Goal: Task Accomplishment & Management: Complete application form

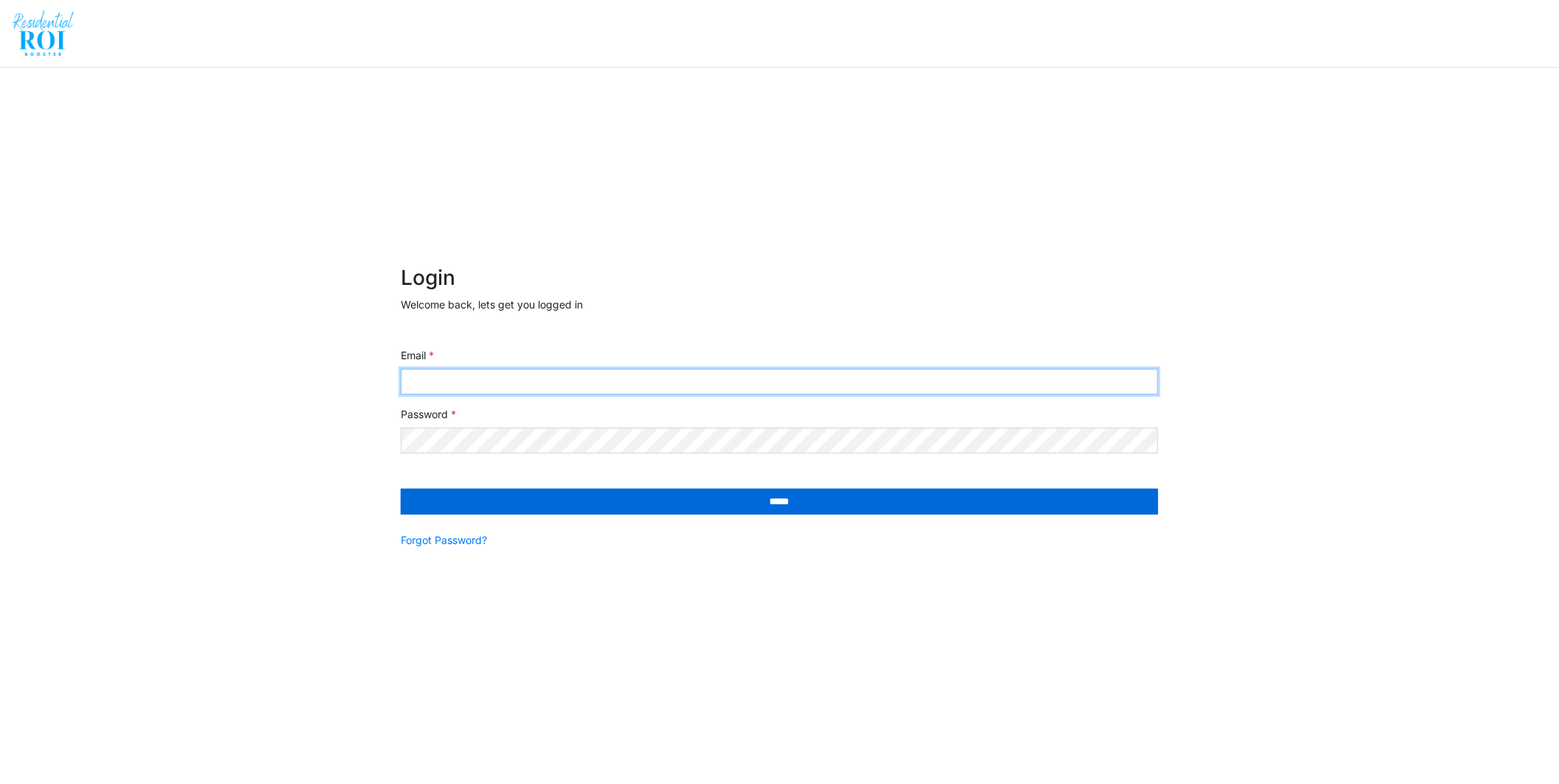
type input "**********"
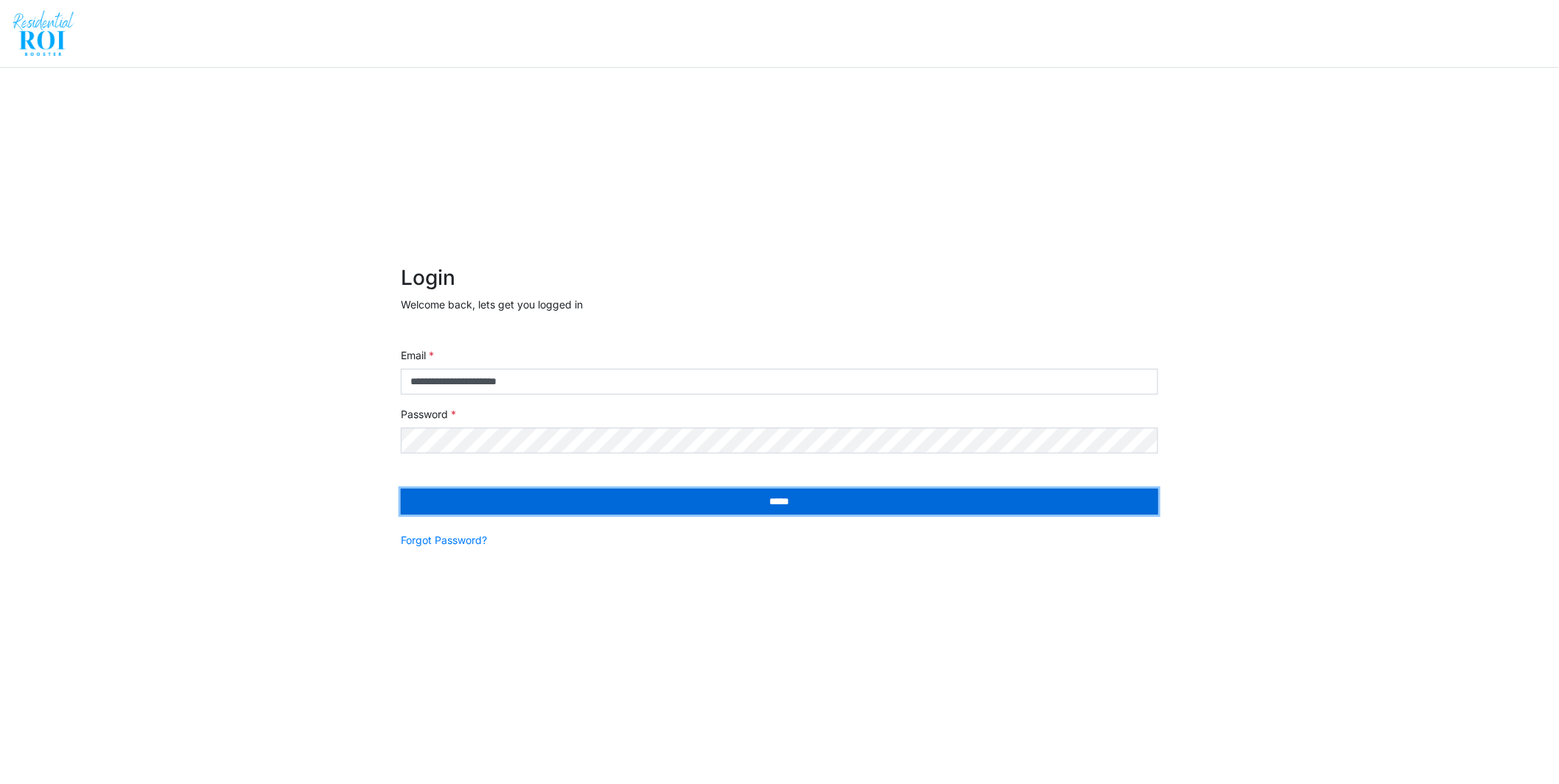
click at [658, 499] on input "*****" at bounding box center [779, 502] width 757 height 25
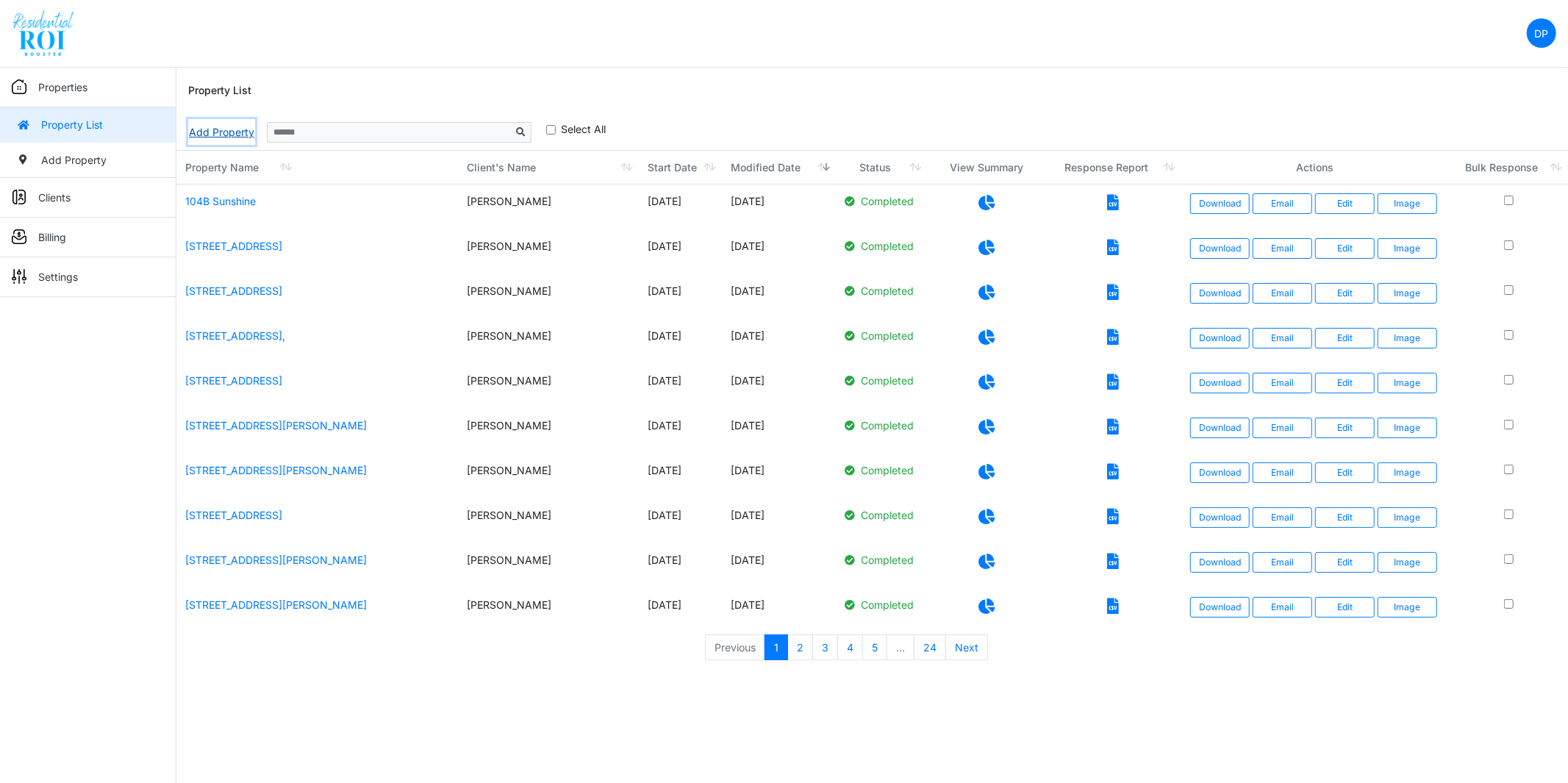
click at [233, 135] on link "Add Property" at bounding box center [221, 132] width 67 height 25
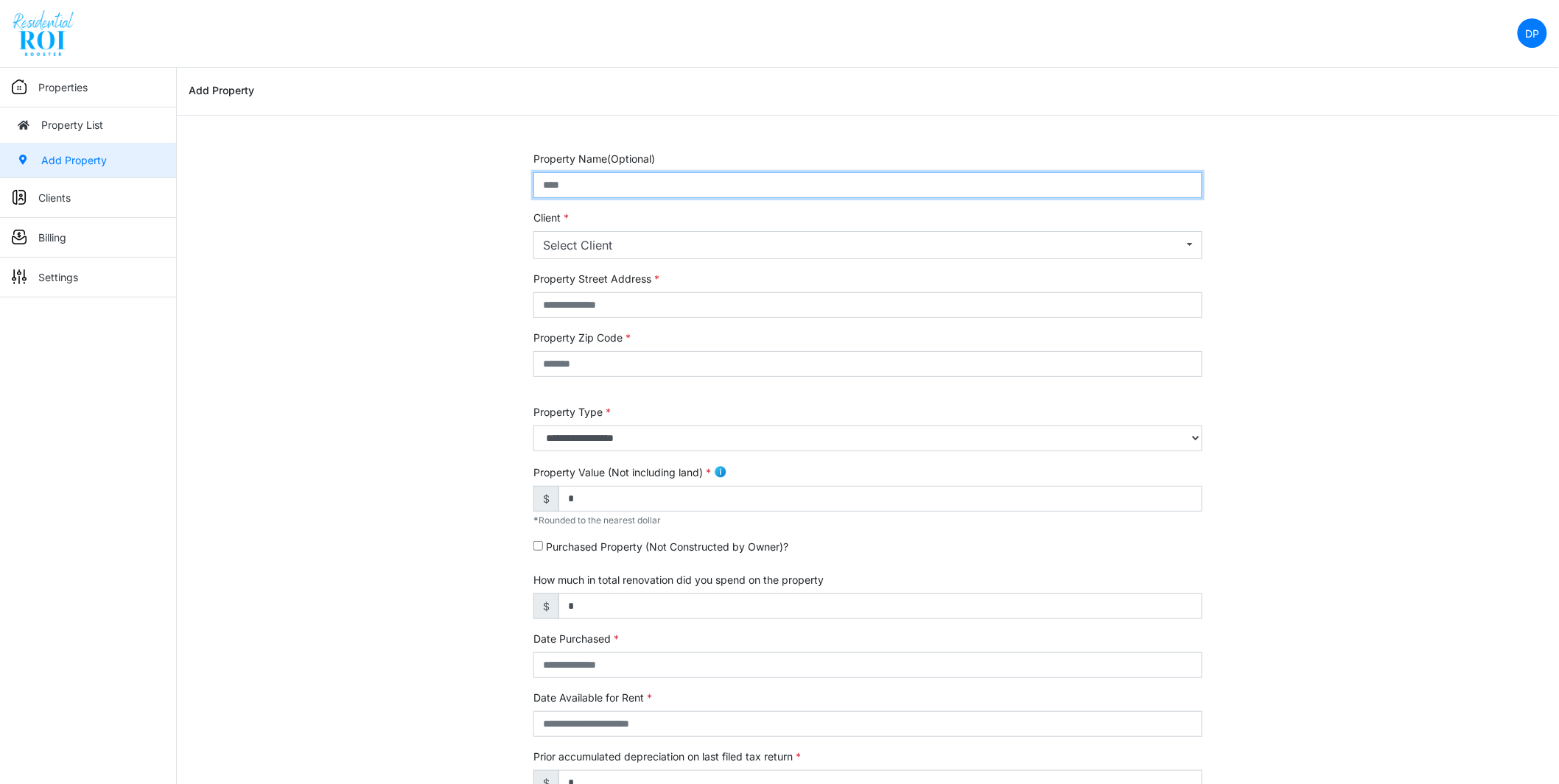
click at [600, 195] on input "text" at bounding box center [868, 185] width 669 height 25
type input "**********"
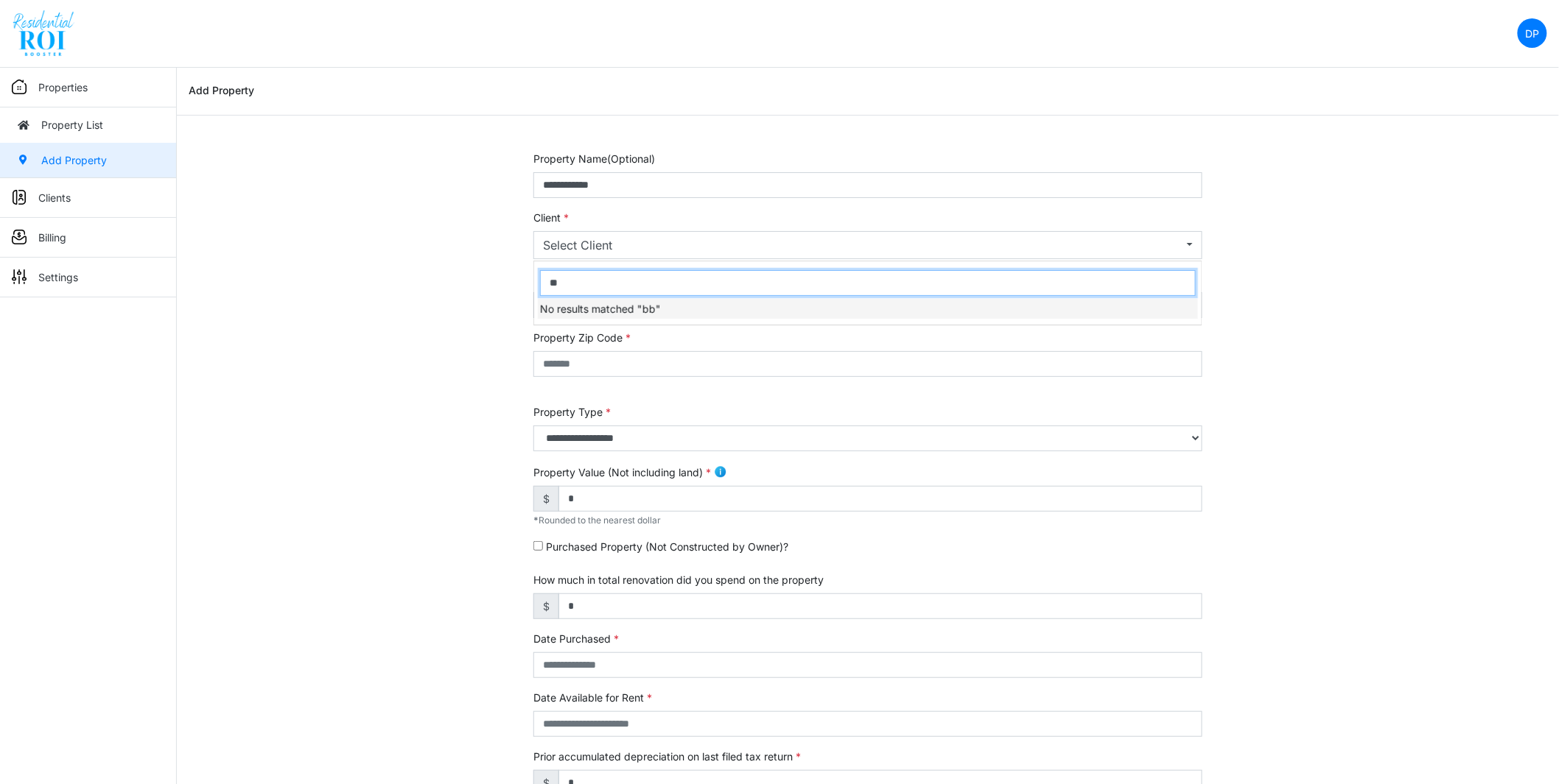
type input "*"
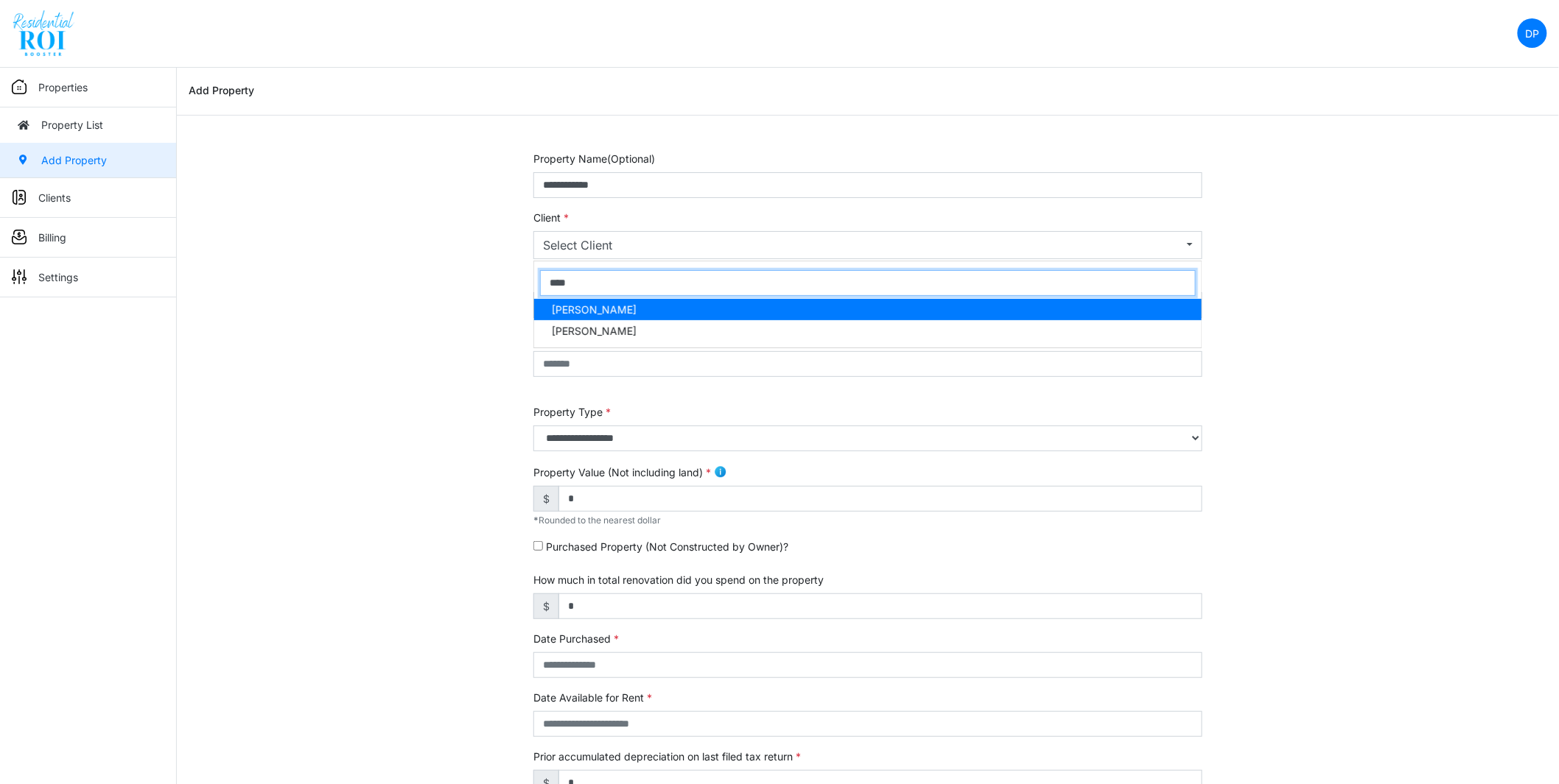
type input "*****"
select select "***"
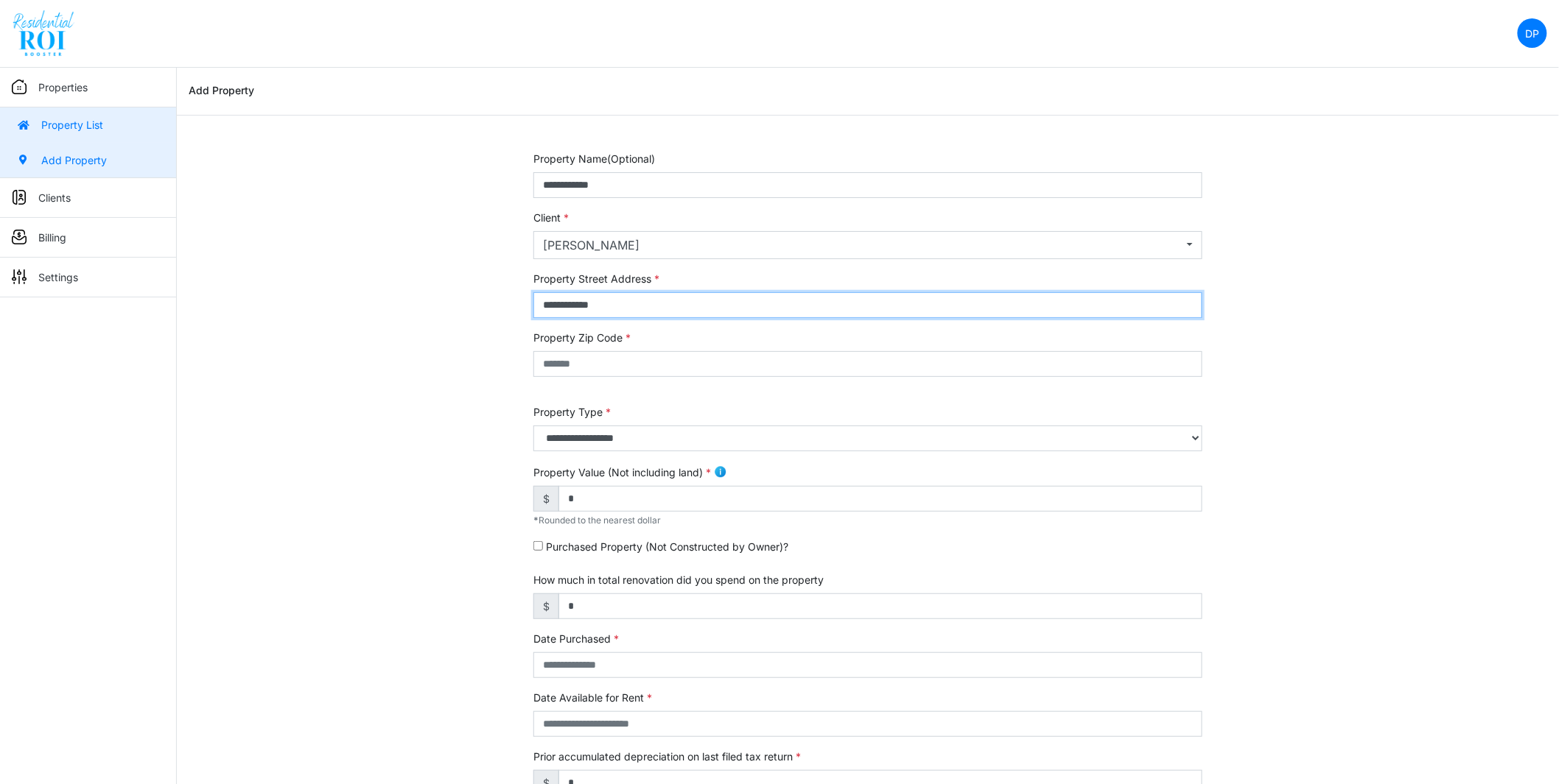
type input "**********"
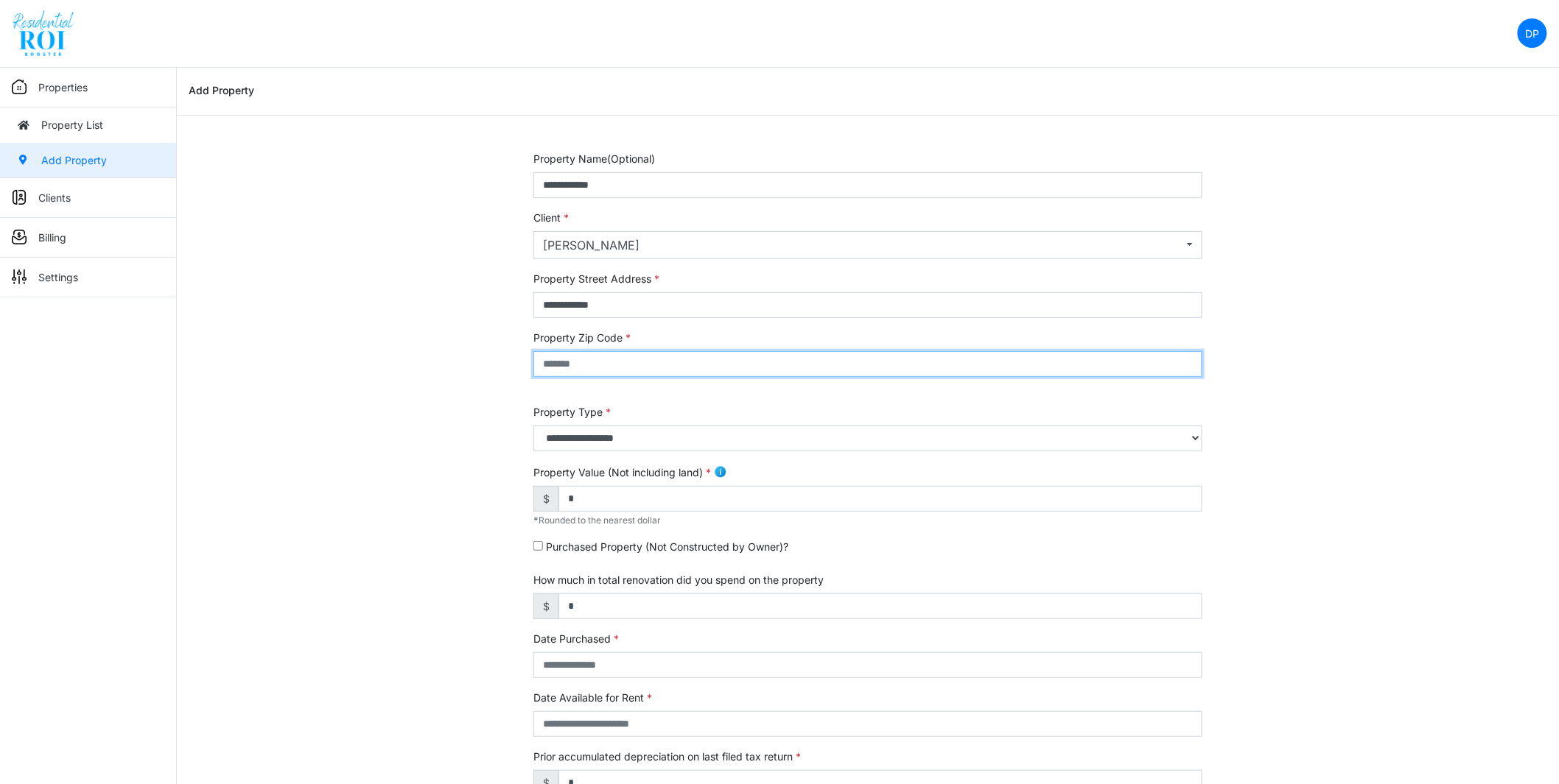
click at [660, 367] on input "text" at bounding box center [868, 364] width 669 height 25
type input "*****"
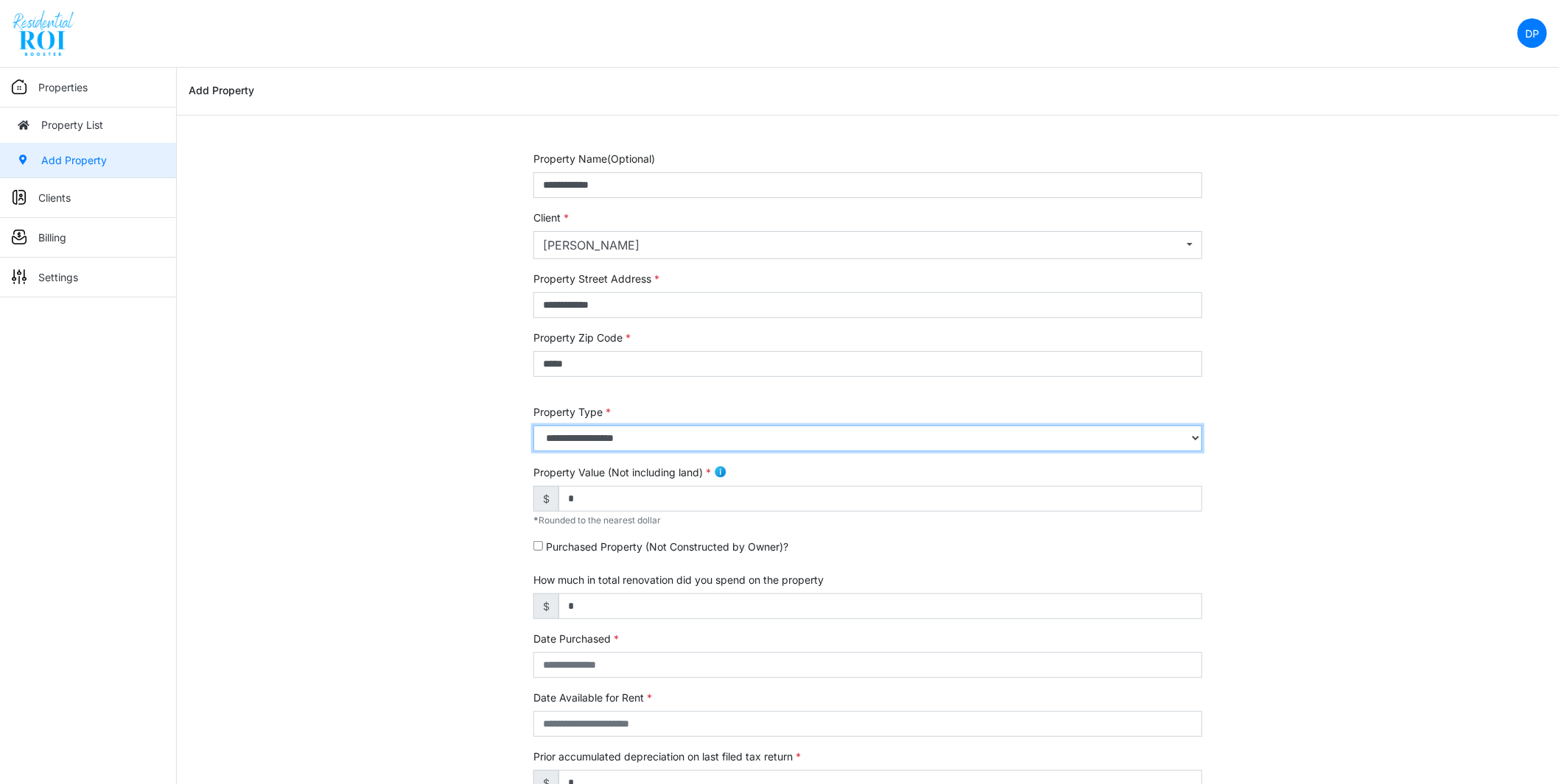
click at [688, 445] on select "**********" at bounding box center [868, 438] width 669 height 25
select select "*"
click at [533, 425] on select "**********" at bounding box center [868, 438] width 669 height 25
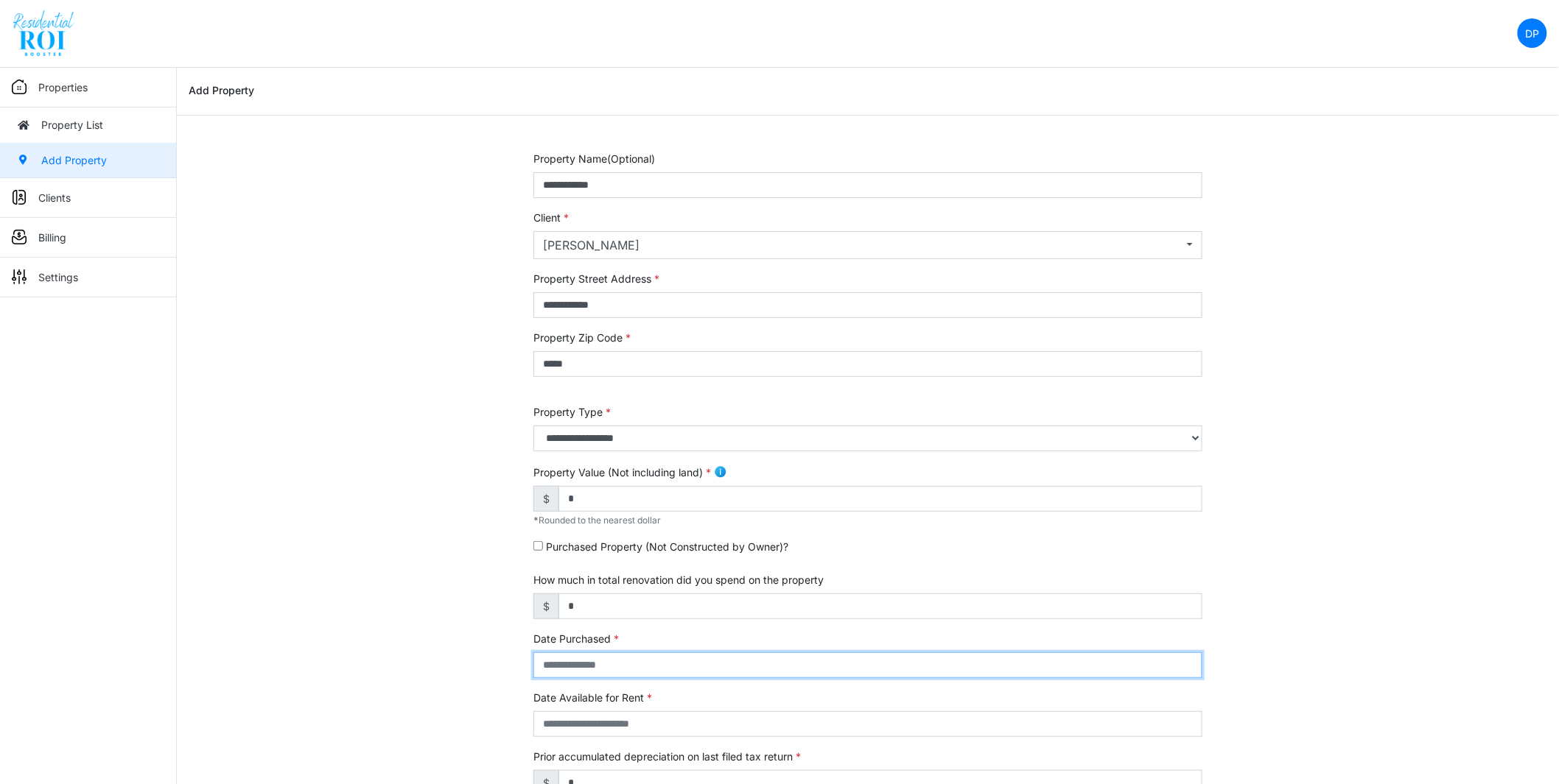
click at [669, 657] on input "text" at bounding box center [868, 665] width 669 height 25
type input "**********"
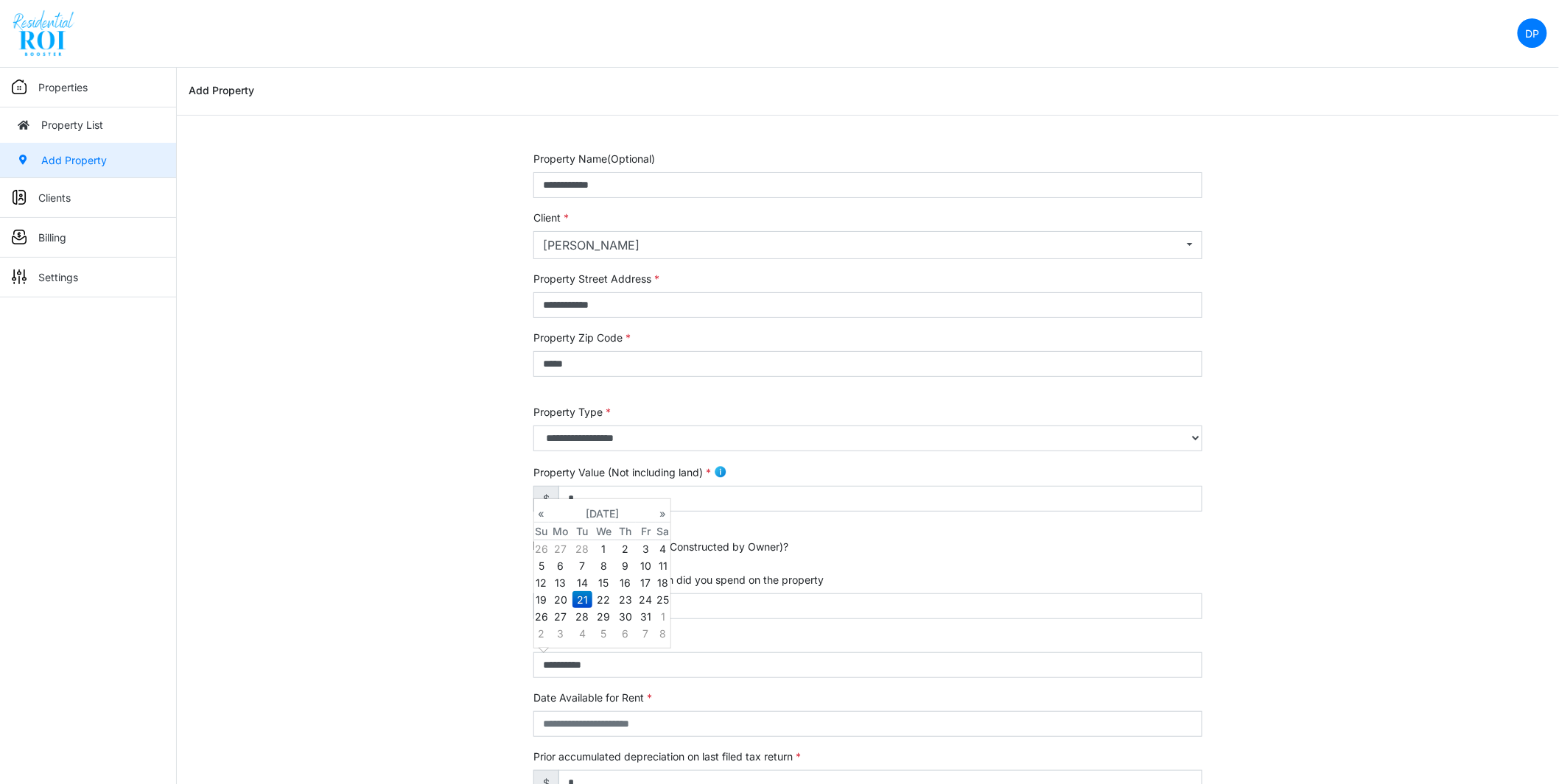
type input "**********"
click at [1363, 575] on div "**********" at bounding box center [868, 596] width 1382 height 890
select select "****"
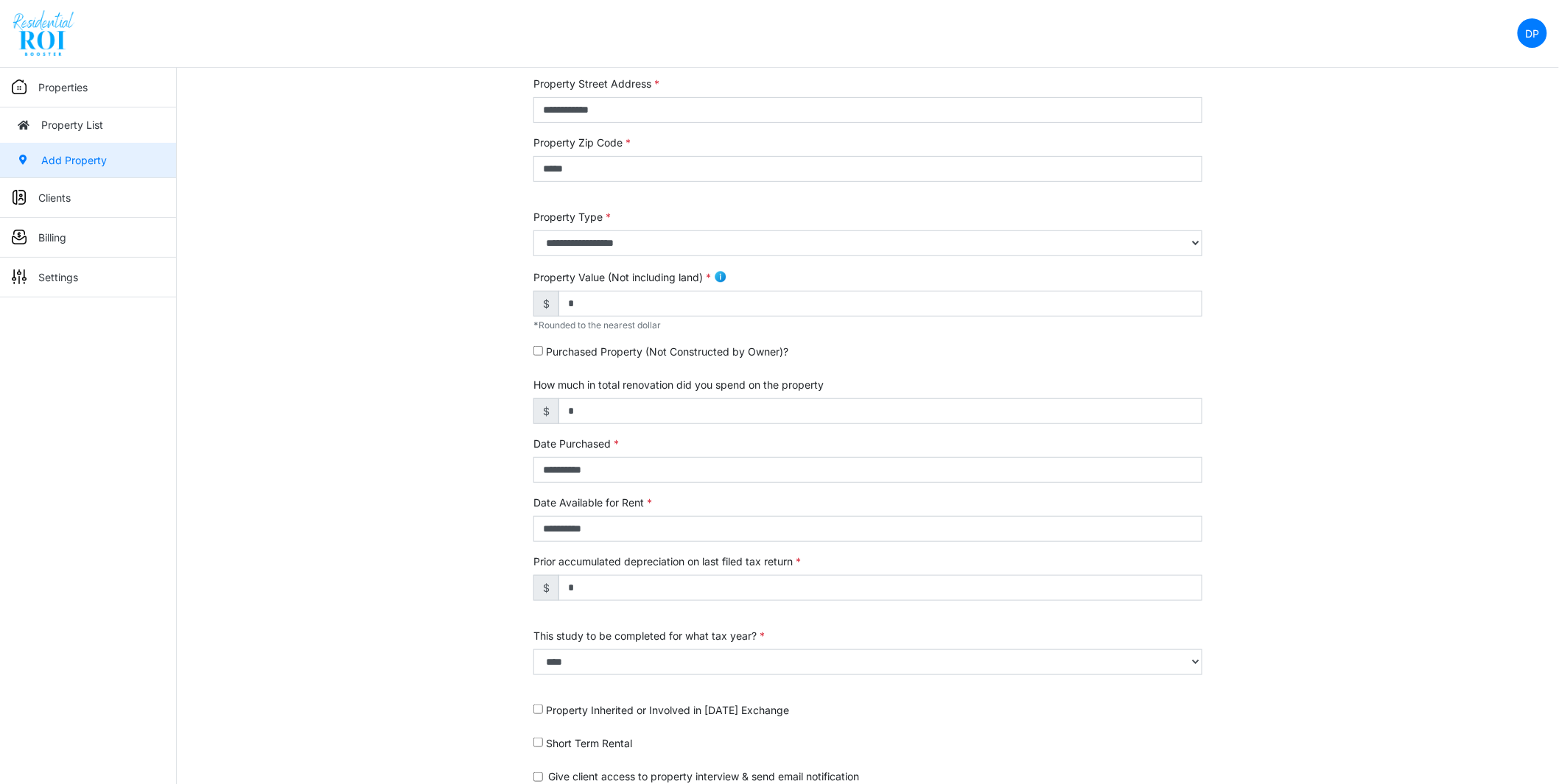
scroll to position [256, 0]
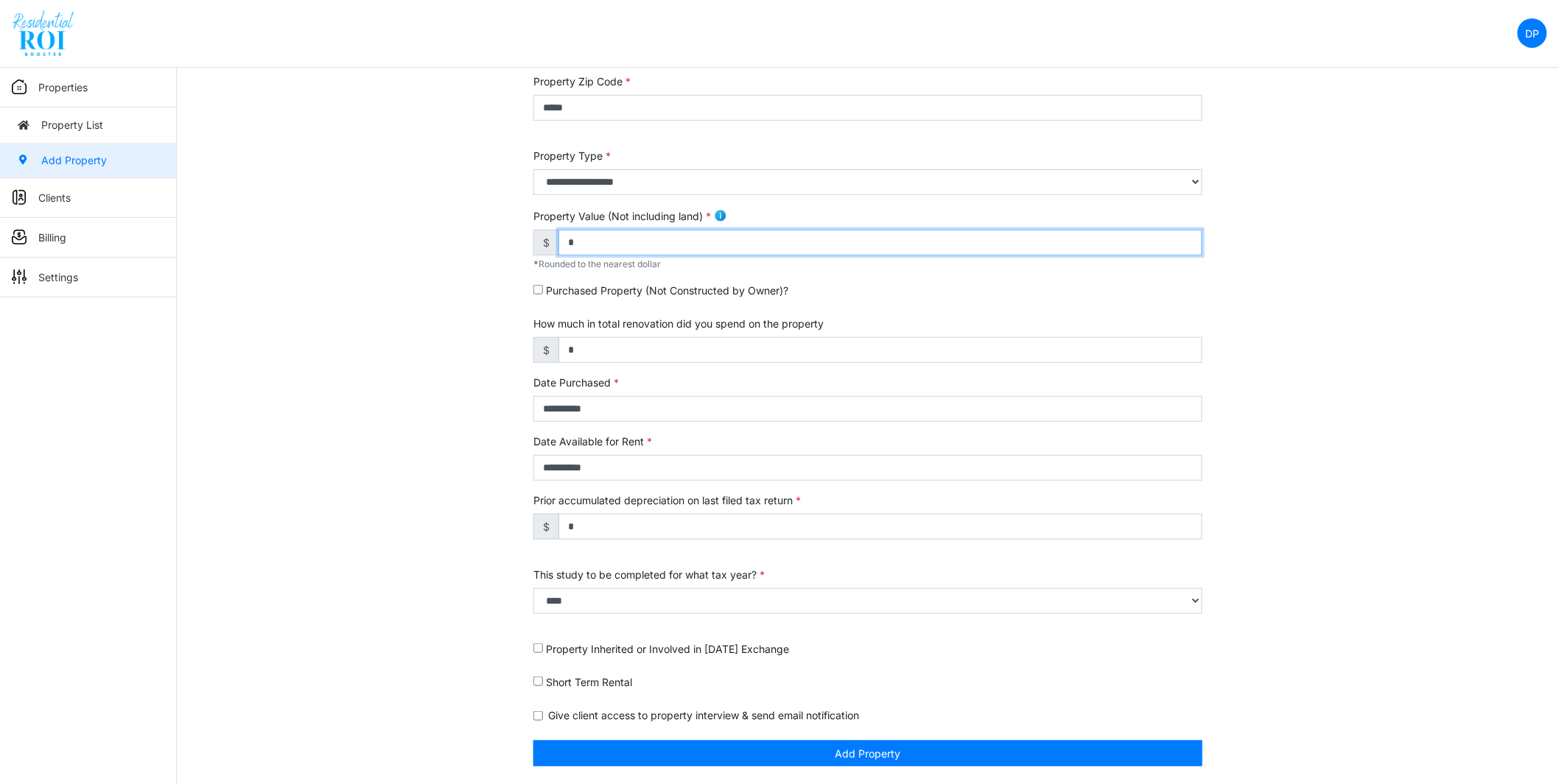
click at [679, 239] on input "*" at bounding box center [880, 243] width 644 height 25
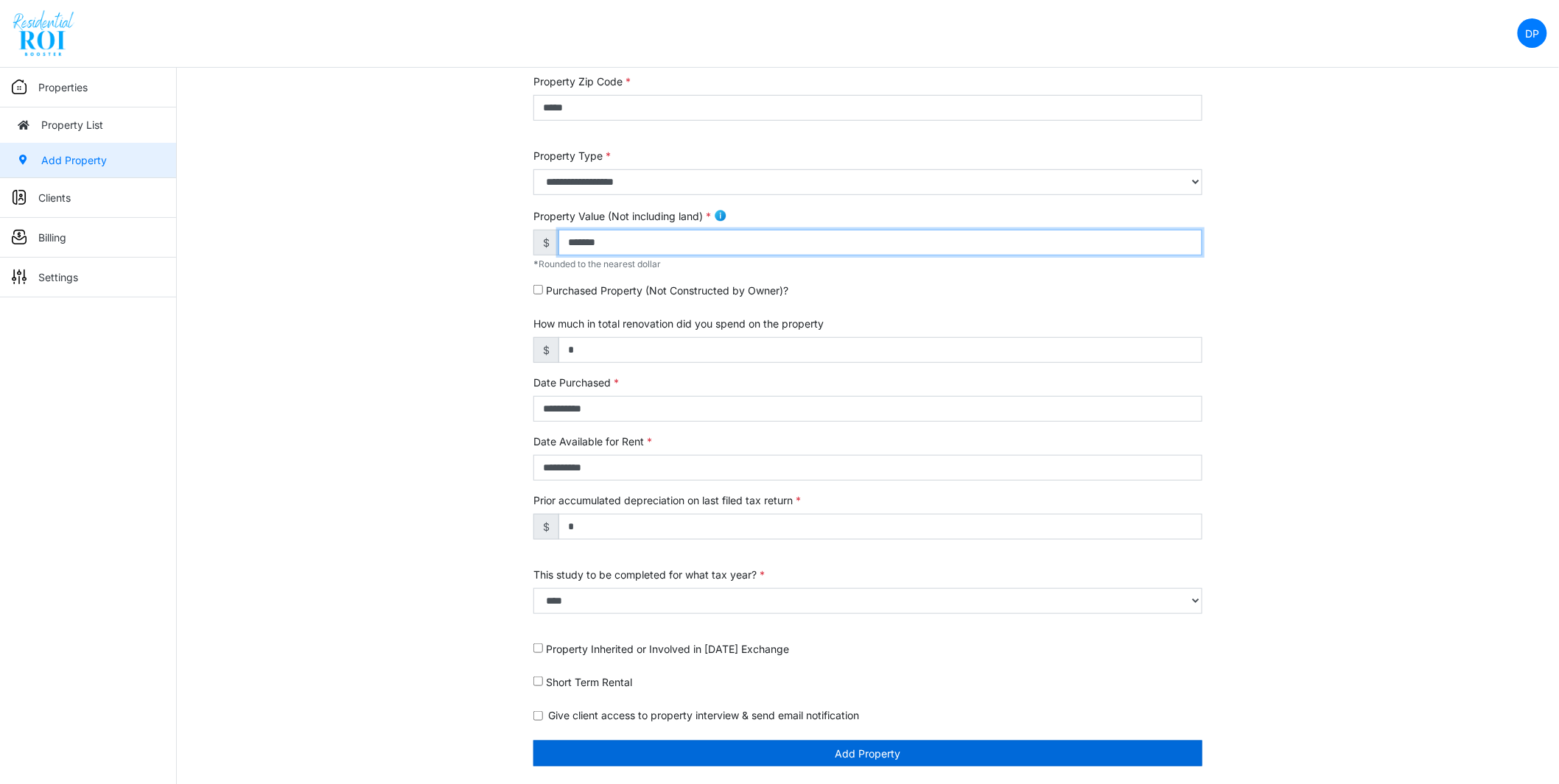
type input "*******"
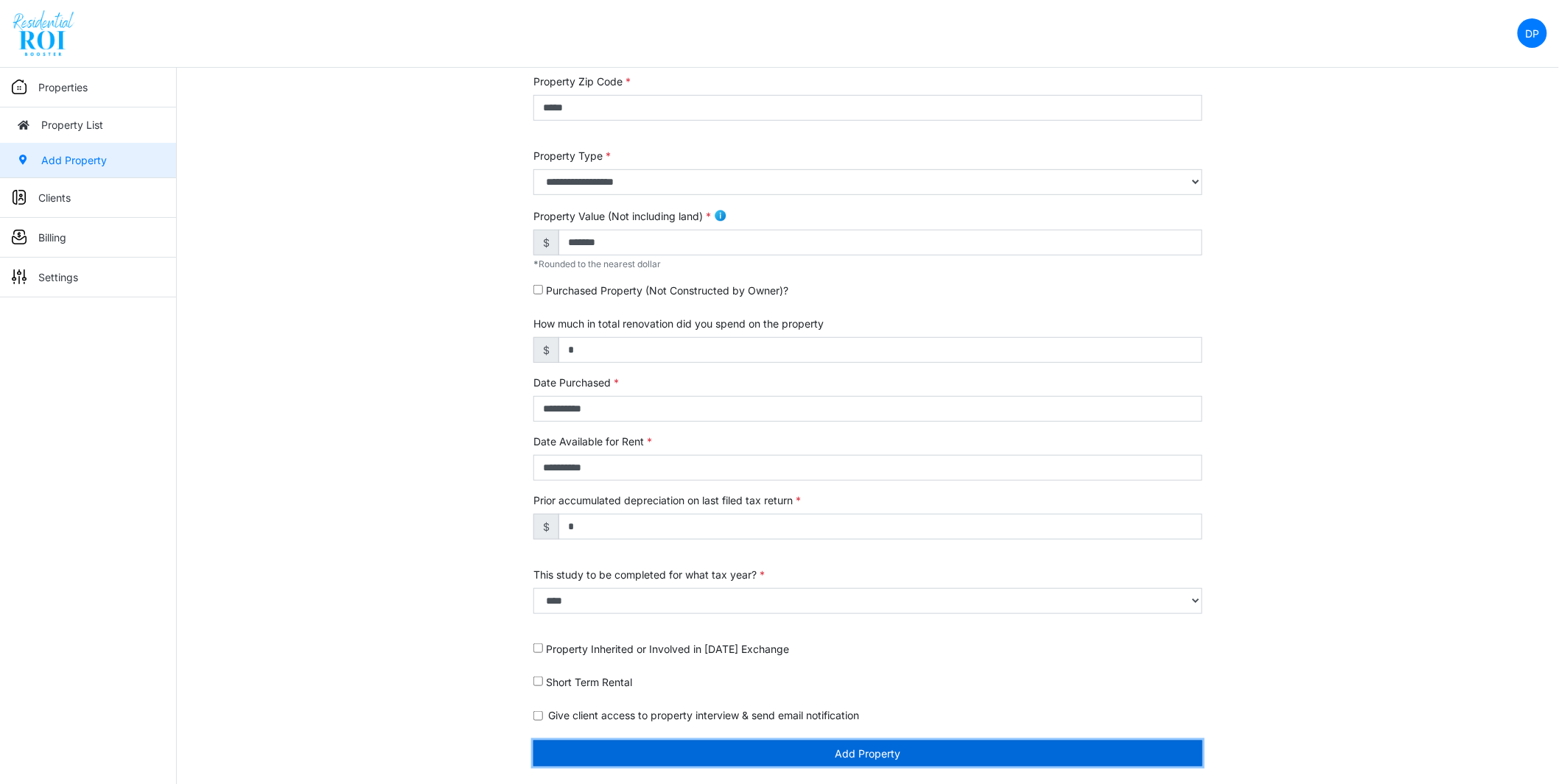
click at [826, 756] on button "Add Property" at bounding box center [868, 753] width 669 height 25
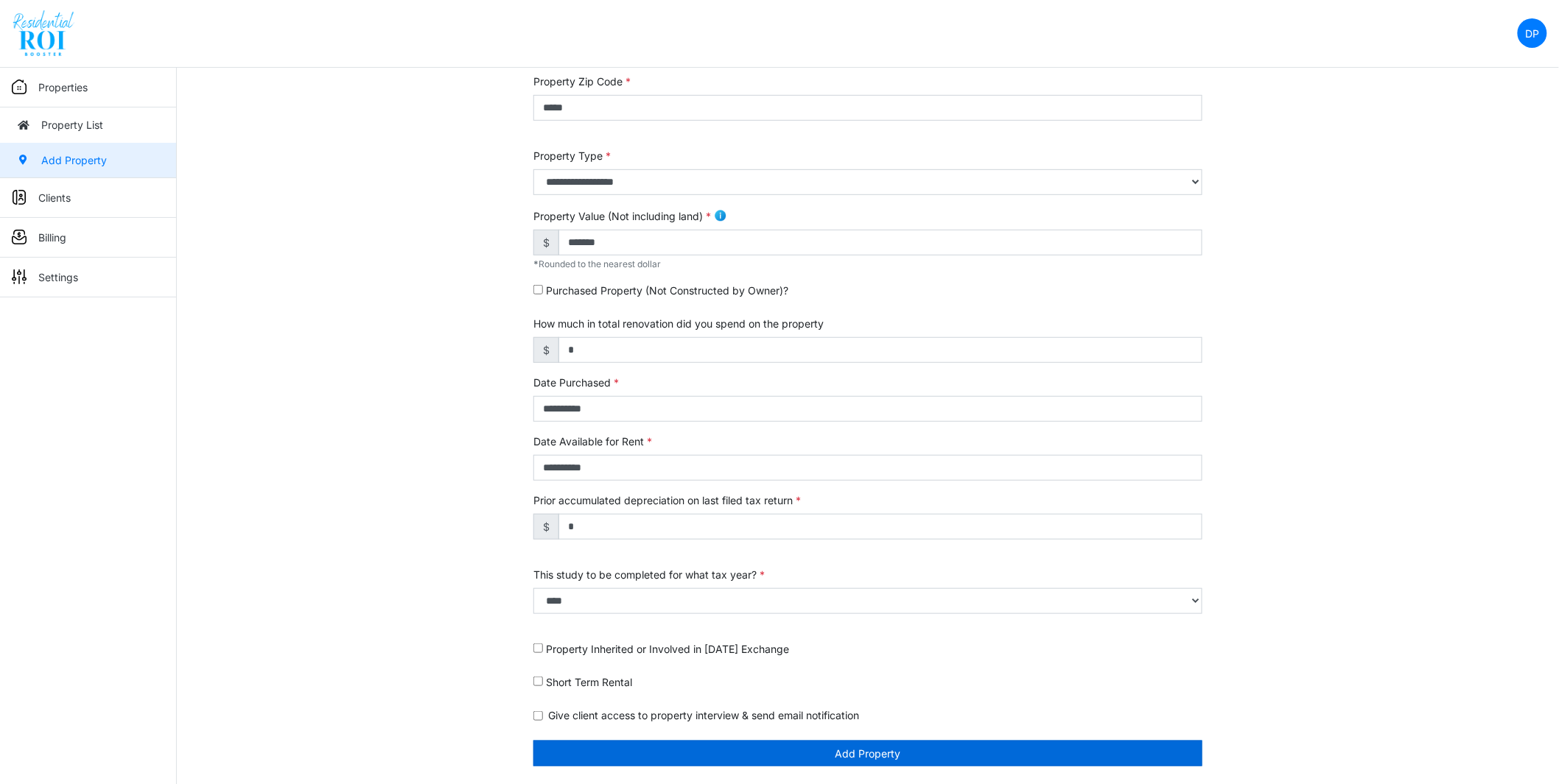
scroll to position [210, 0]
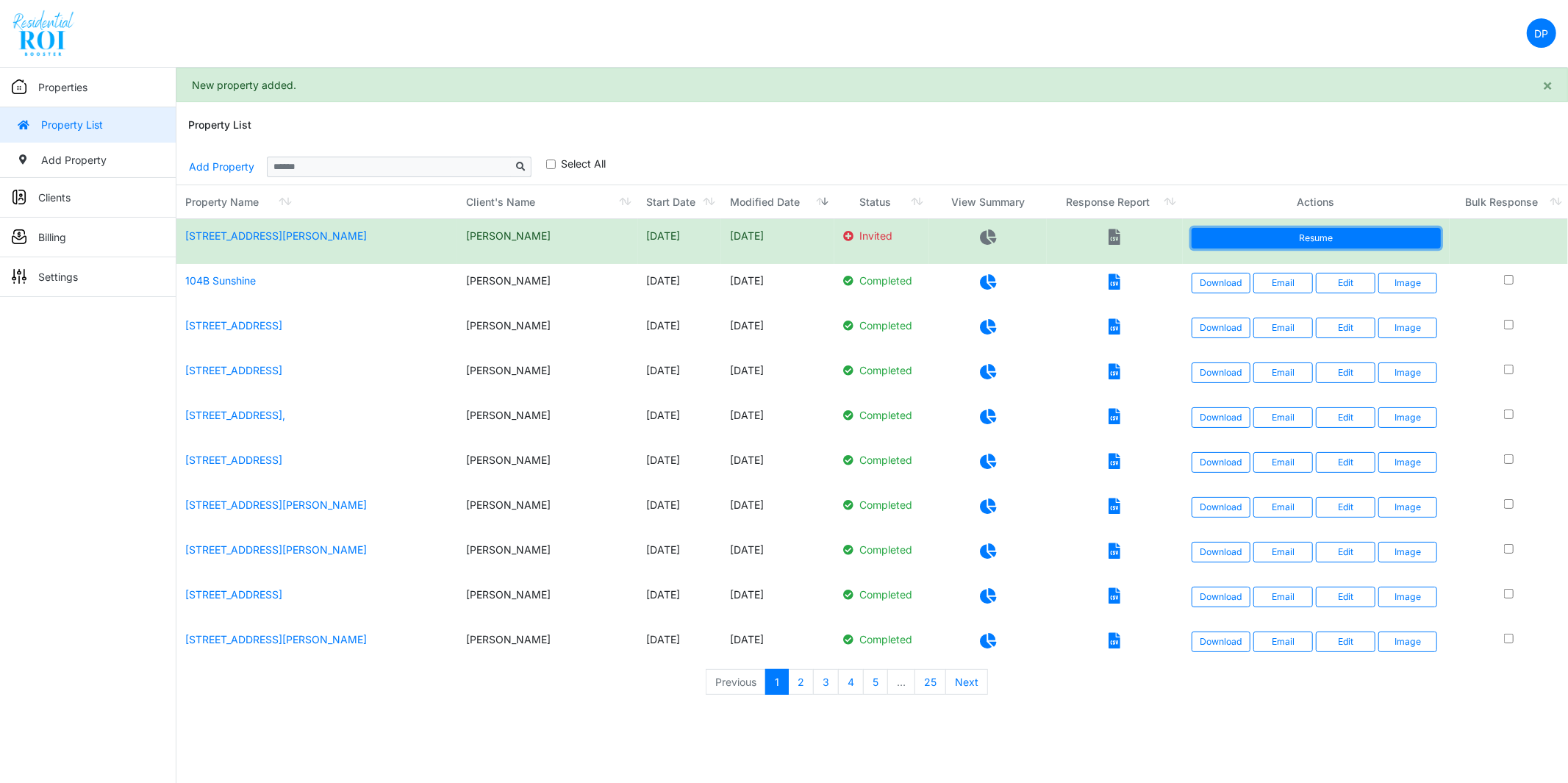
click at [1264, 241] on link "Resume" at bounding box center [1316, 239] width 249 height 21
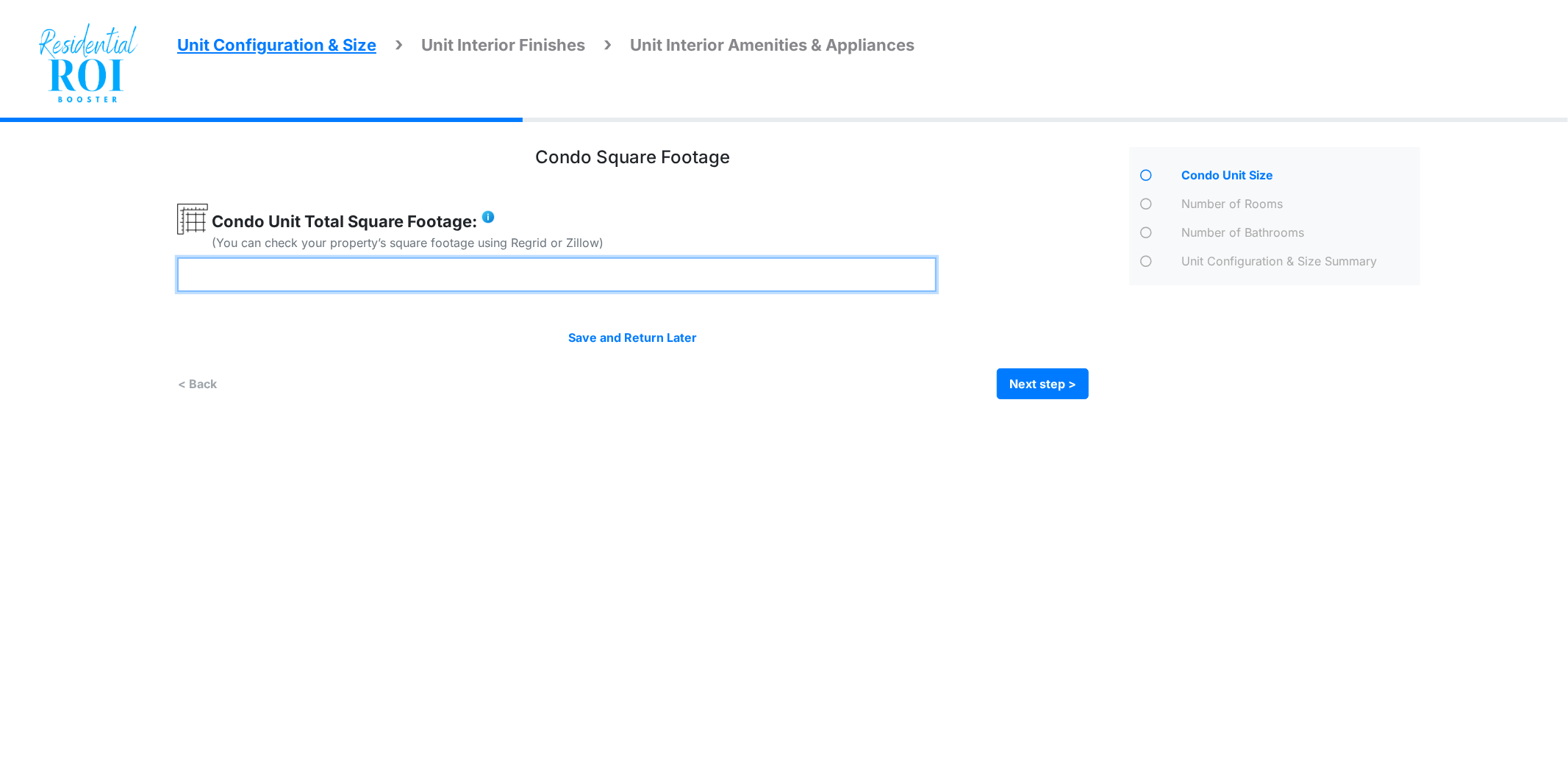
click at [485, 268] on input "number" at bounding box center [557, 274] width 760 height 34
type input "****"
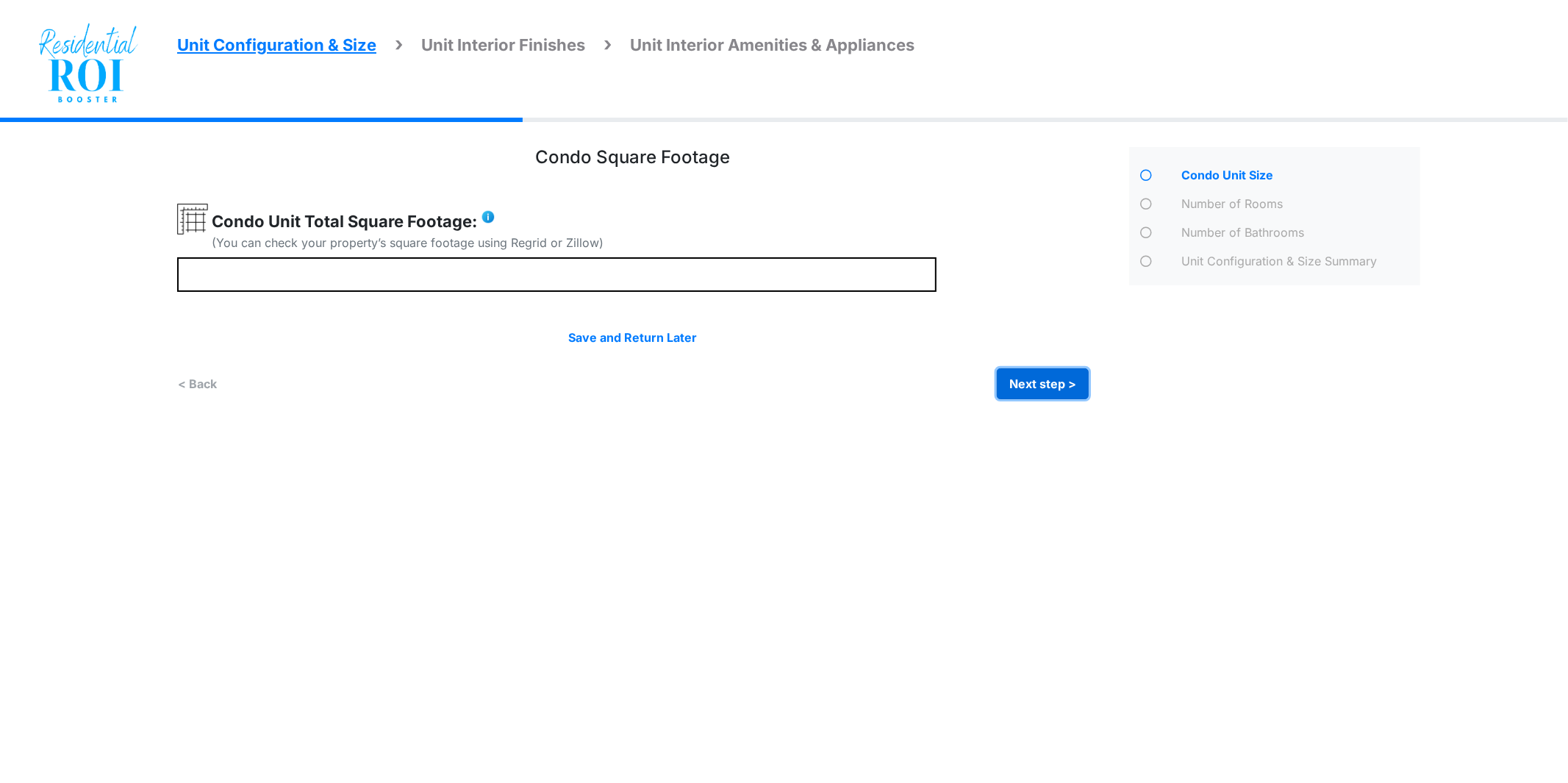
click at [1016, 375] on button "Next step >" at bounding box center [1042, 384] width 92 height 31
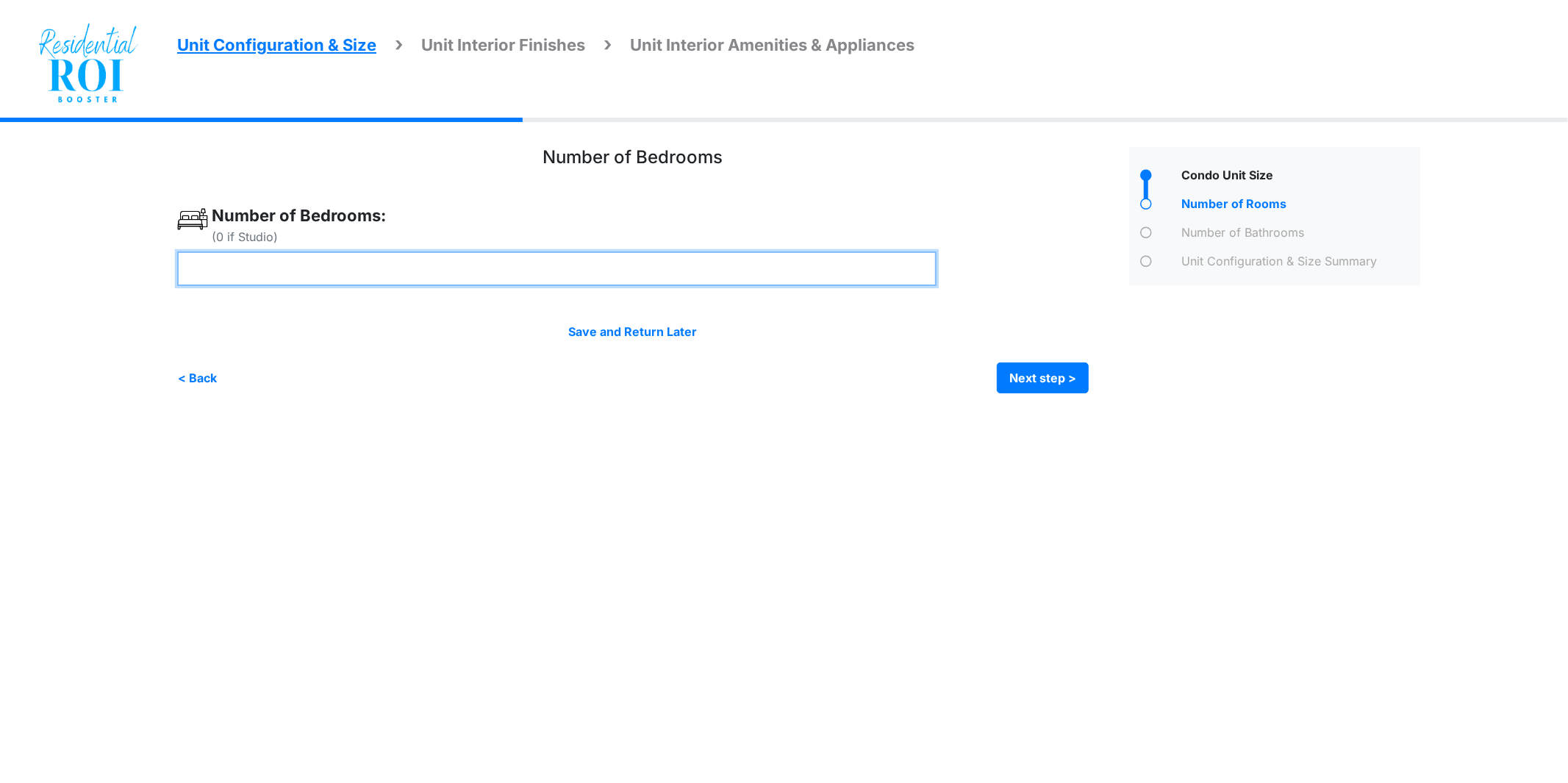
click at [252, 277] on input "number" at bounding box center [557, 268] width 760 height 34
type input "*"
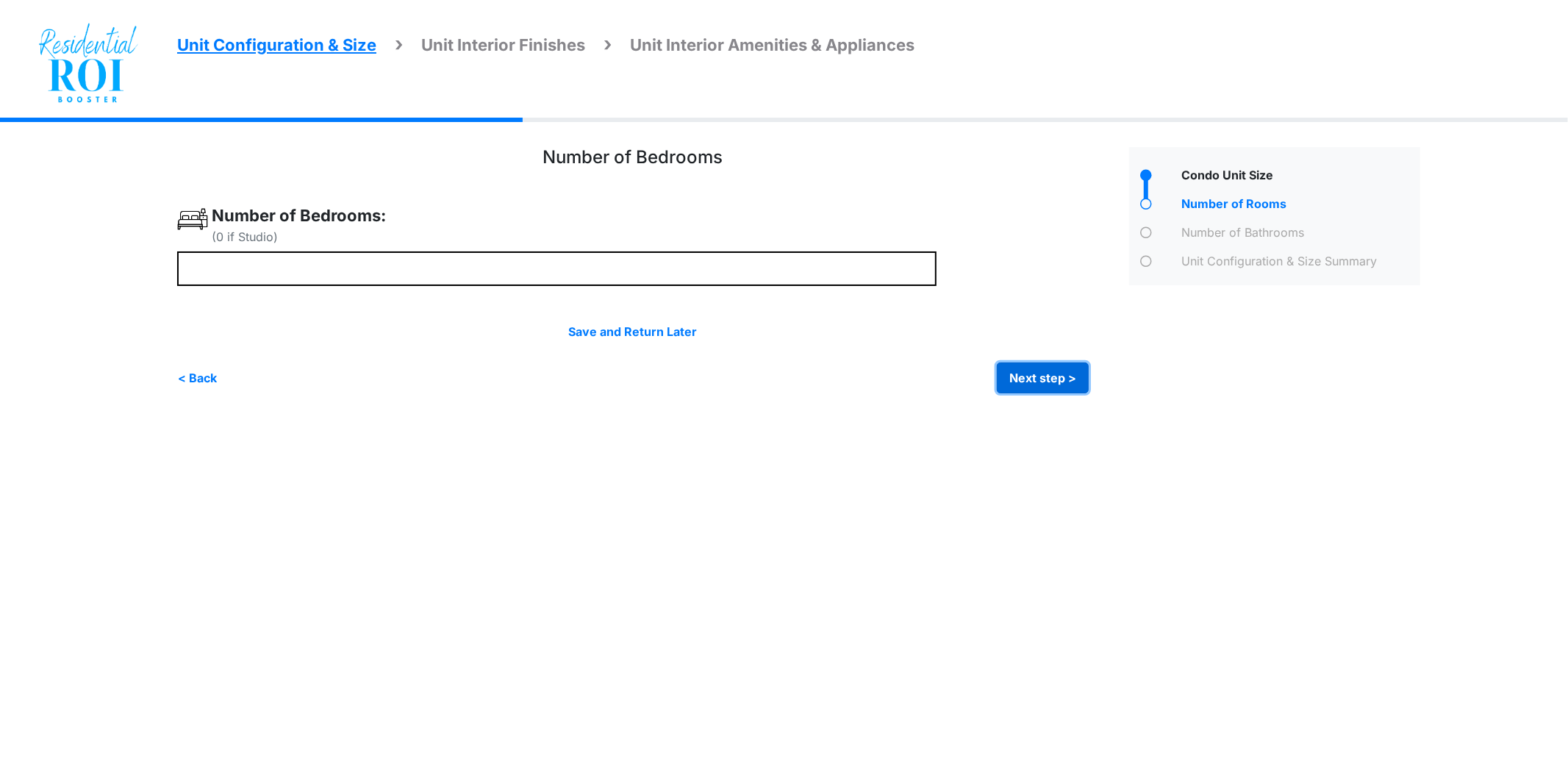
click at [1015, 375] on button "Next step >" at bounding box center [1042, 378] width 92 height 31
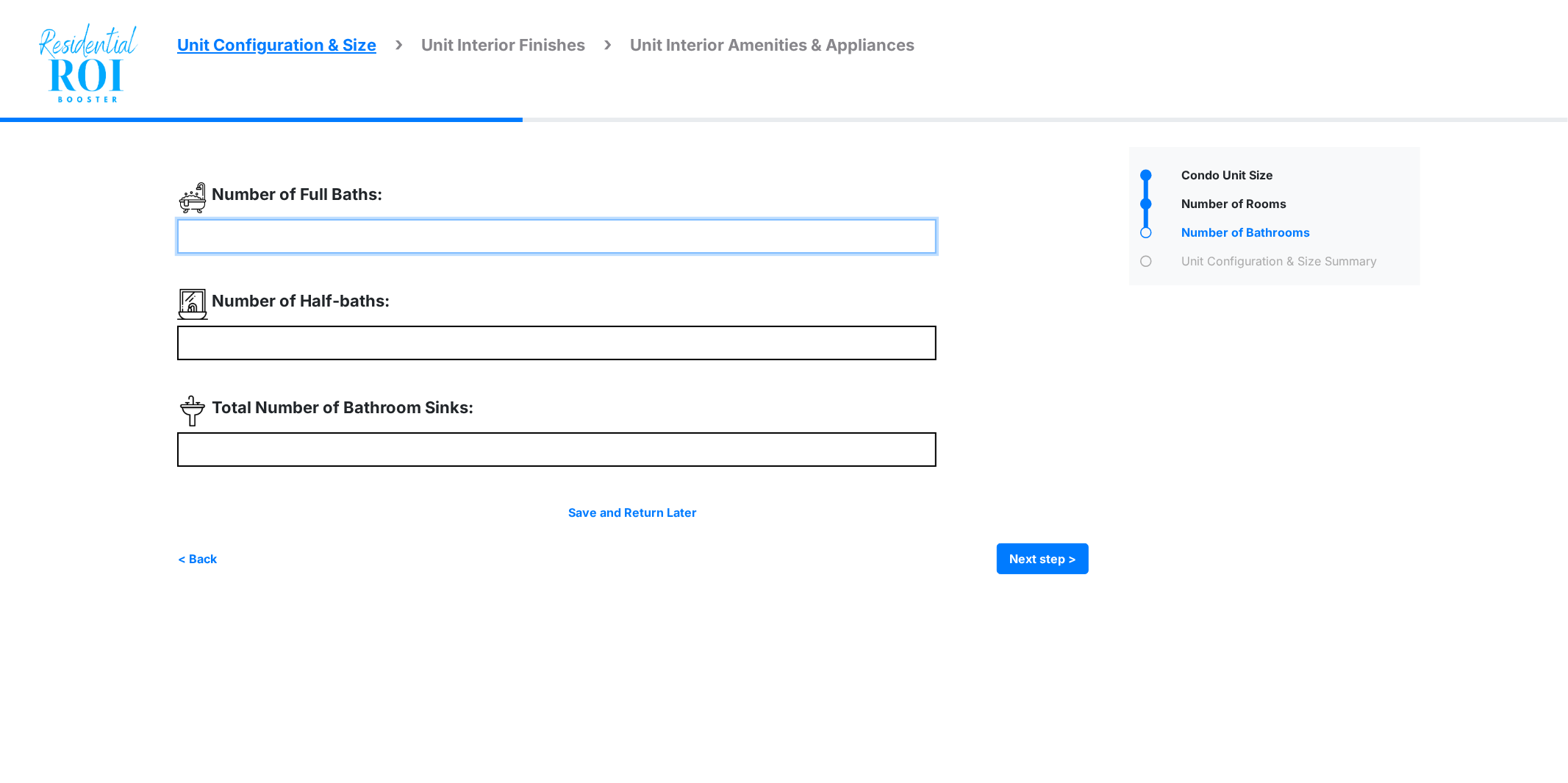
click at [731, 244] on input "number" at bounding box center [557, 236] width 760 height 34
type input "*"
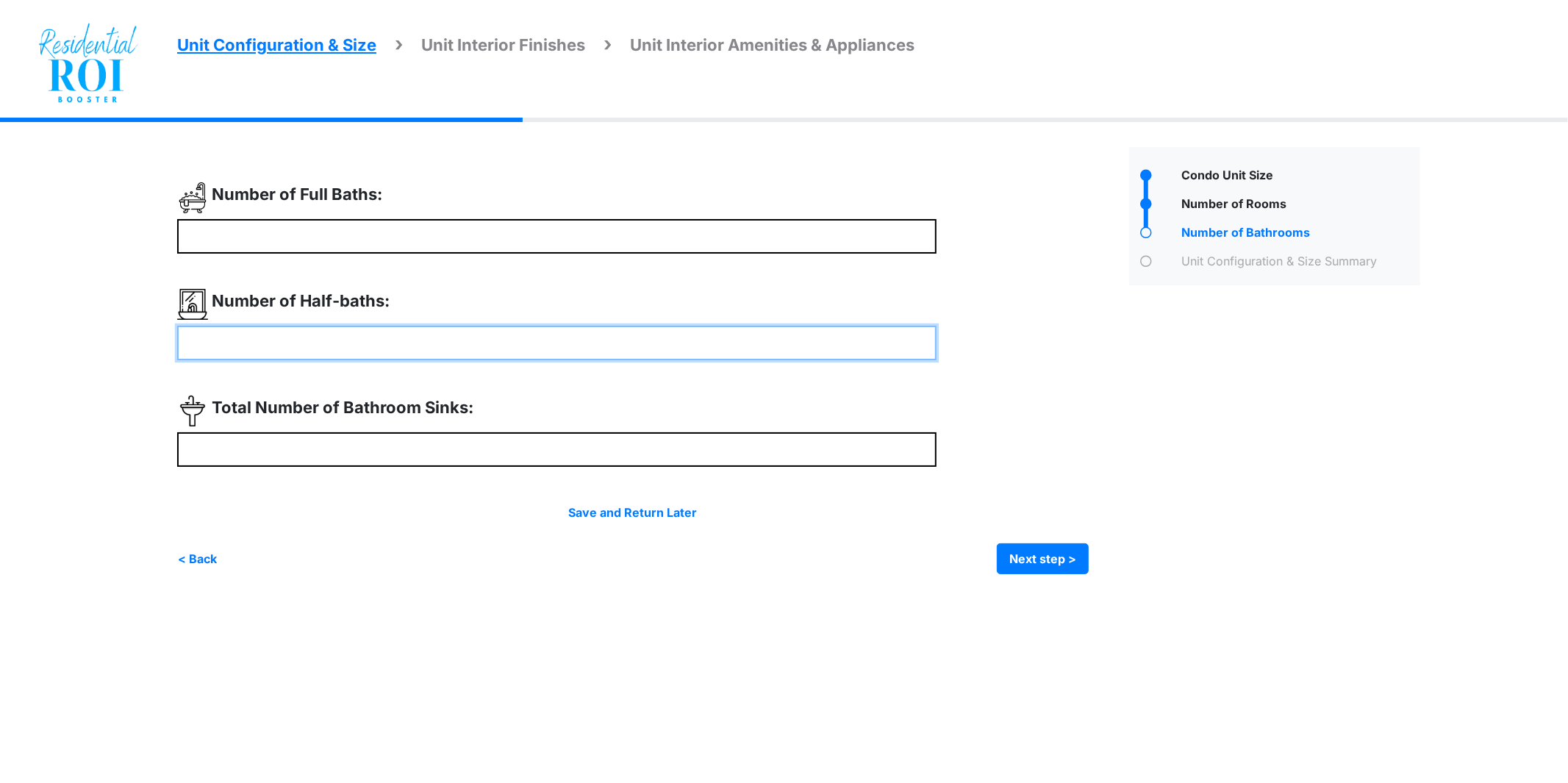
click at [620, 350] on input "number" at bounding box center [557, 343] width 760 height 34
type input "*"
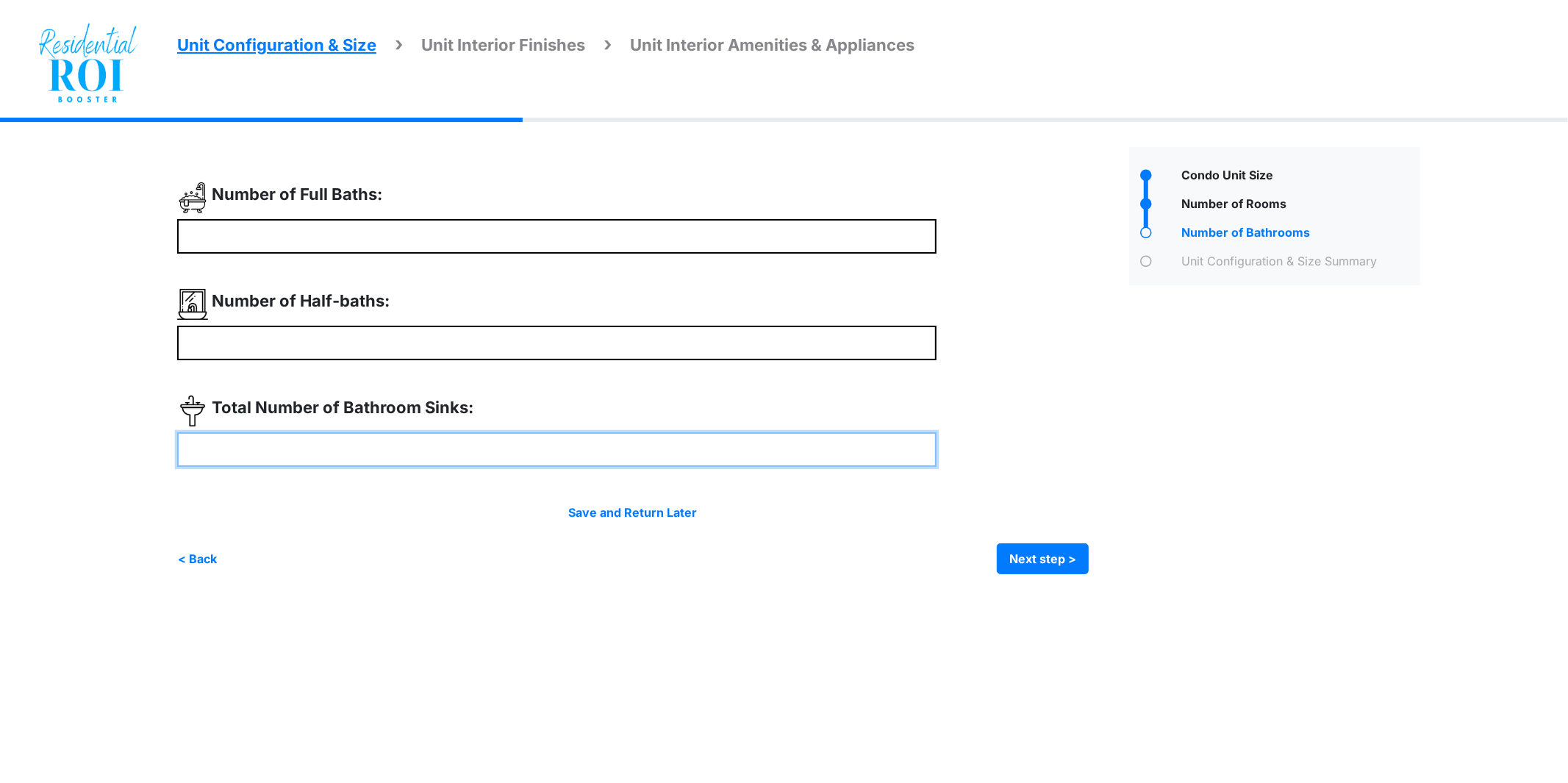
click at [607, 452] on input "number" at bounding box center [557, 449] width 760 height 34
type input "*"
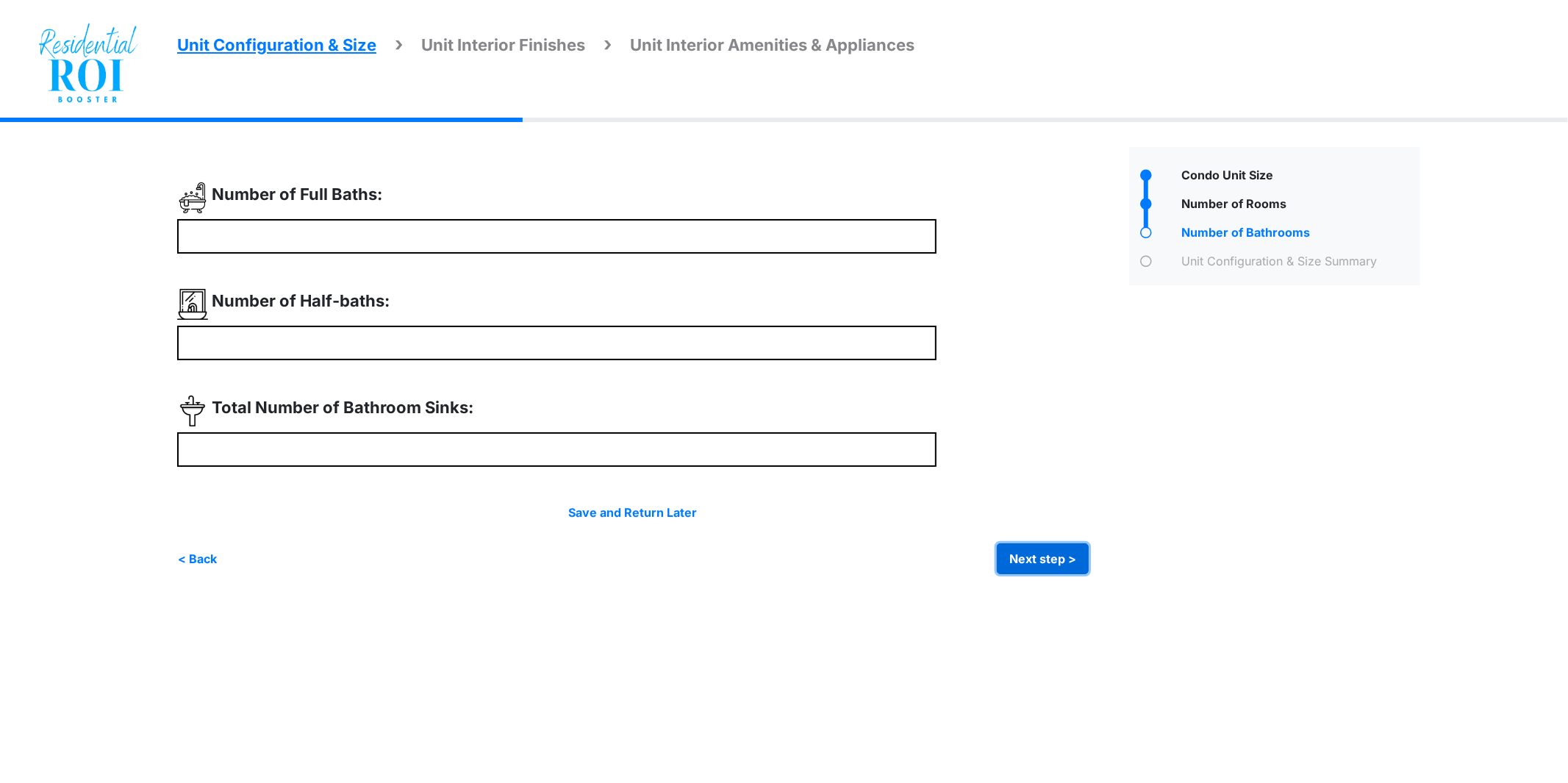
click at [1032, 551] on button "Next step >" at bounding box center [1042, 559] width 92 height 31
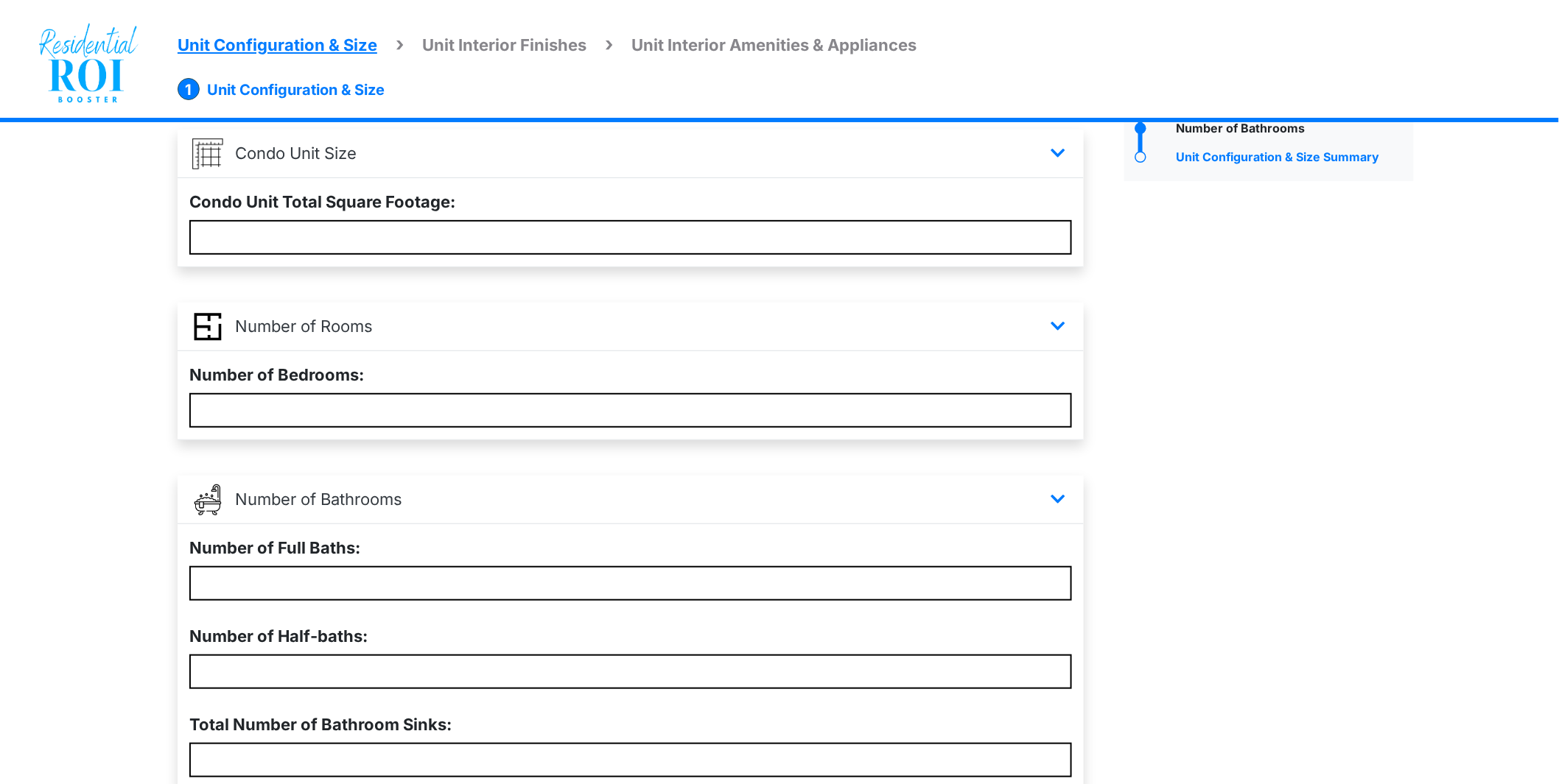
scroll to position [232, 0]
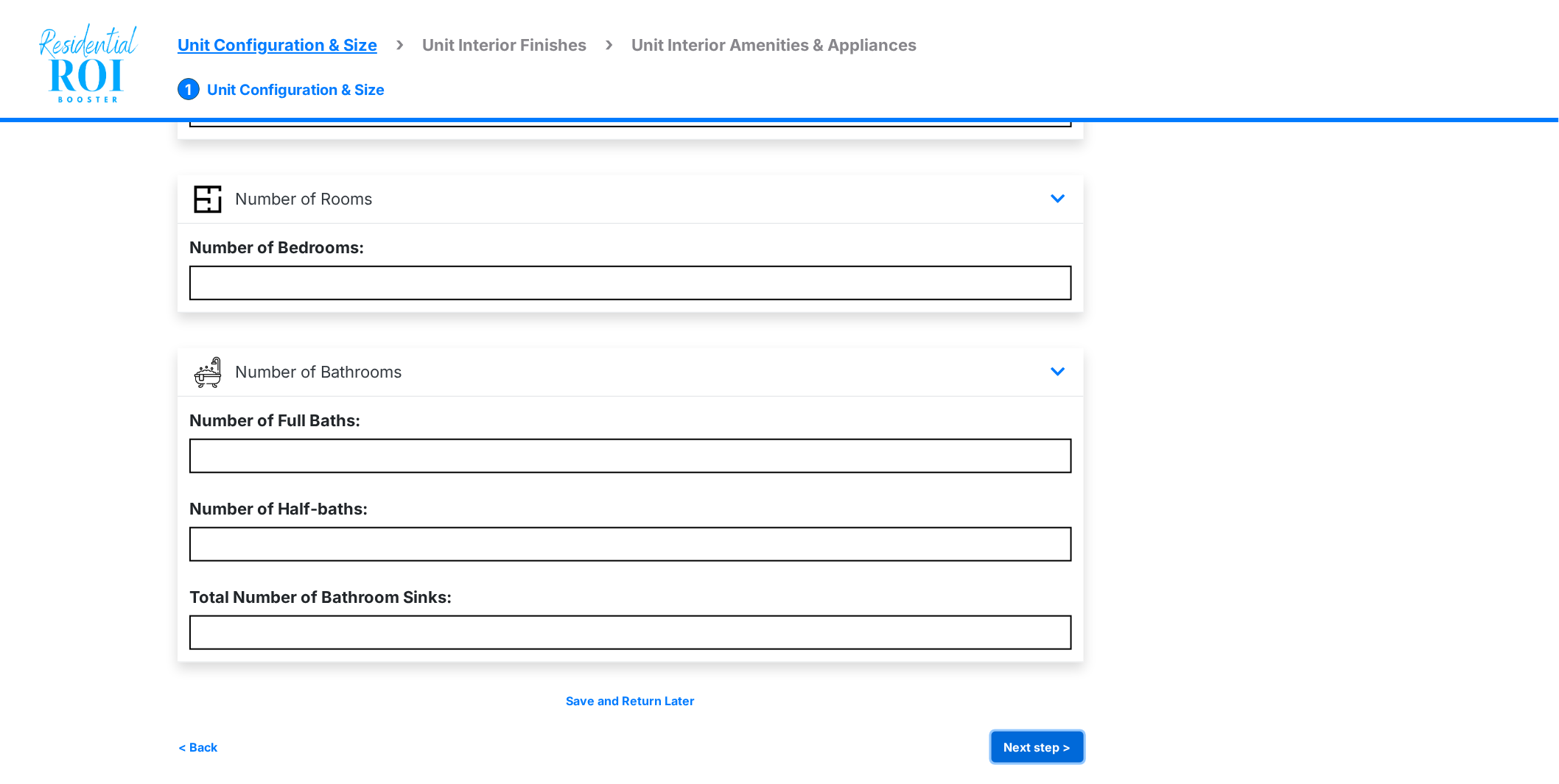
click at [1047, 754] on button "Next step >" at bounding box center [1038, 747] width 92 height 31
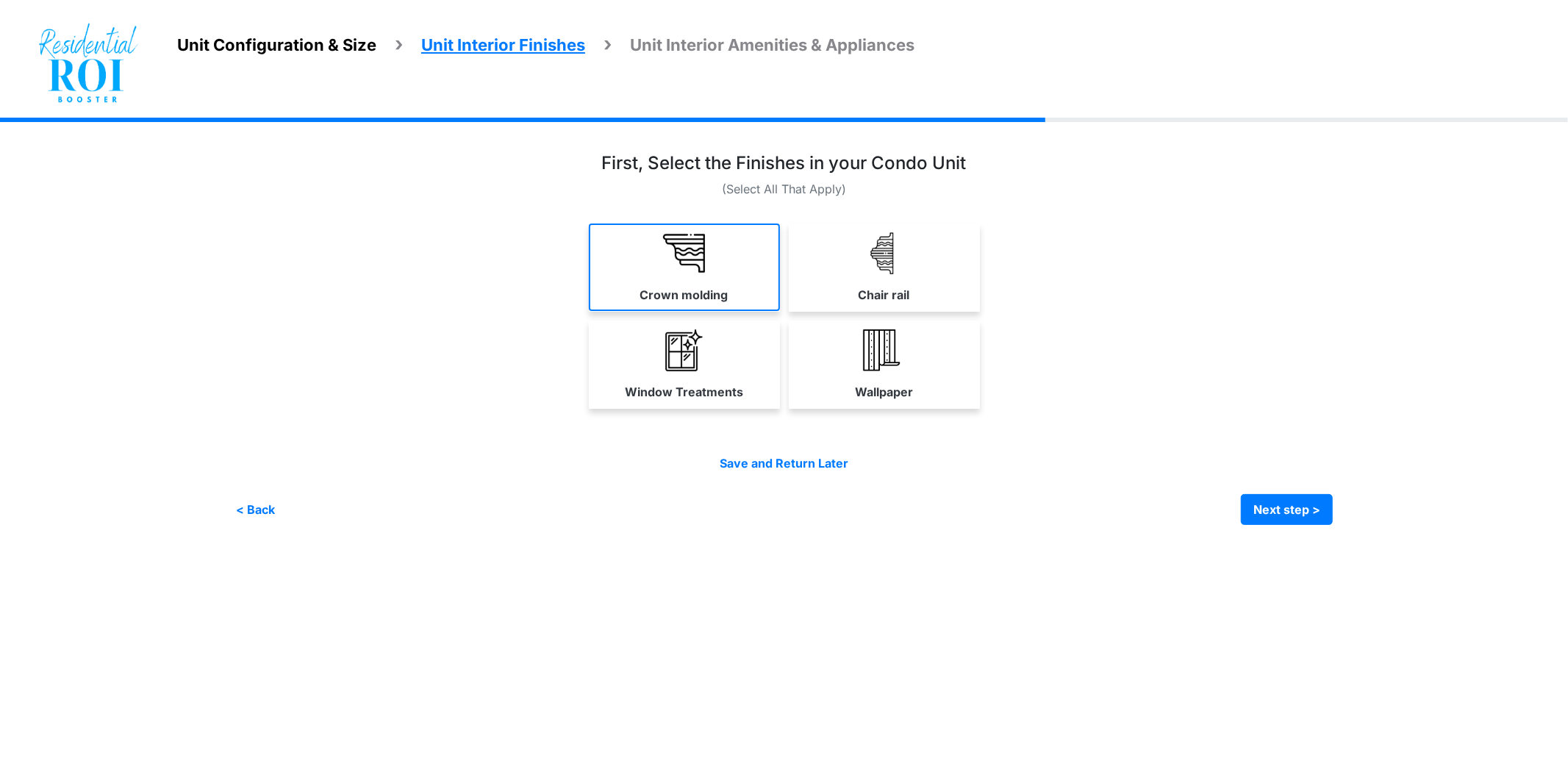
click at [714, 265] on link "Crown molding" at bounding box center [685, 267] width 191 height 87
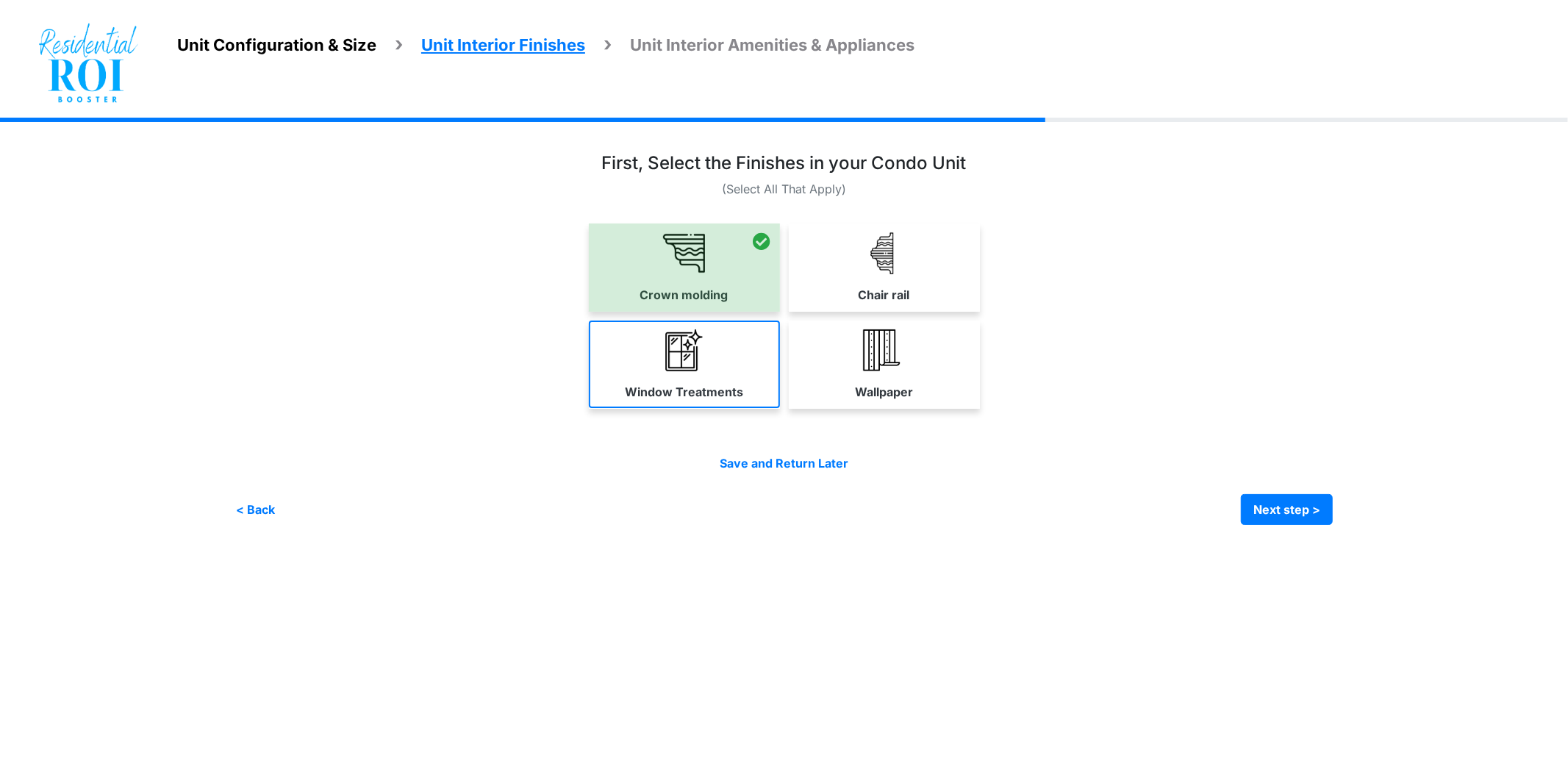
click at [687, 363] on img at bounding box center [684, 351] width 42 height 42
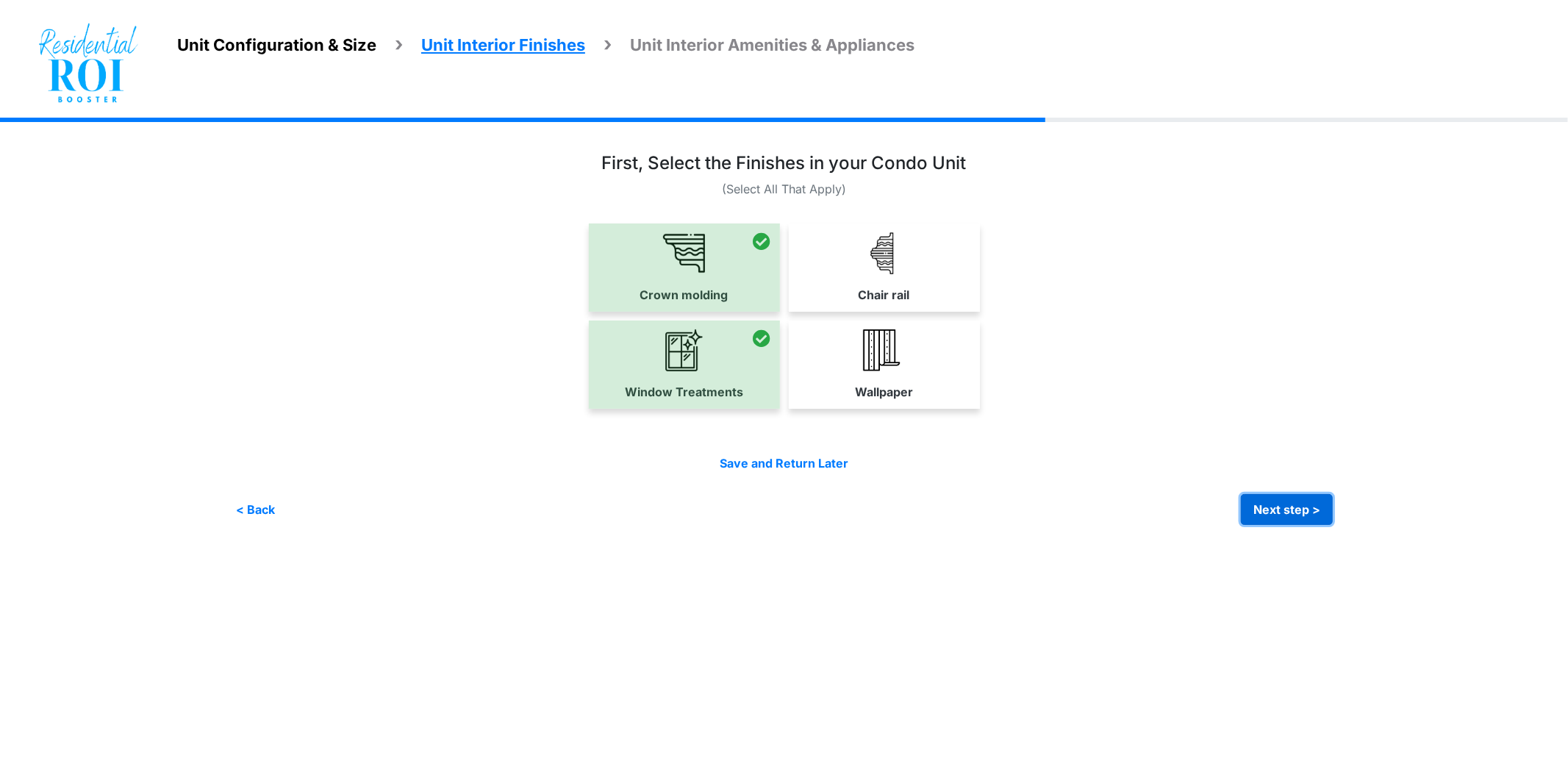
click at [1276, 510] on button "Next step >" at bounding box center [1287, 509] width 92 height 31
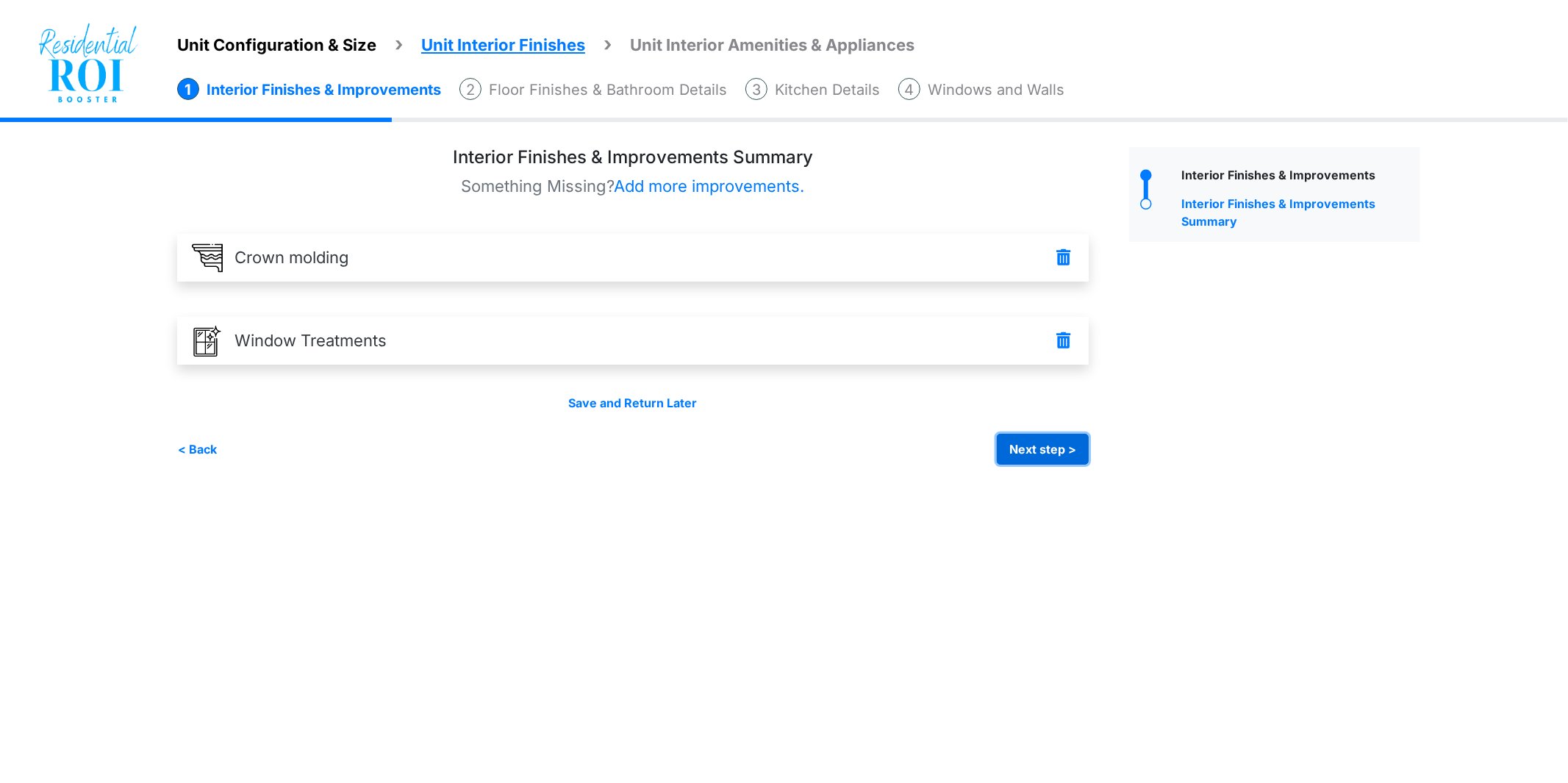
click at [1045, 451] on button "Next step >" at bounding box center [1042, 449] width 92 height 31
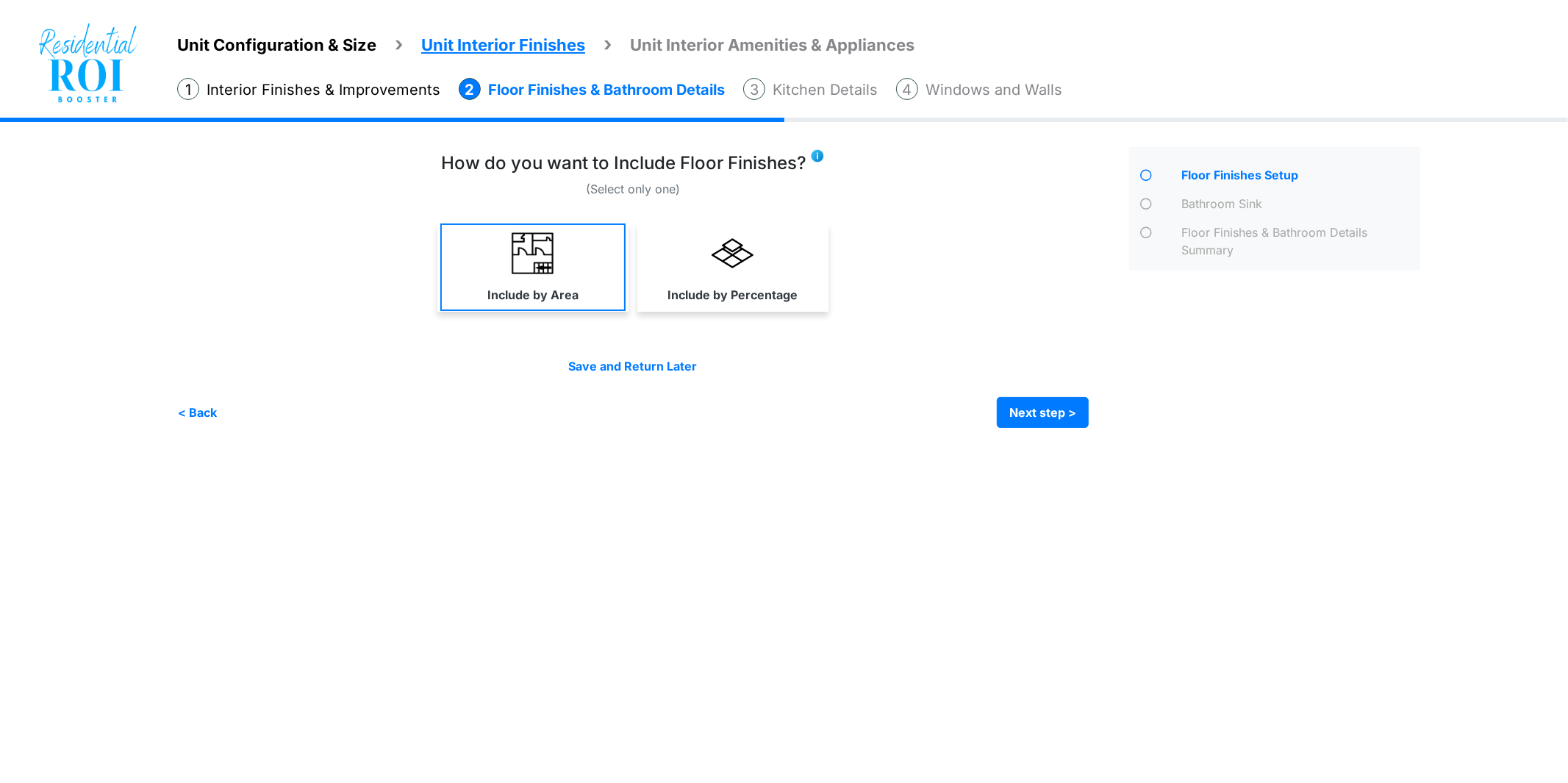
click at [514, 247] on img at bounding box center [532, 254] width 42 height 42
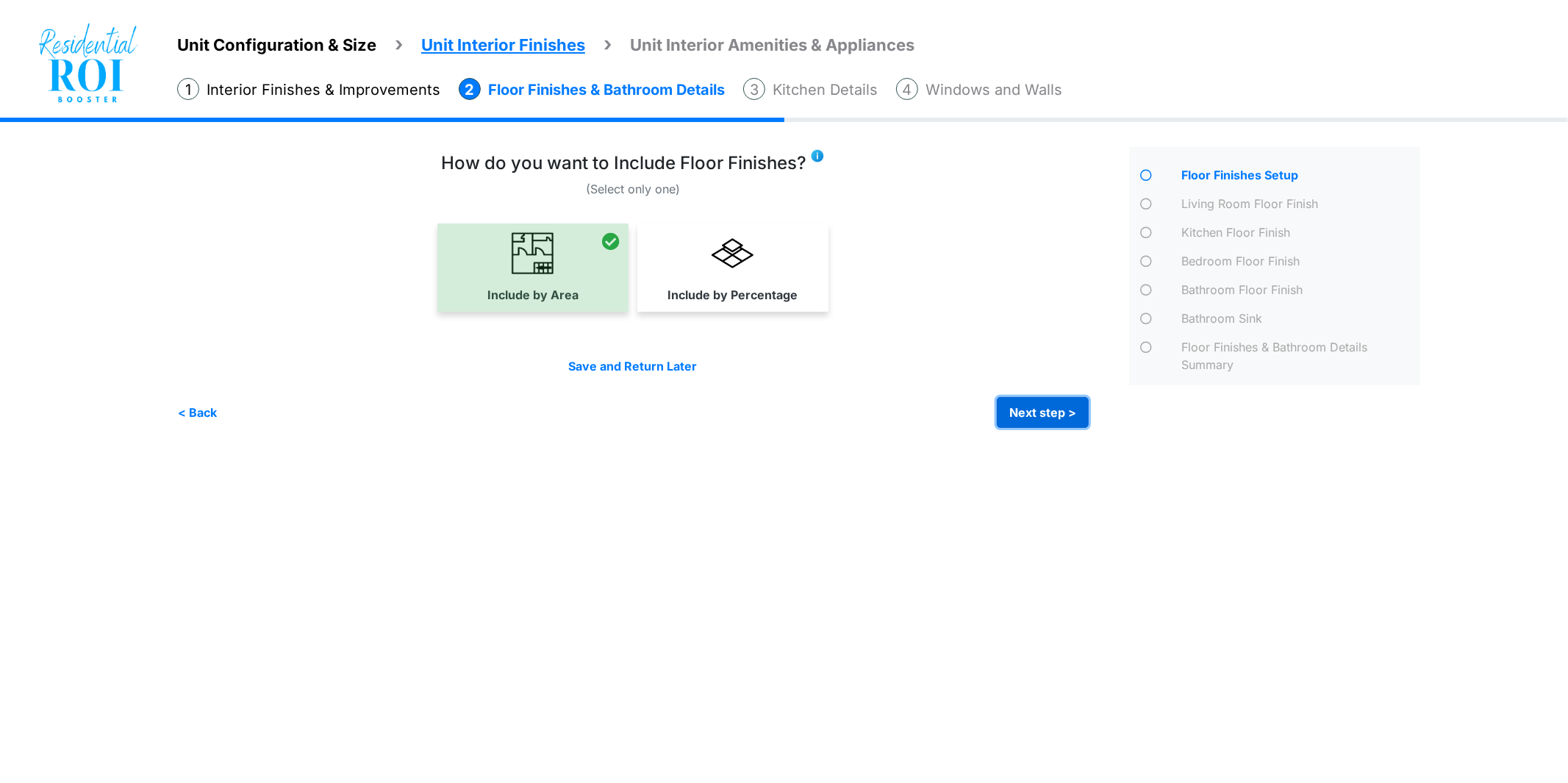
click at [1065, 414] on button "Next step >" at bounding box center [1042, 412] width 92 height 31
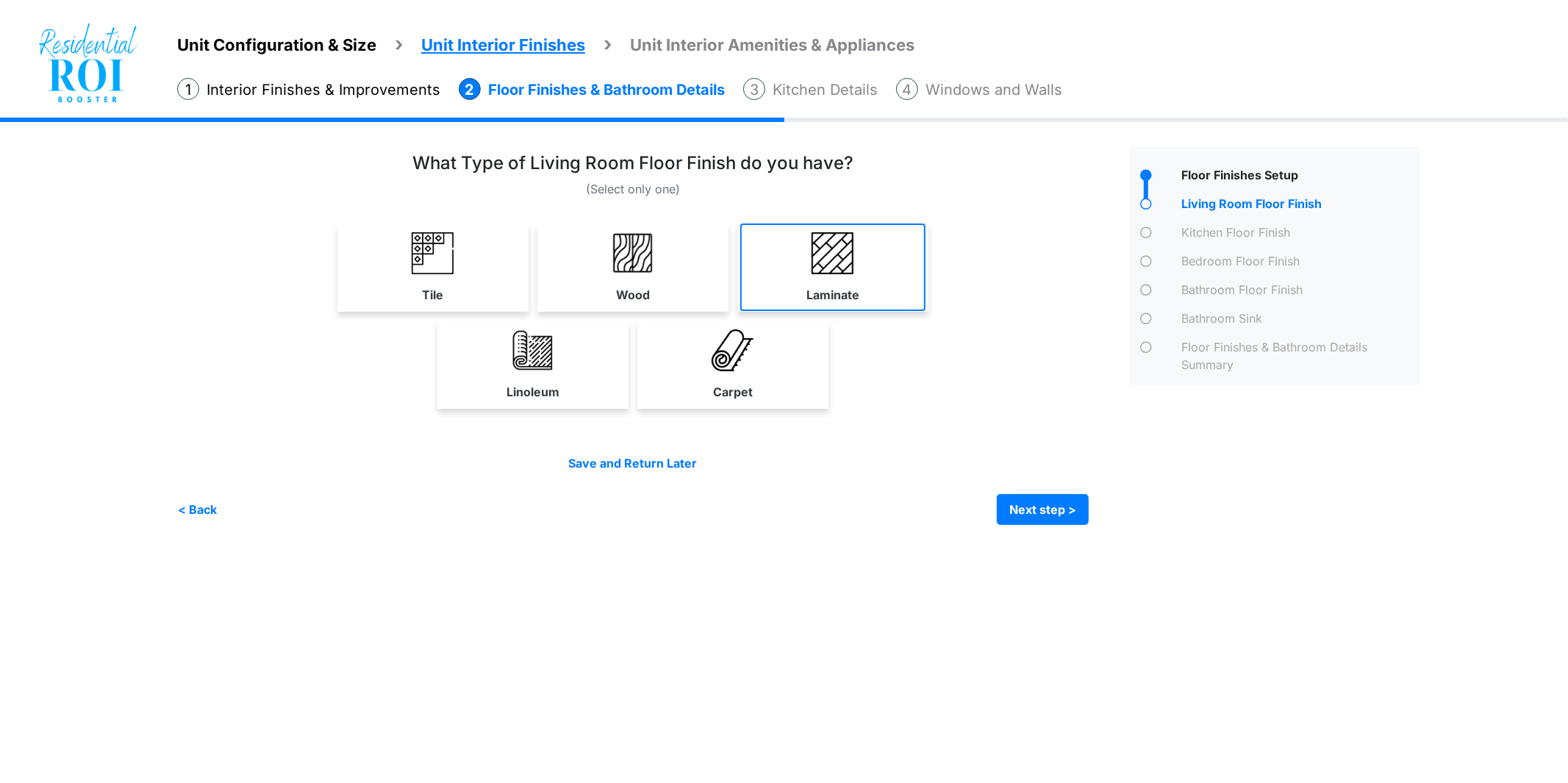
click at [835, 268] on img at bounding box center [833, 254] width 42 height 42
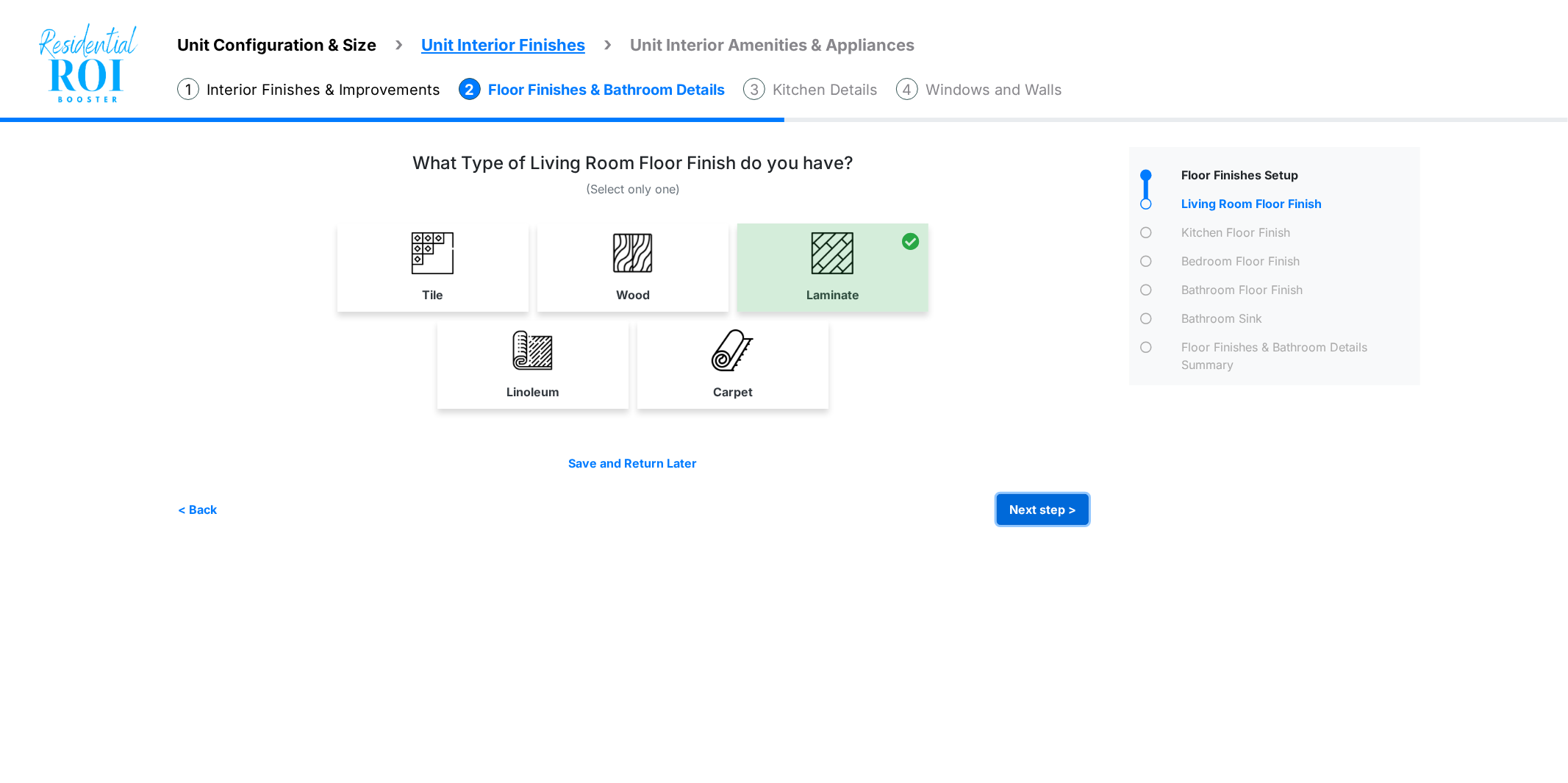
click at [1051, 515] on button "Next step >" at bounding box center [1042, 509] width 92 height 31
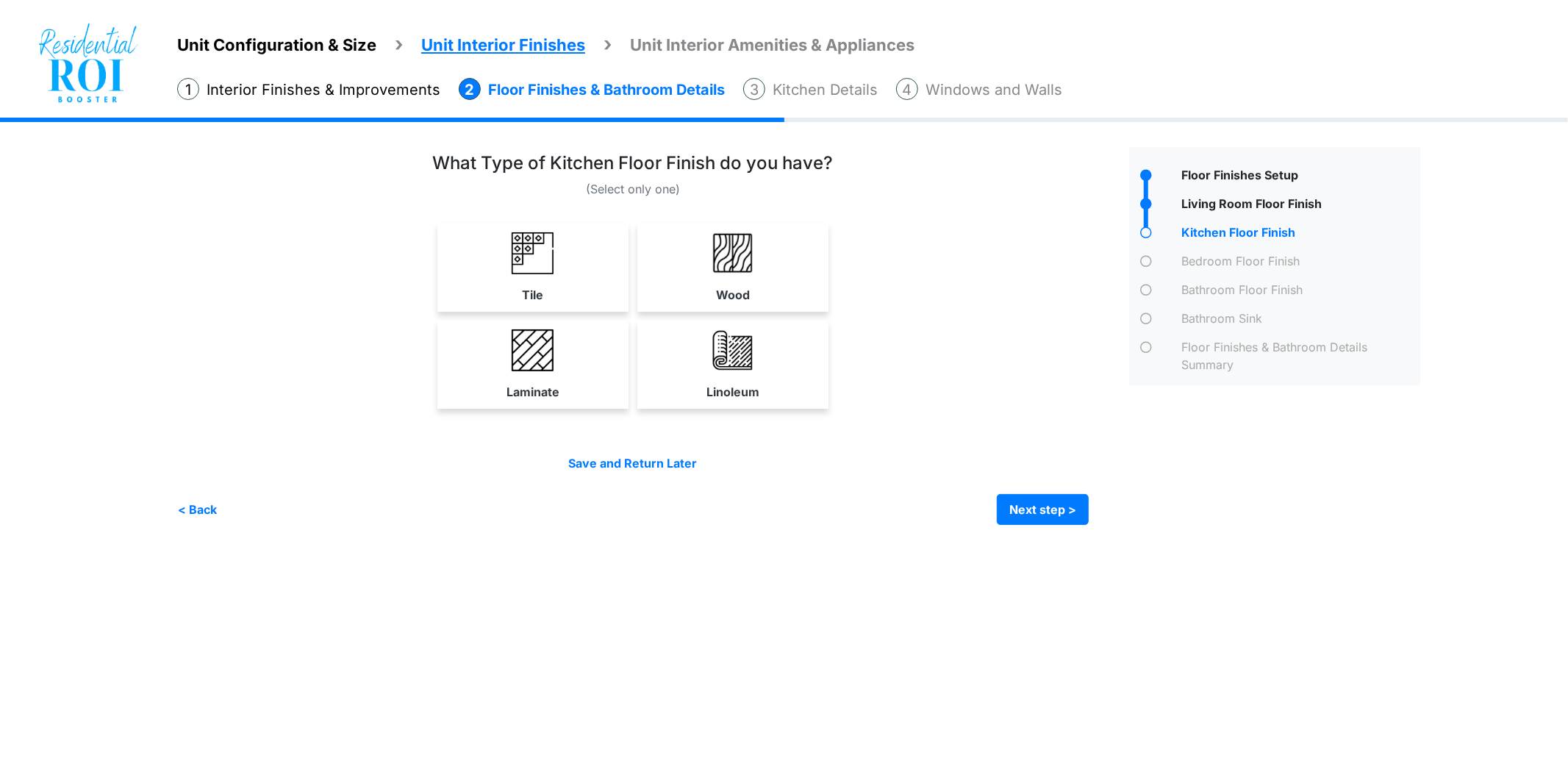
drag, startPoint x: 551, startPoint y: 252, endPoint x: 608, endPoint y: 273, distance: 60.7
click at [551, 253] on img at bounding box center [532, 254] width 42 height 42
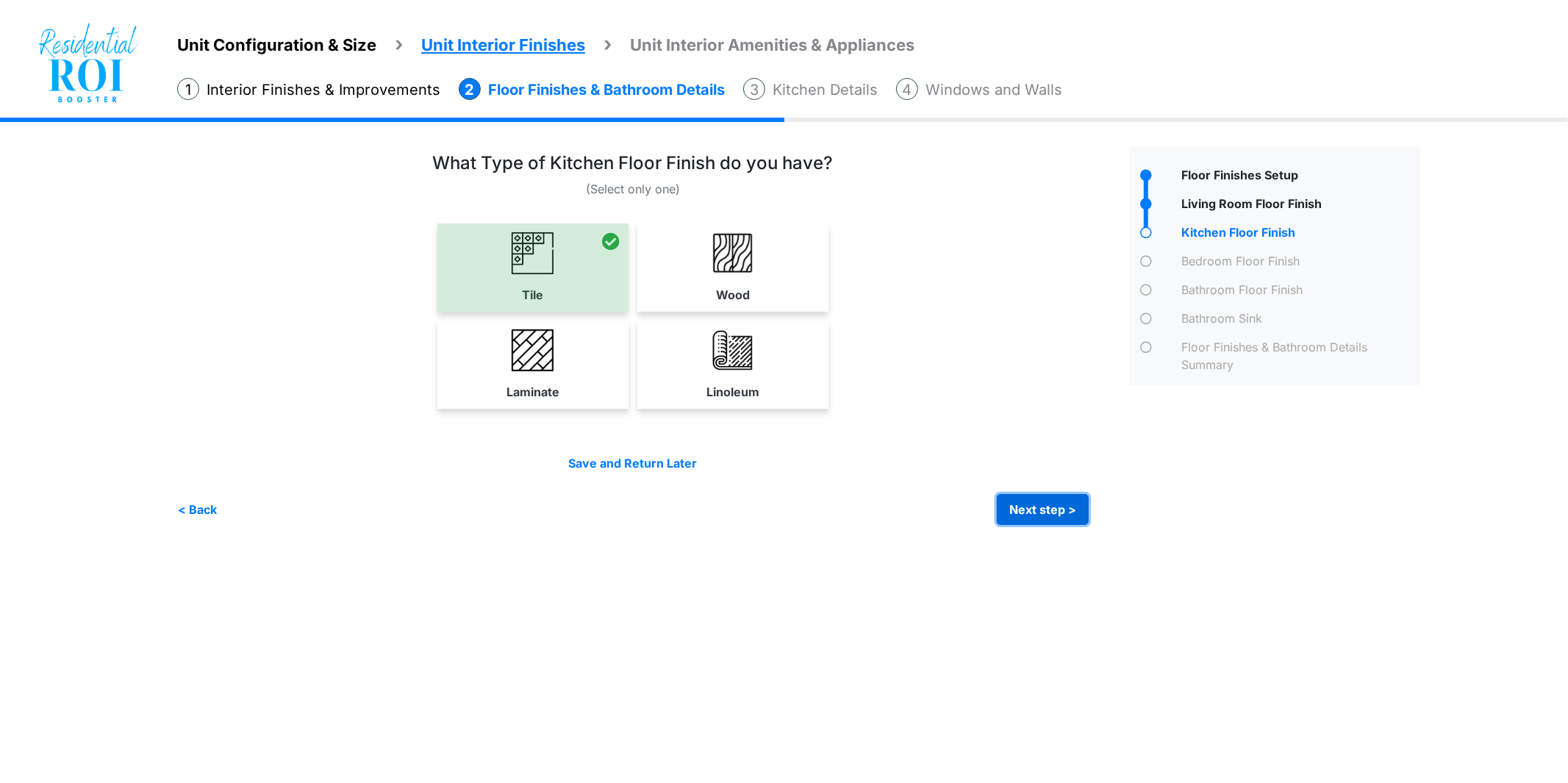
click at [1030, 510] on button "Next step >" at bounding box center [1042, 509] width 92 height 31
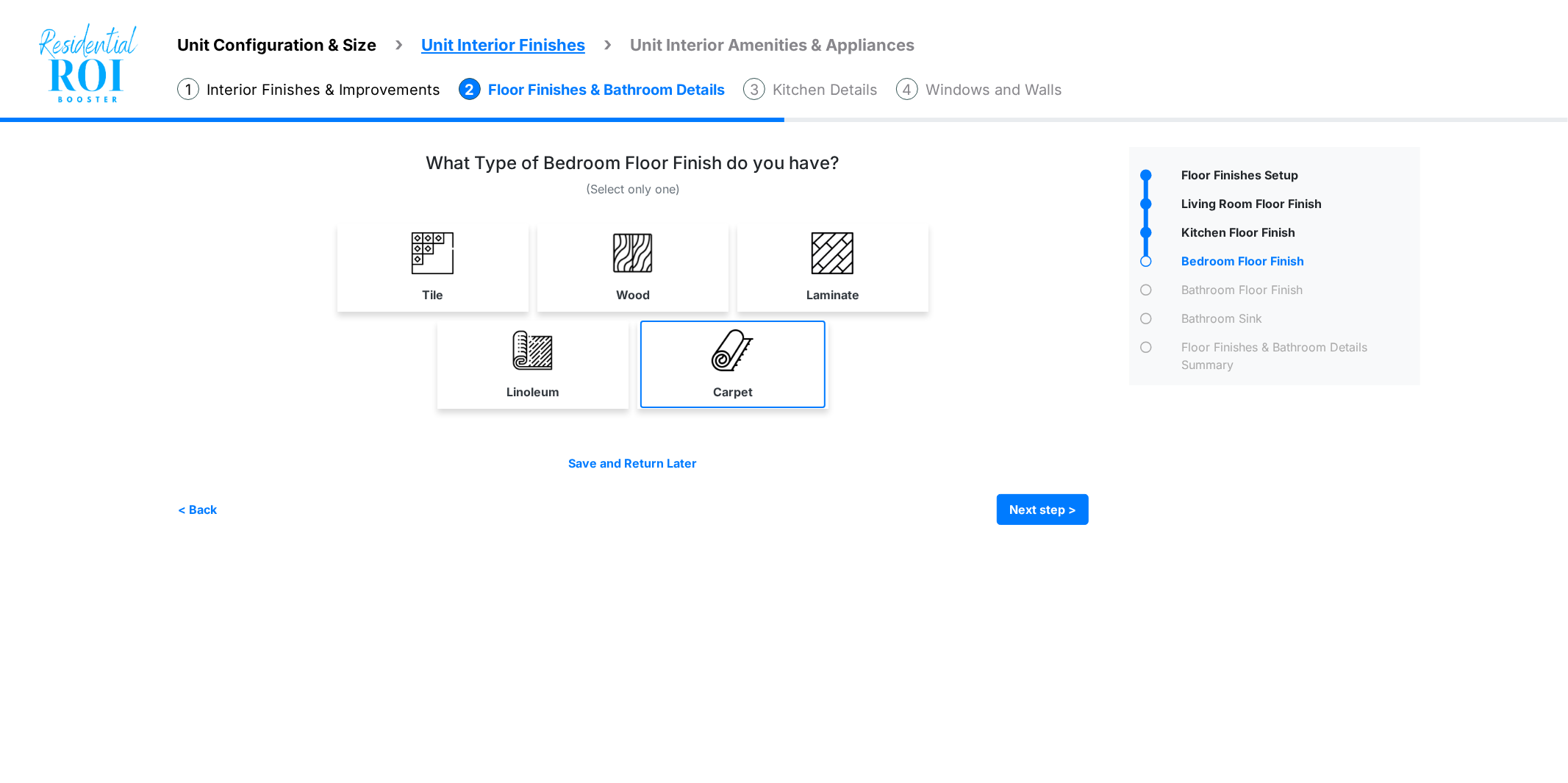
click at [716, 363] on img at bounding box center [733, 351] width 42 height 42
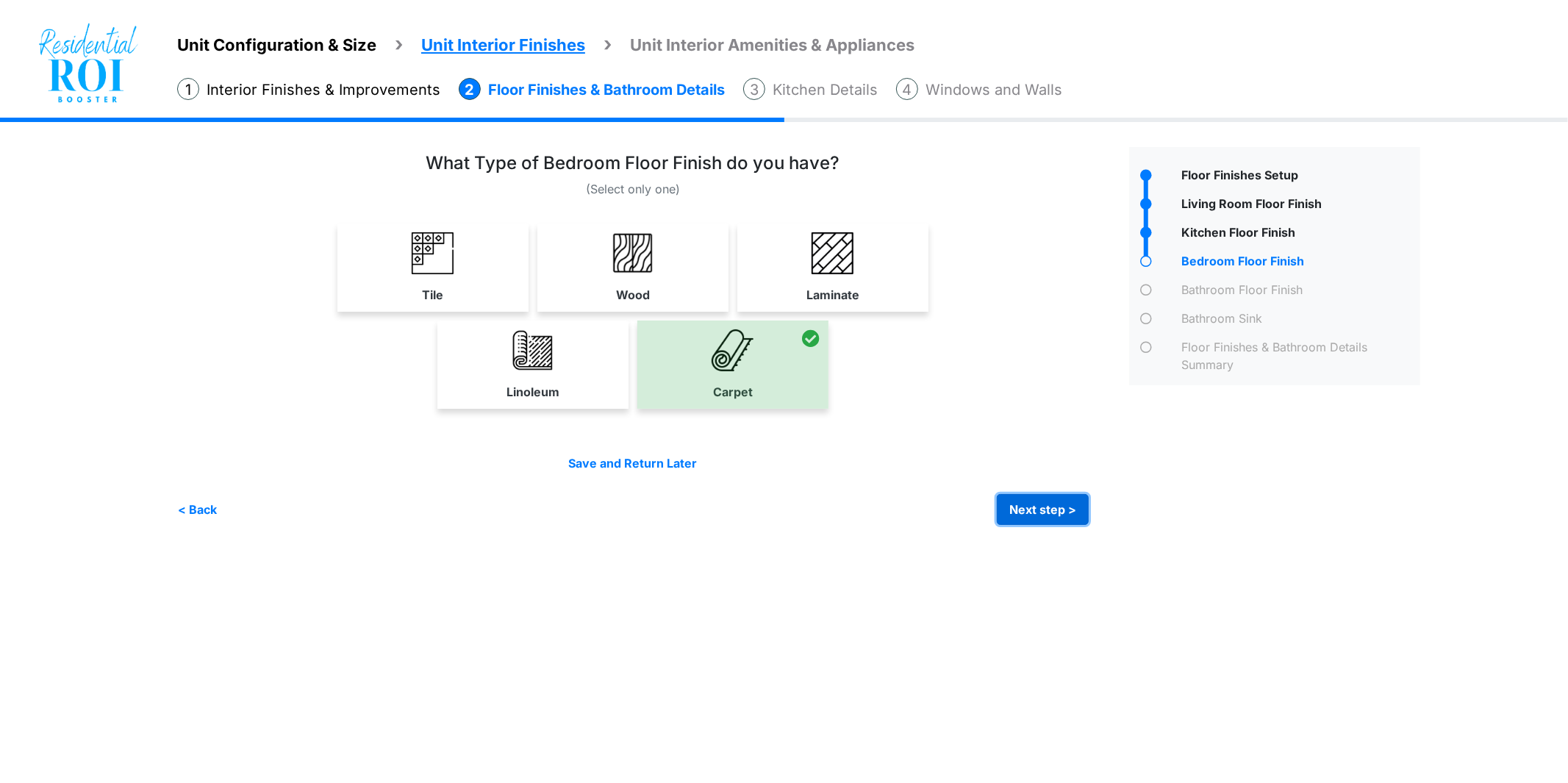
click at [1015, 512] on button "Next step >" at bounding box center [1042, 509] width 92 height 31
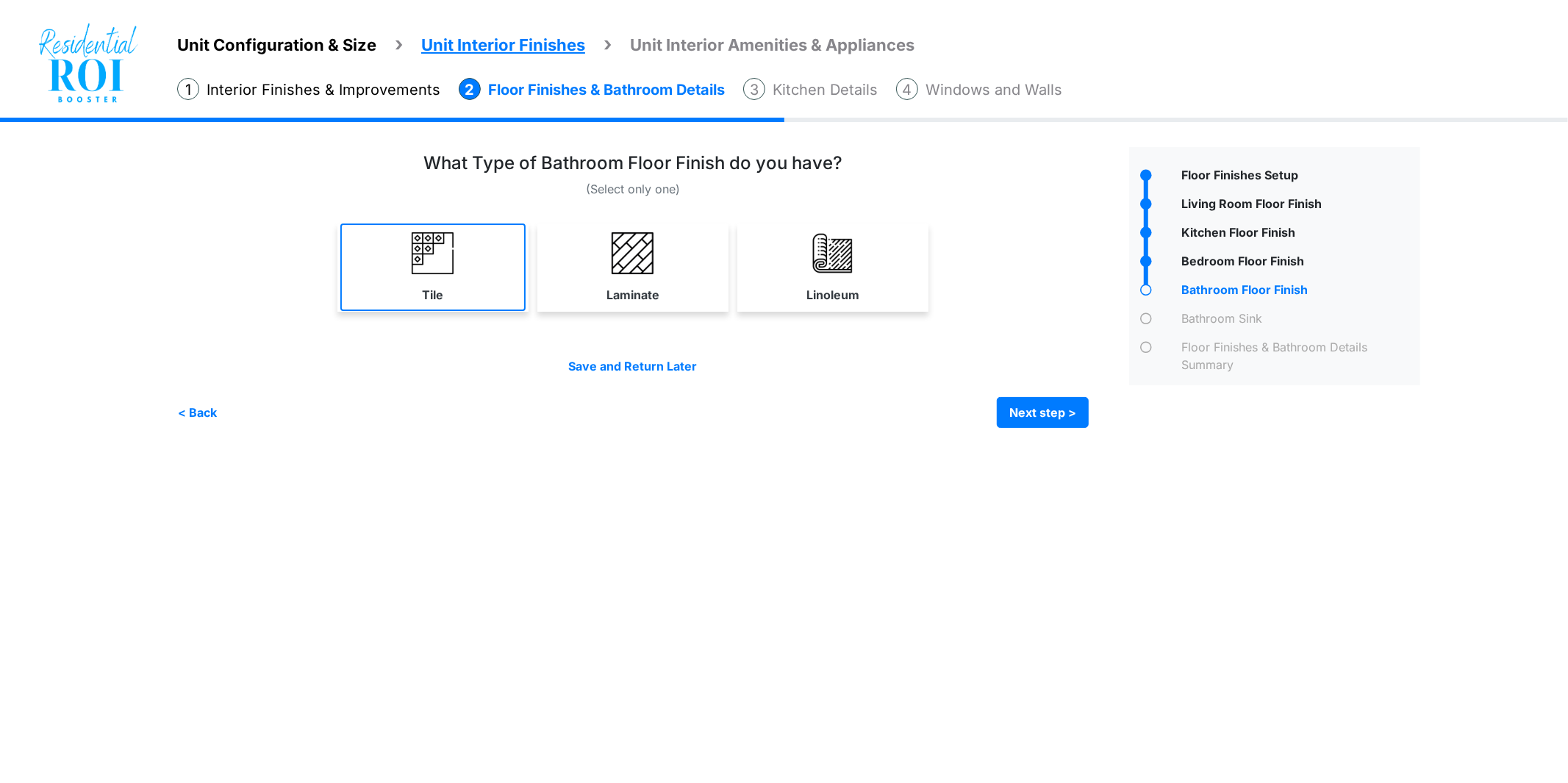
click at [455, 253] on link "Tile" at bounding box center [433, 267] width 185 height 87
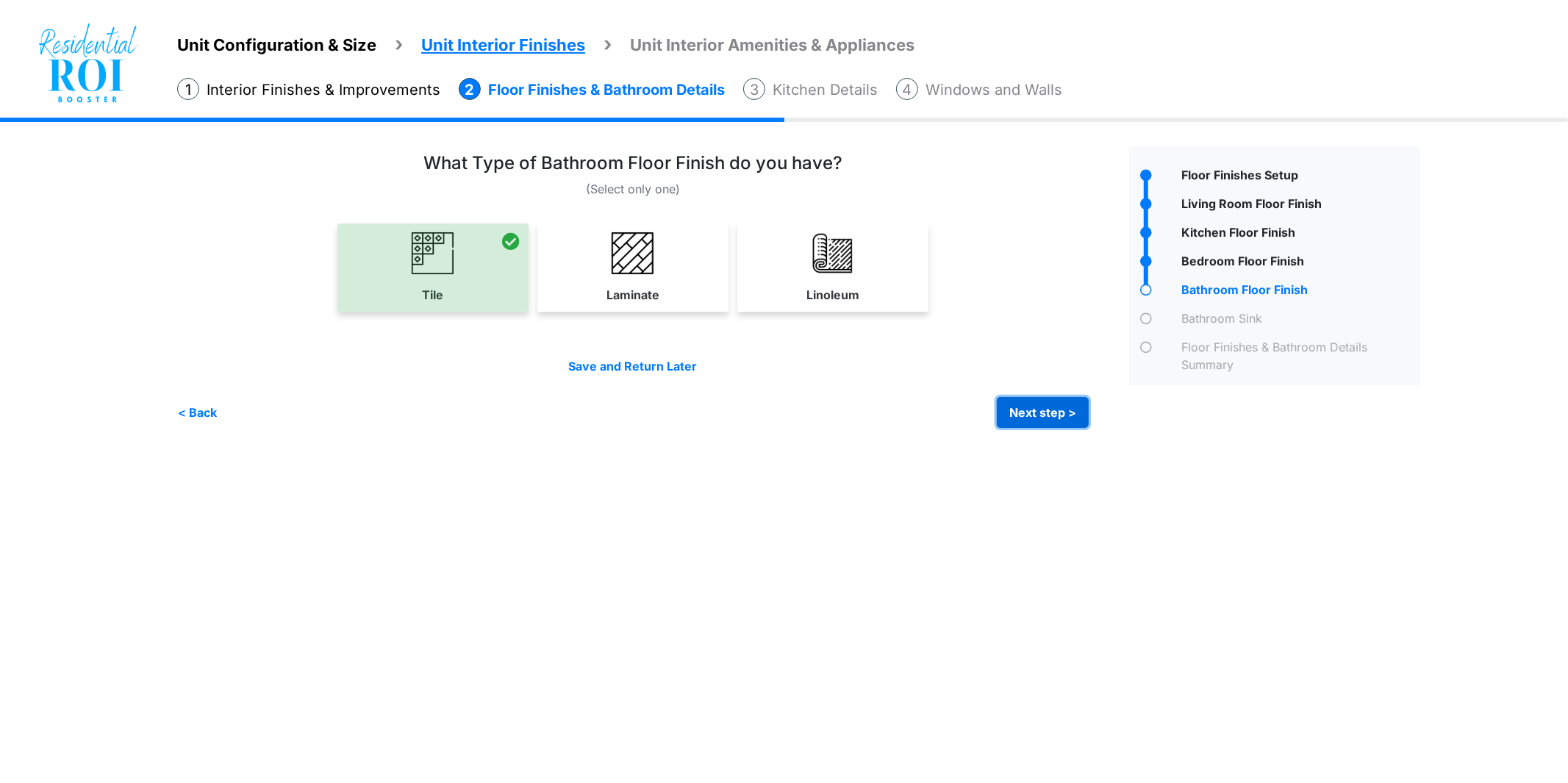
click at [1032, 414] on button "Next step >" at bounding box center [1042, 412] width 92 height 31
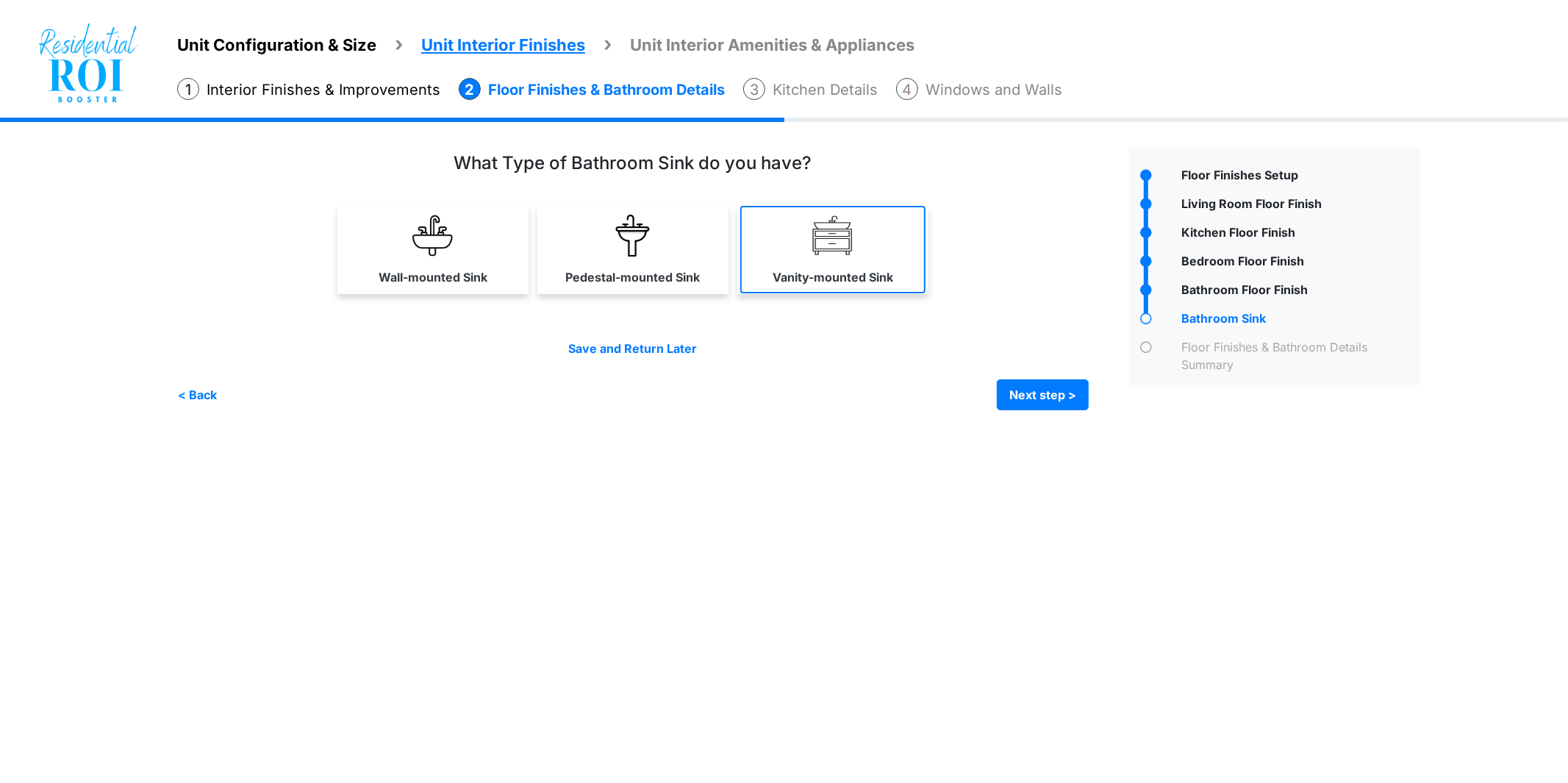
click at [799, 258] on link "Vanity-mounted Sink" at bounding box center [833, 249] width 185 height 87
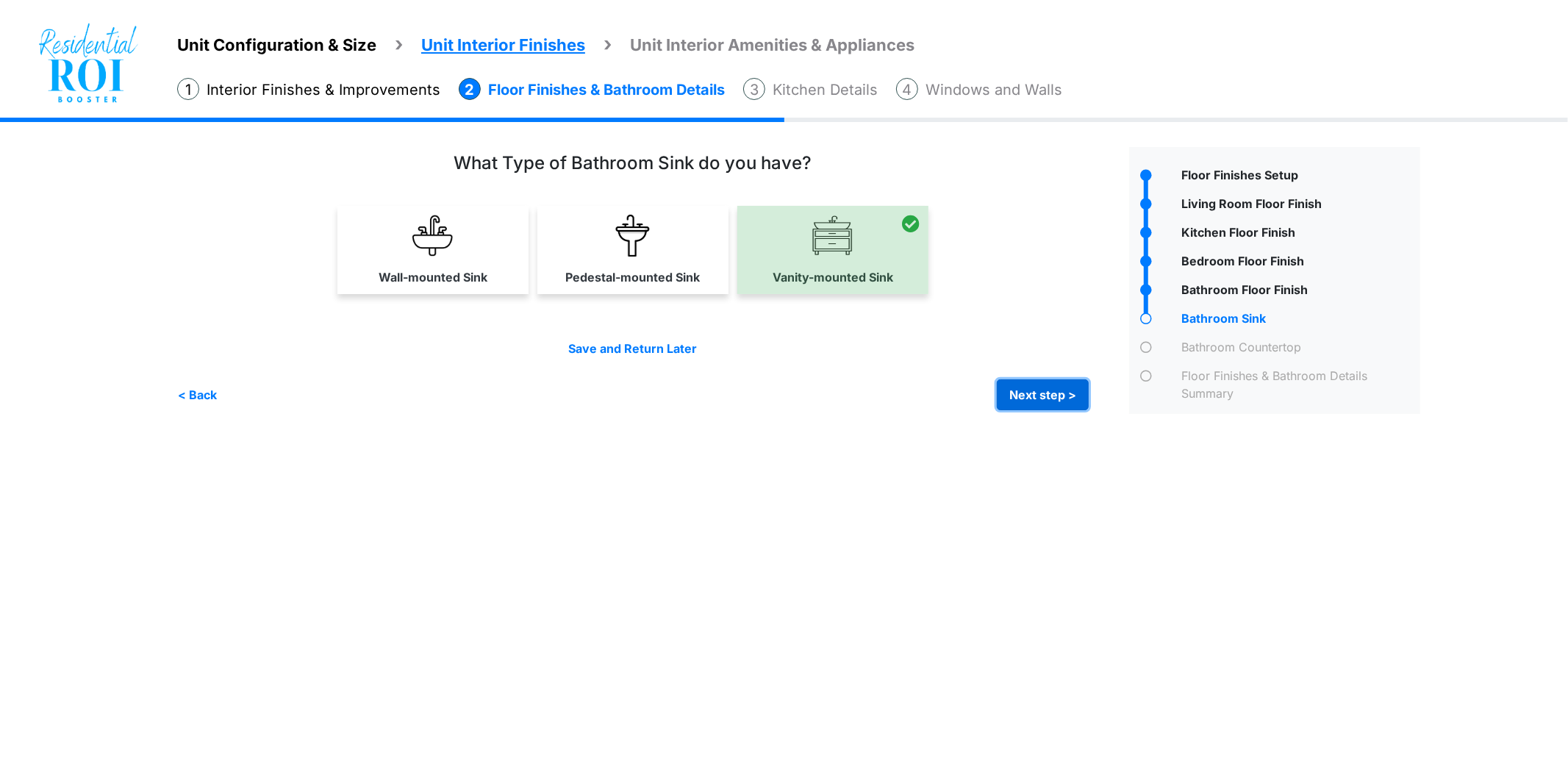
click at [1009, 400] on button "Next step >" at bounding box center [1042, 394] width 92 height 31
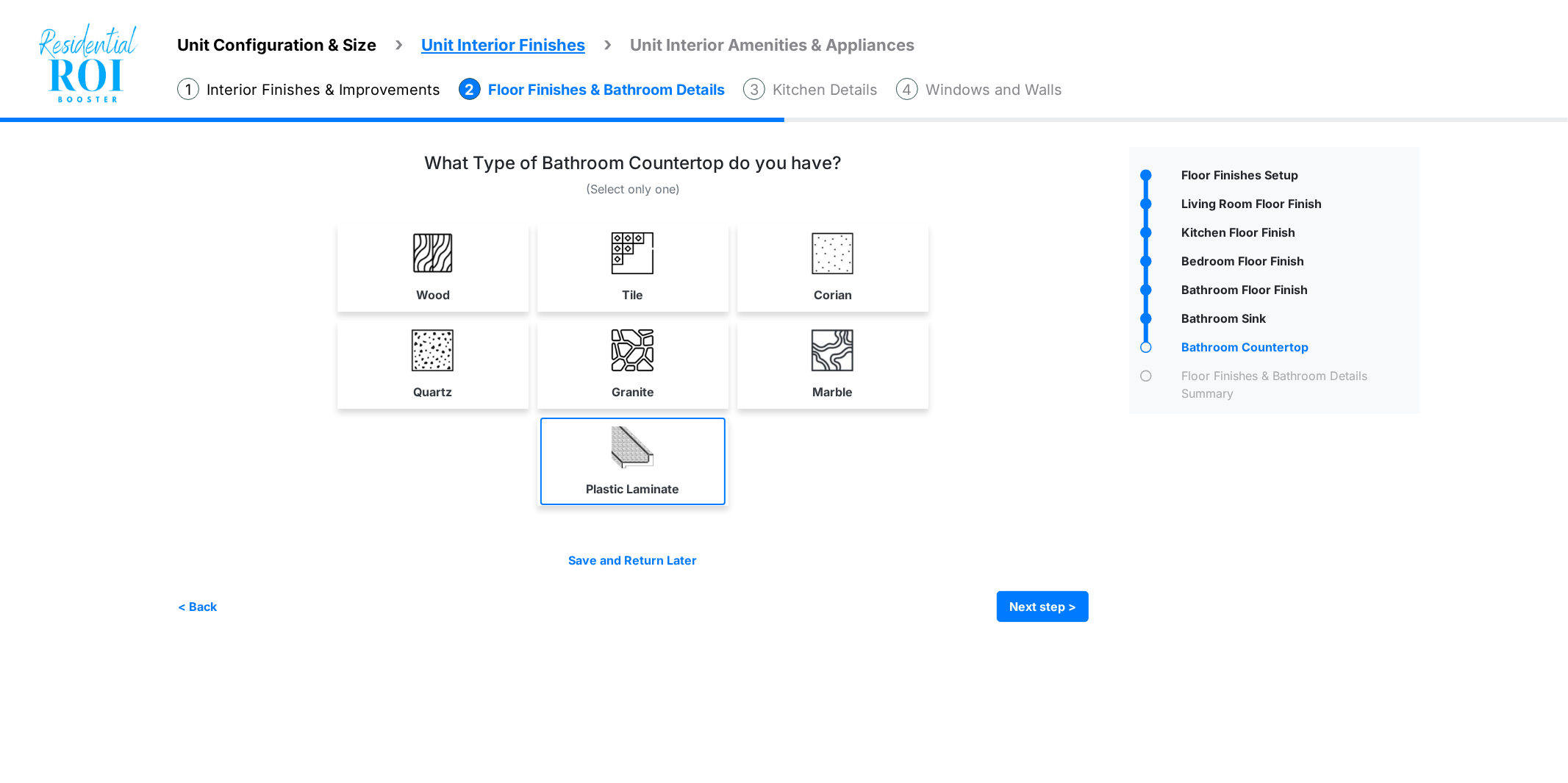
click at [655, 458] on link "Plastic Laminate" at bounding box center [633, 461] width 185 height 87
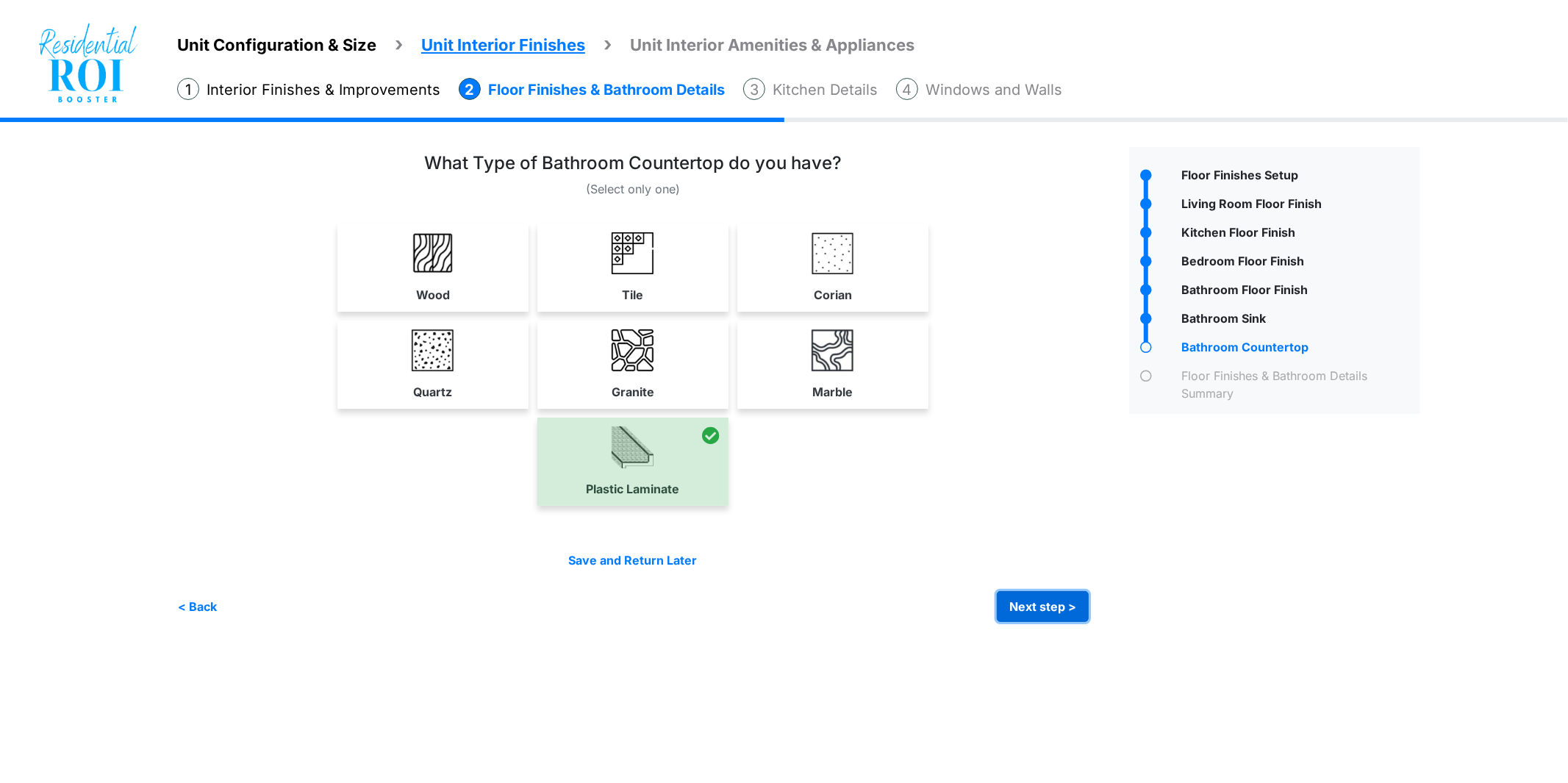
click at [1027, 604] on button "Next step >" at bounding box center [1042, 607] width 92 height 31
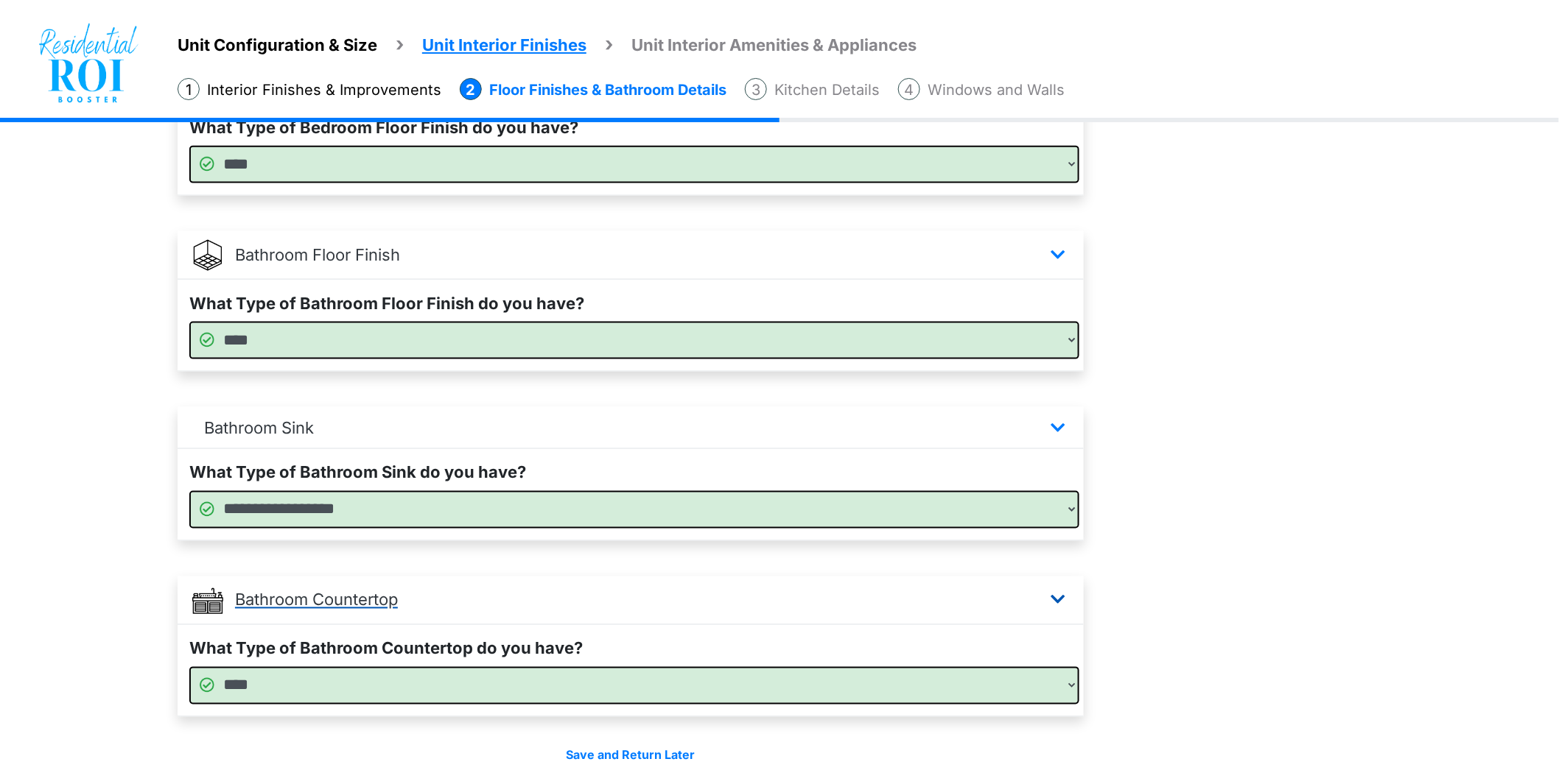
scroll to position [762, 0]
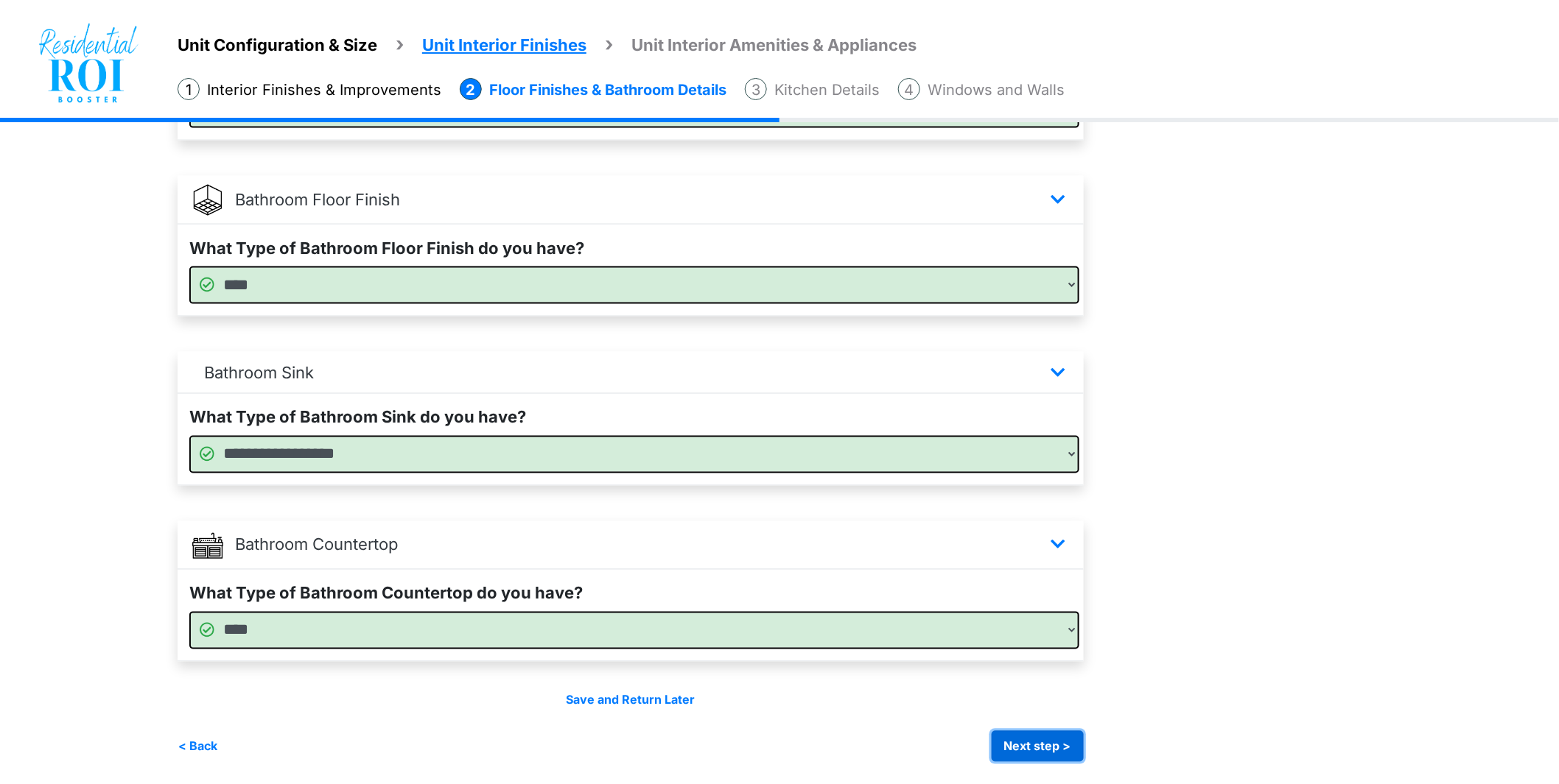
click at [1007, 741] on button "Next step >" at bounding box center [1038, 746] width 92 height 31
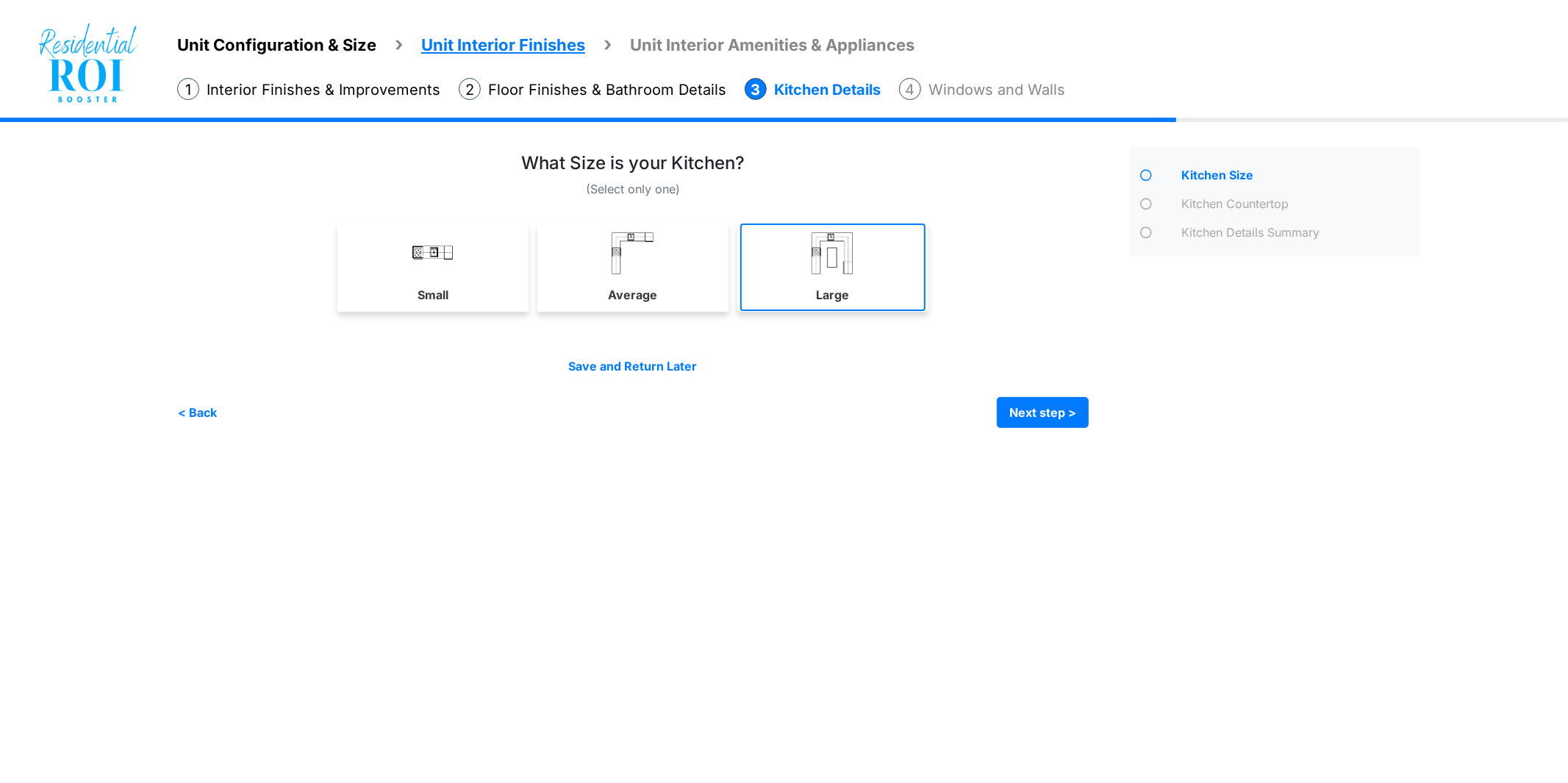
click at [861, 289] on link "Large" at bounding box center [833, 267] width 185 height 87
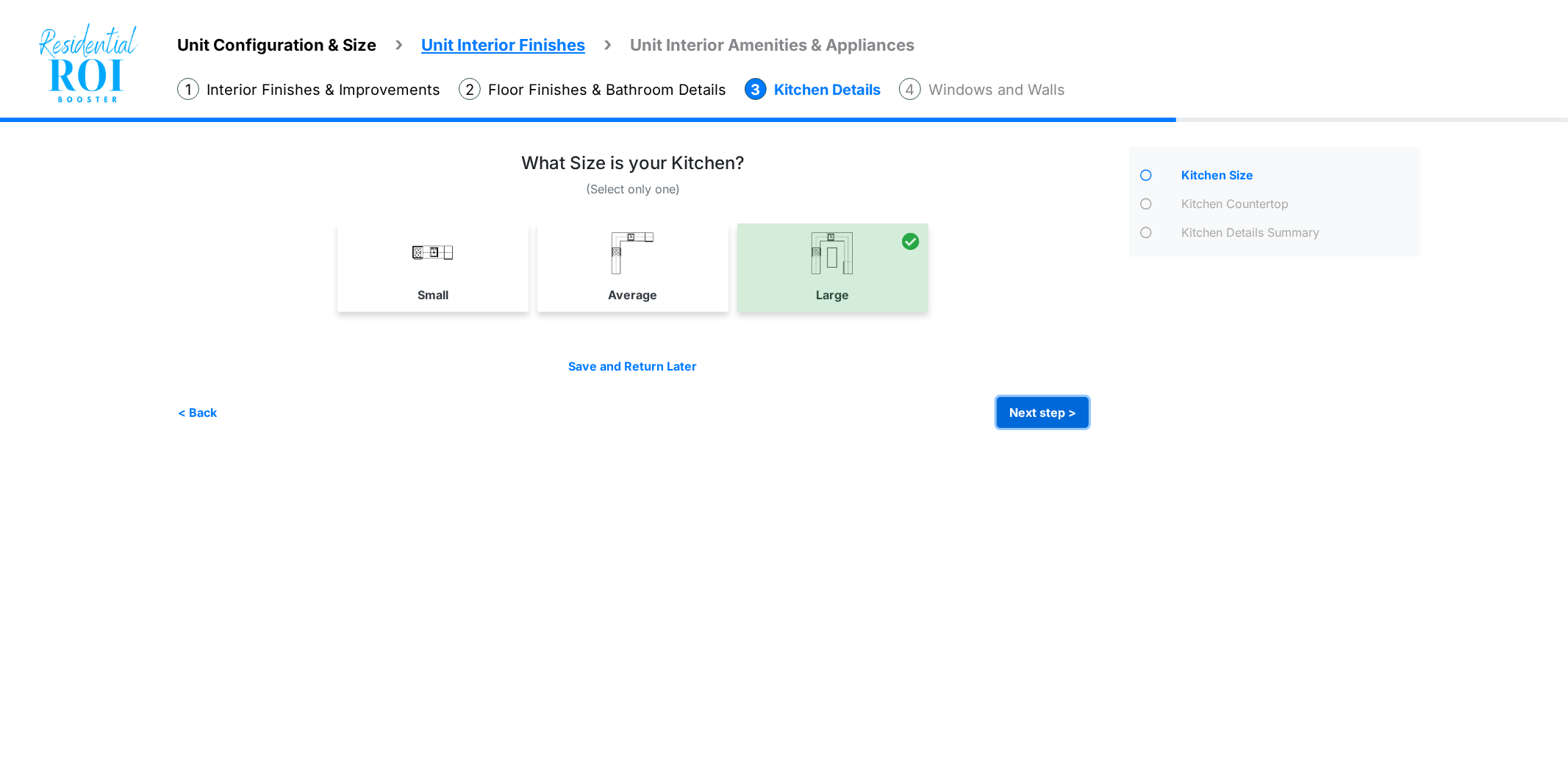
click at [1020, 399] on button "Next step >" at bounding box center [1042, 412] width 92 height 31
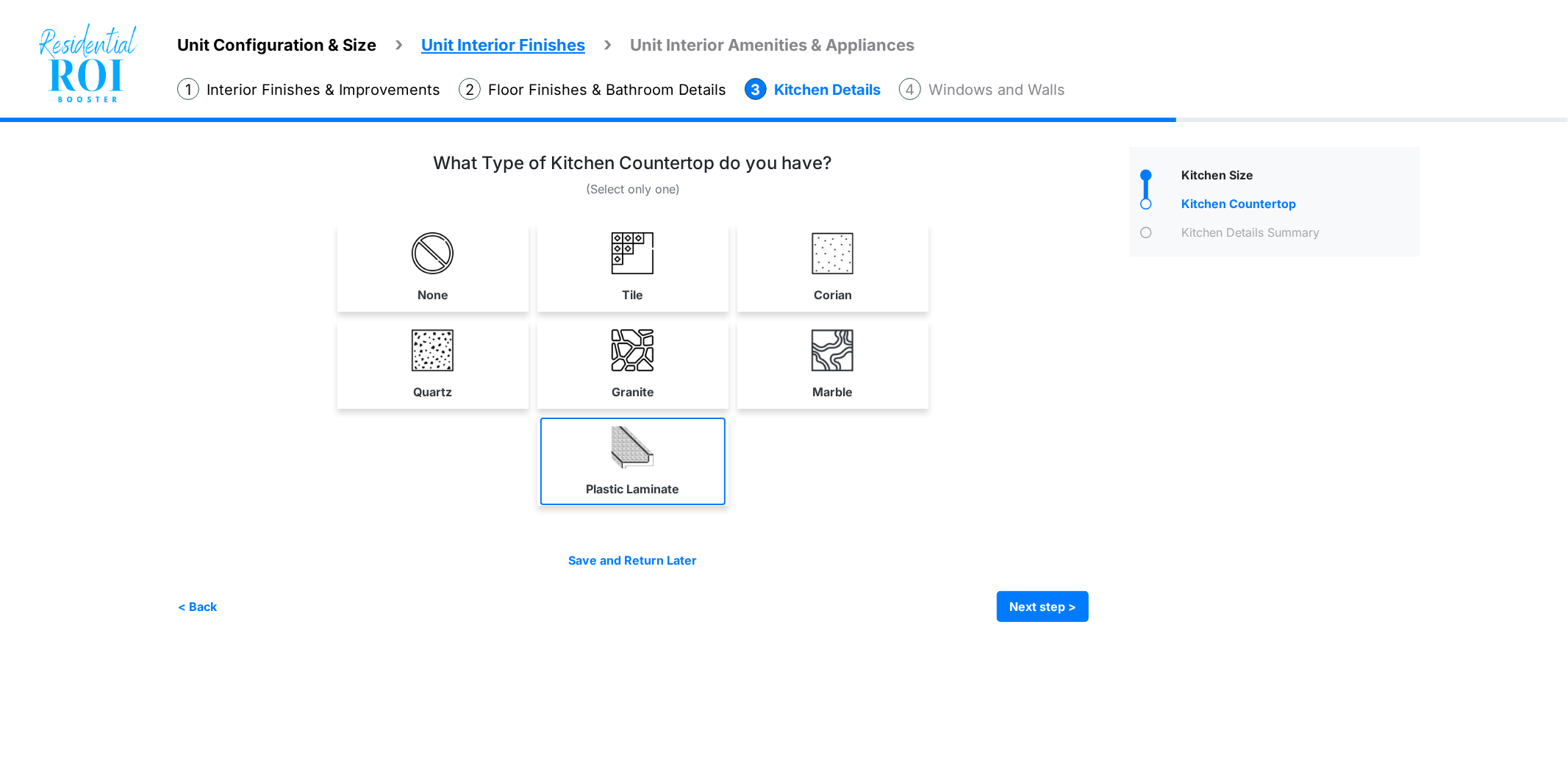
click at [622, 449] on img at bounding box center [633, 447] width 42 height 42
select select "*"
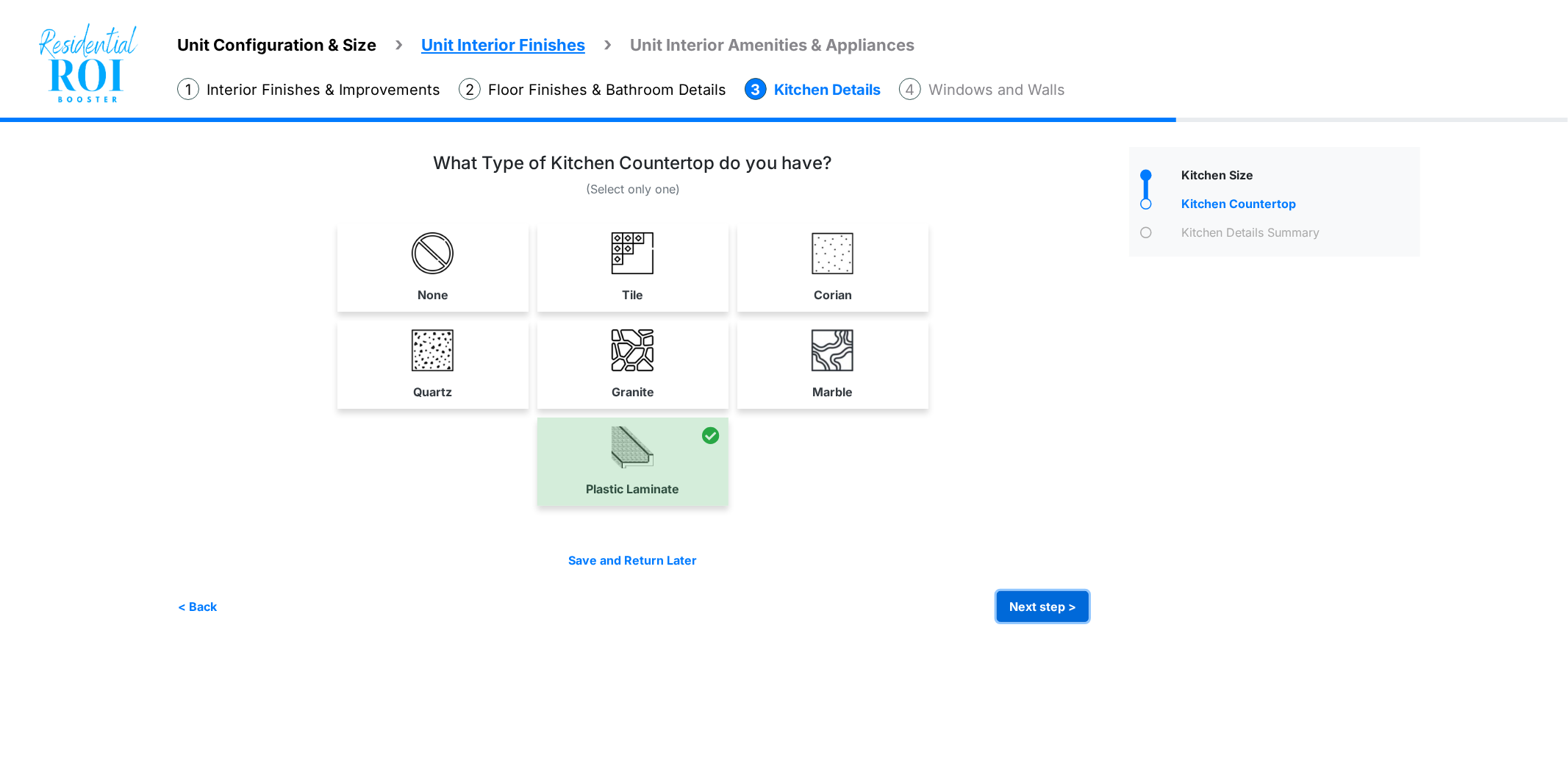
click at [1033, 596] on button "Next step >" at bounding box center [1042, 607] width 92 height 31
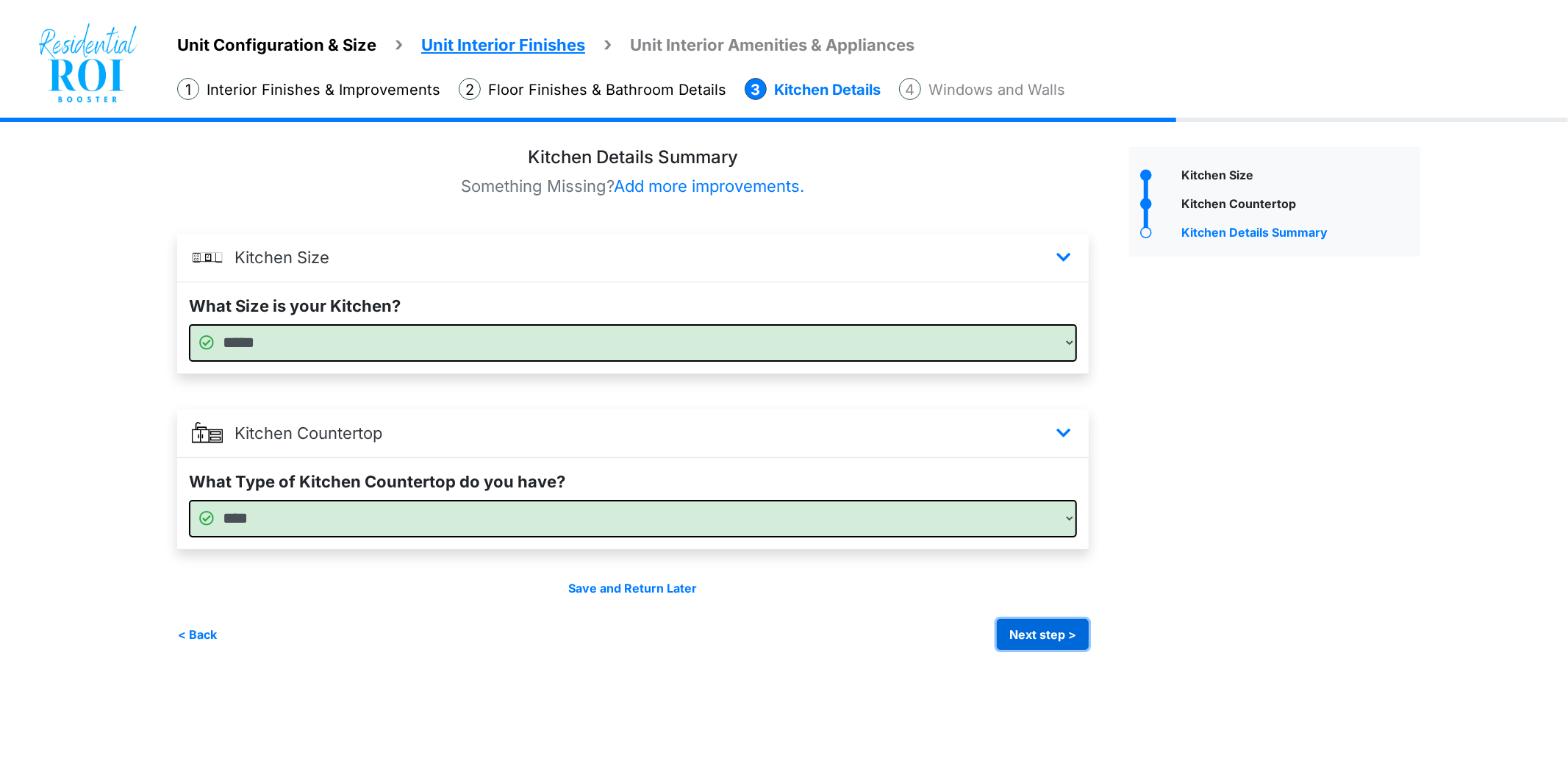
click at [1018, 620] on button "Next step >" at bounding box center [1042, 634] width 92 height 31
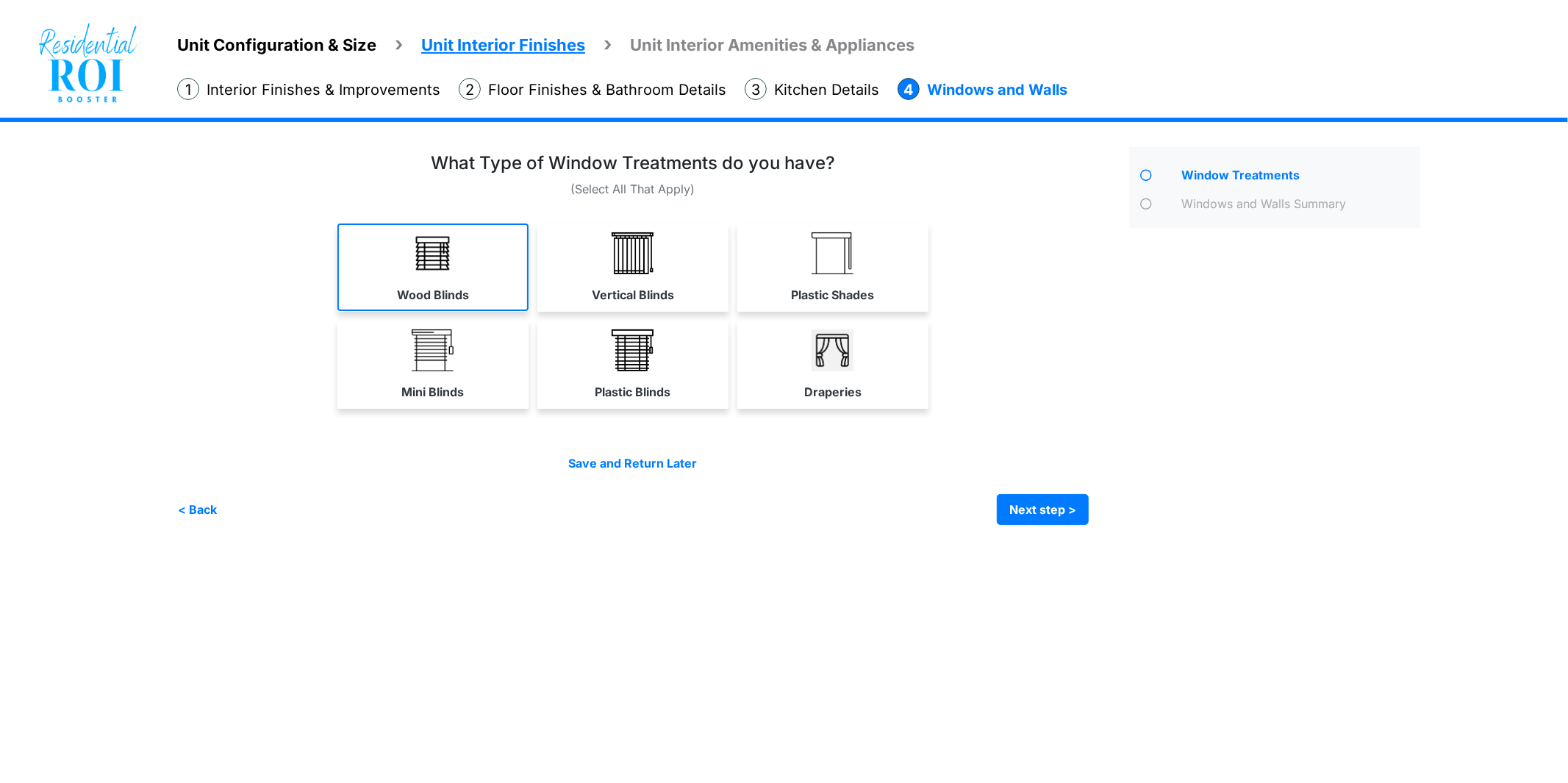
click at [460, 271] on link "Wood Blinds" at bounding box center [433, 267] width 191 height 87
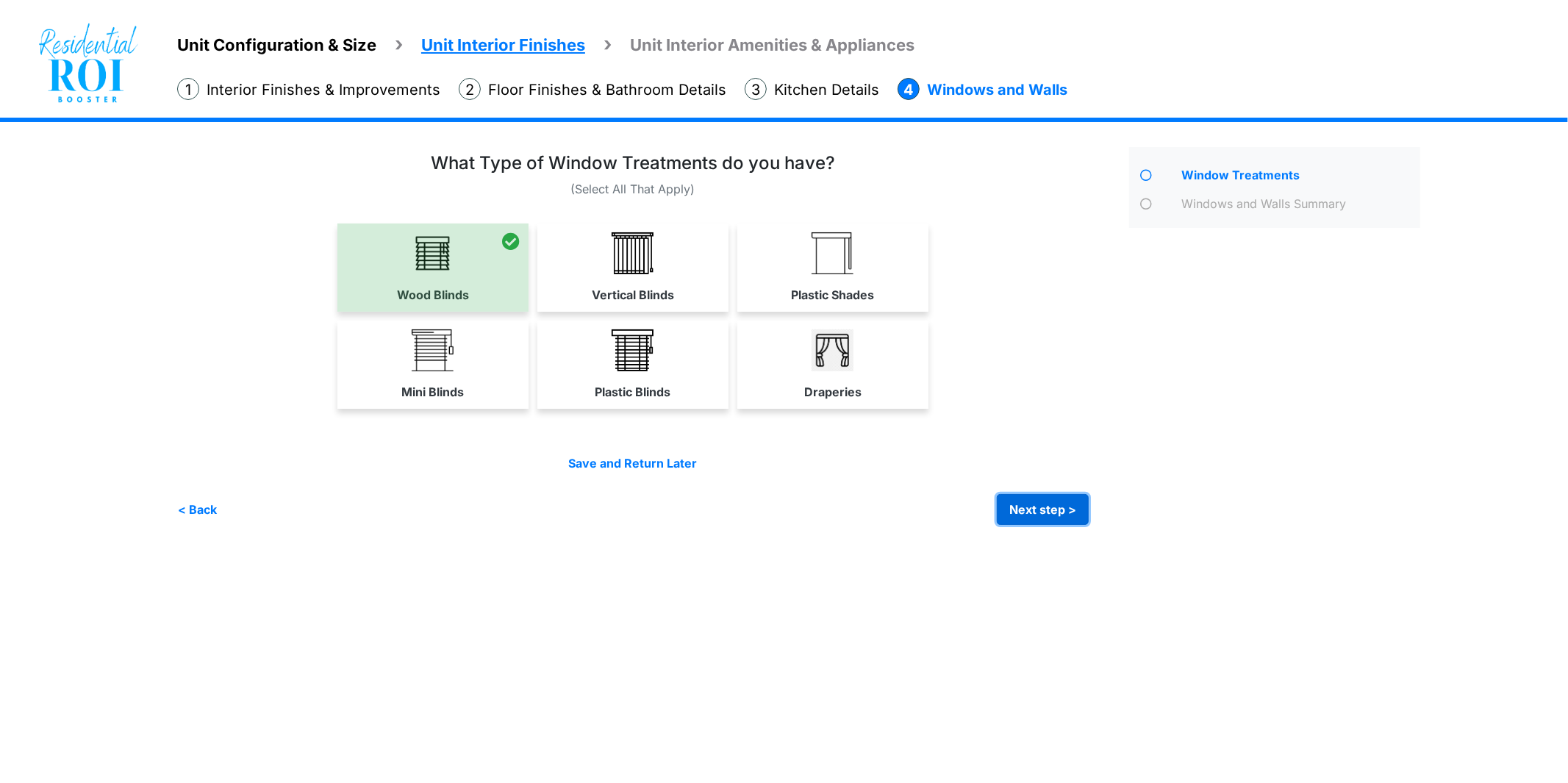
click at [1016, 497] on button "Next step >" at bounding box center [1042, 509] width 92 height 31
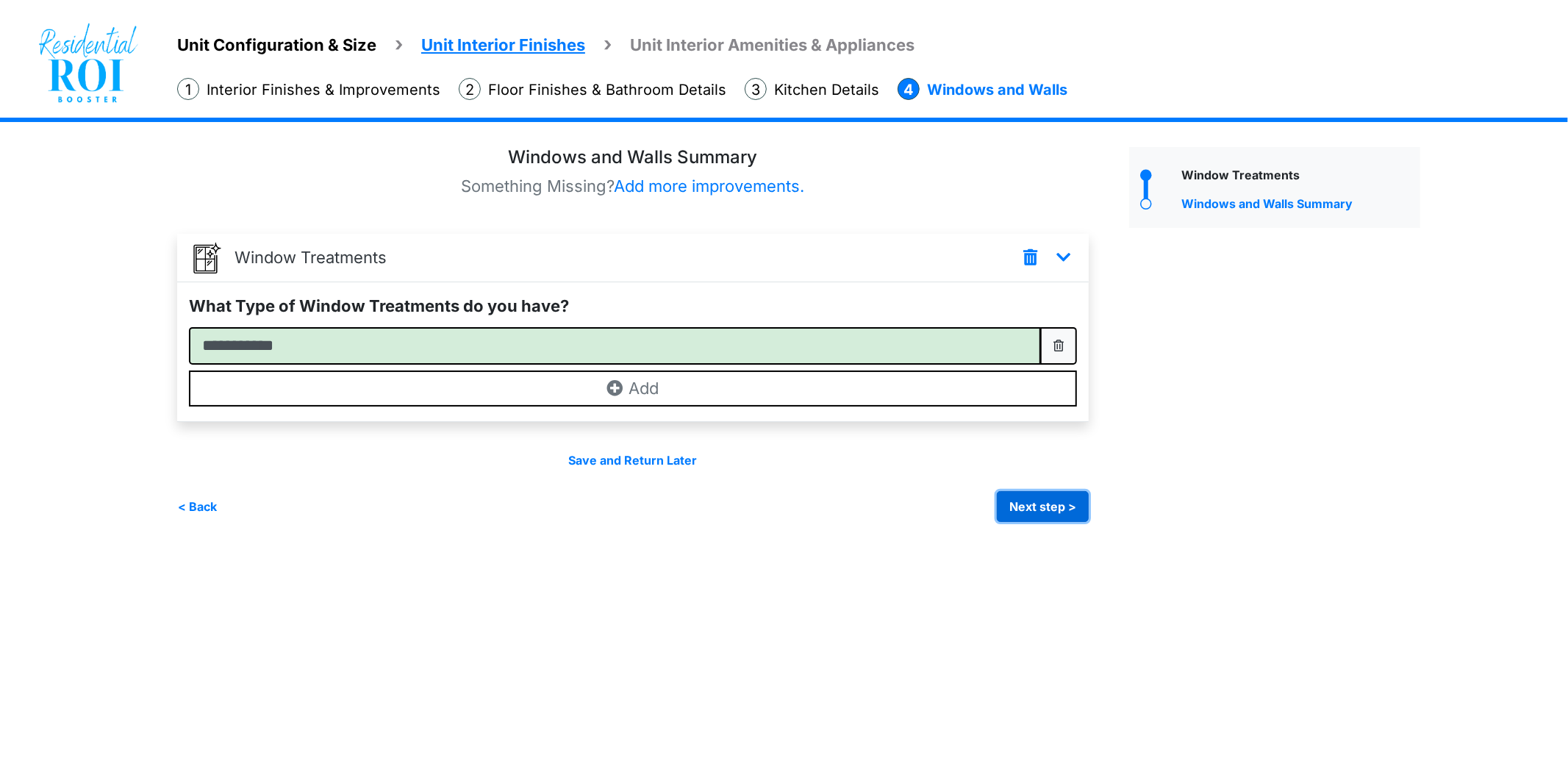
click at [1019, 507] on button "Next step >" at bounding box center [1042, 506] width 92 height 31
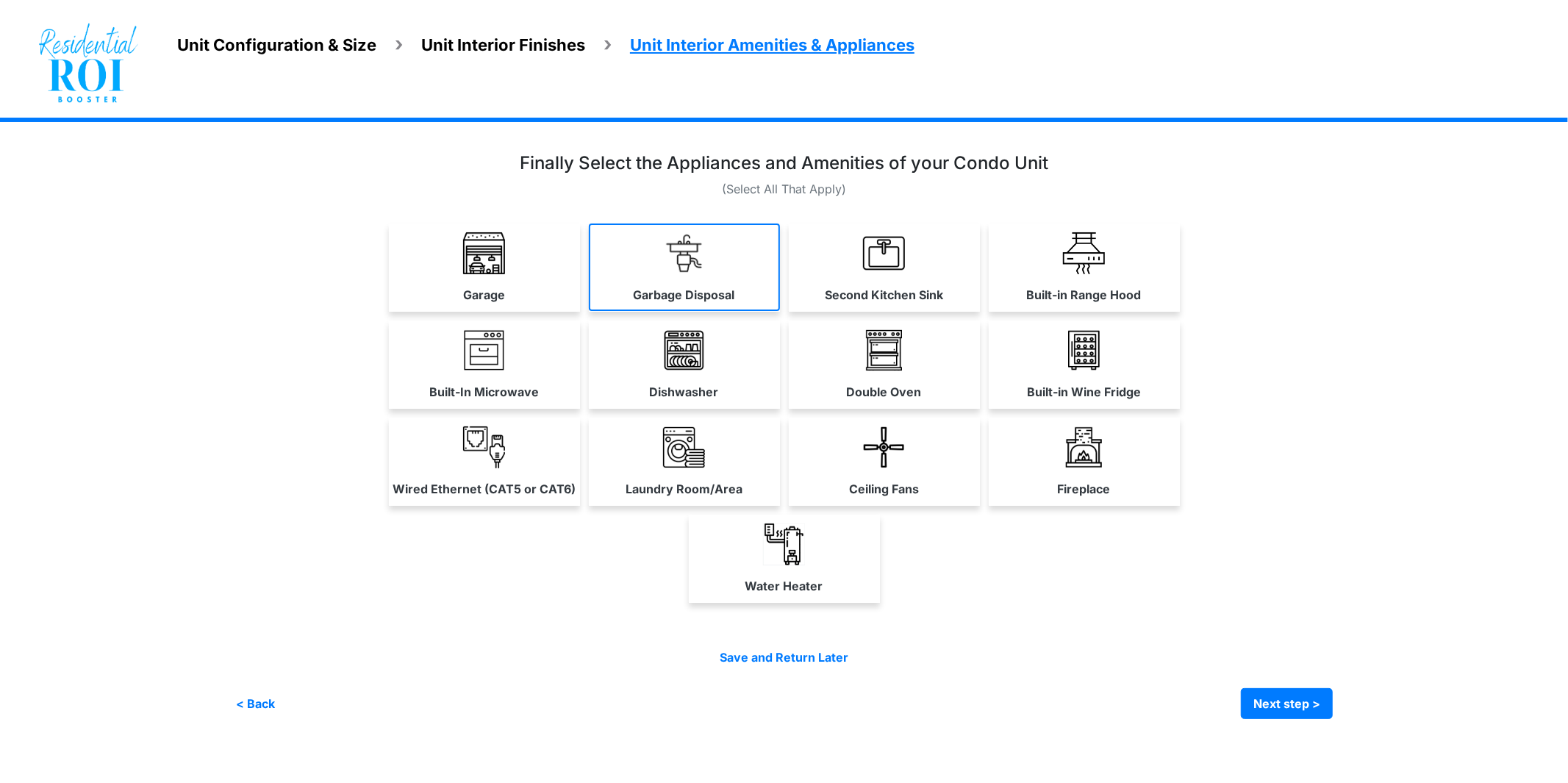
click at [686, 270] on img at bounding box center [684, 254] width 42 height 42
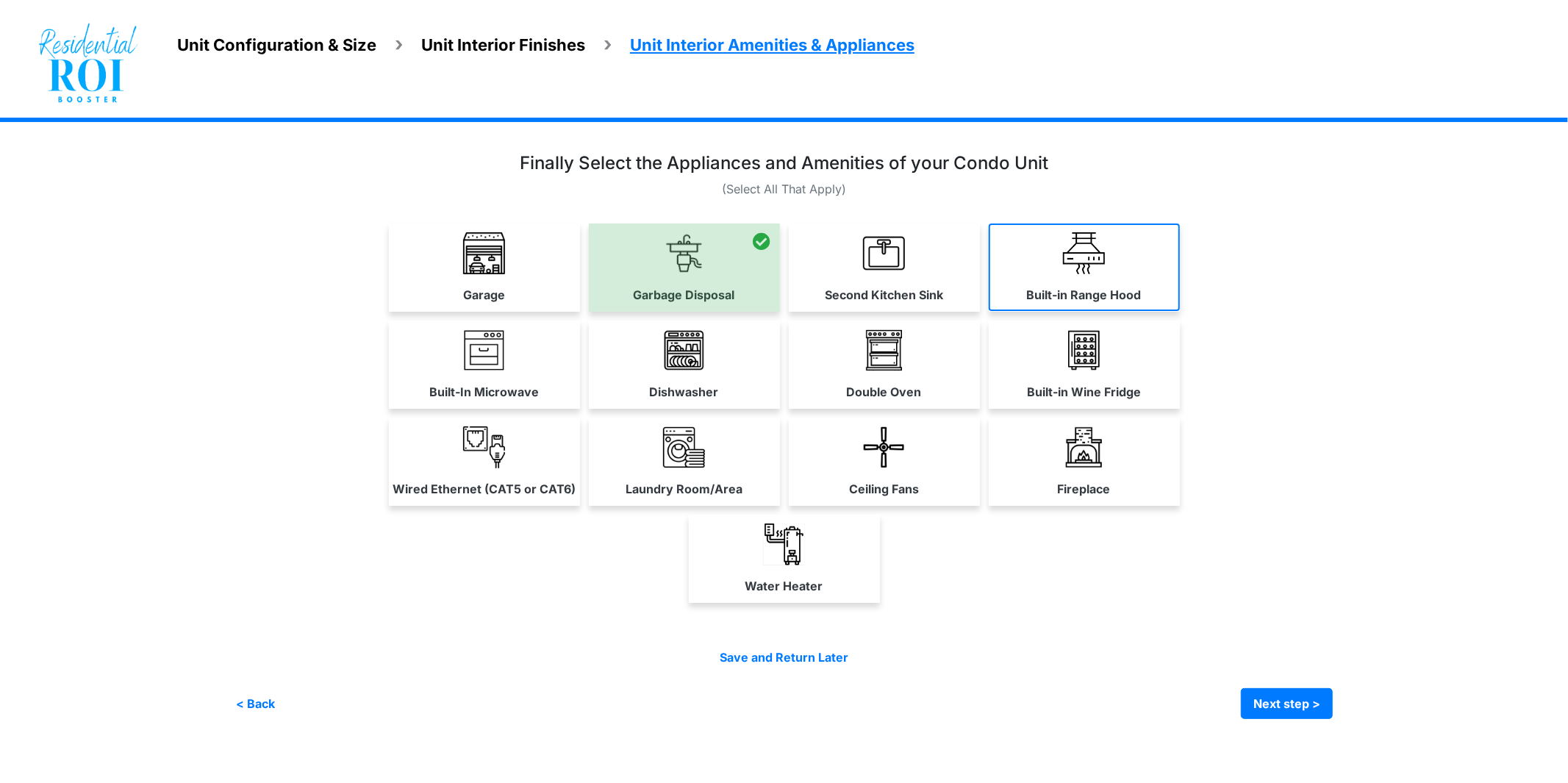
click at [1069, 260] on img at bounding box center [1084, 254] width 42 height 42
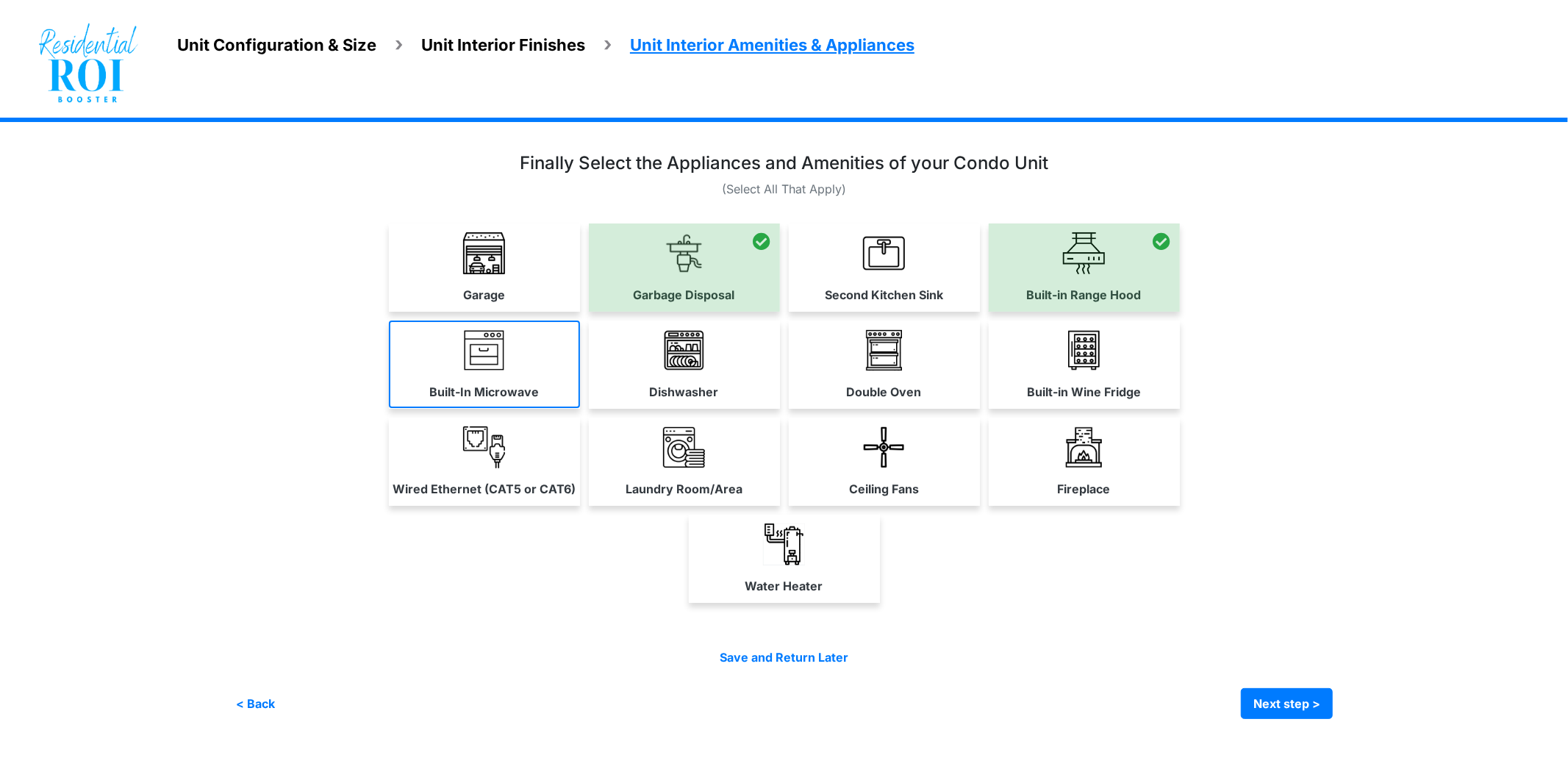
click at [535, 346] on link "Built-In Microwave" at bounding box center [485, 364] width 191 height 87
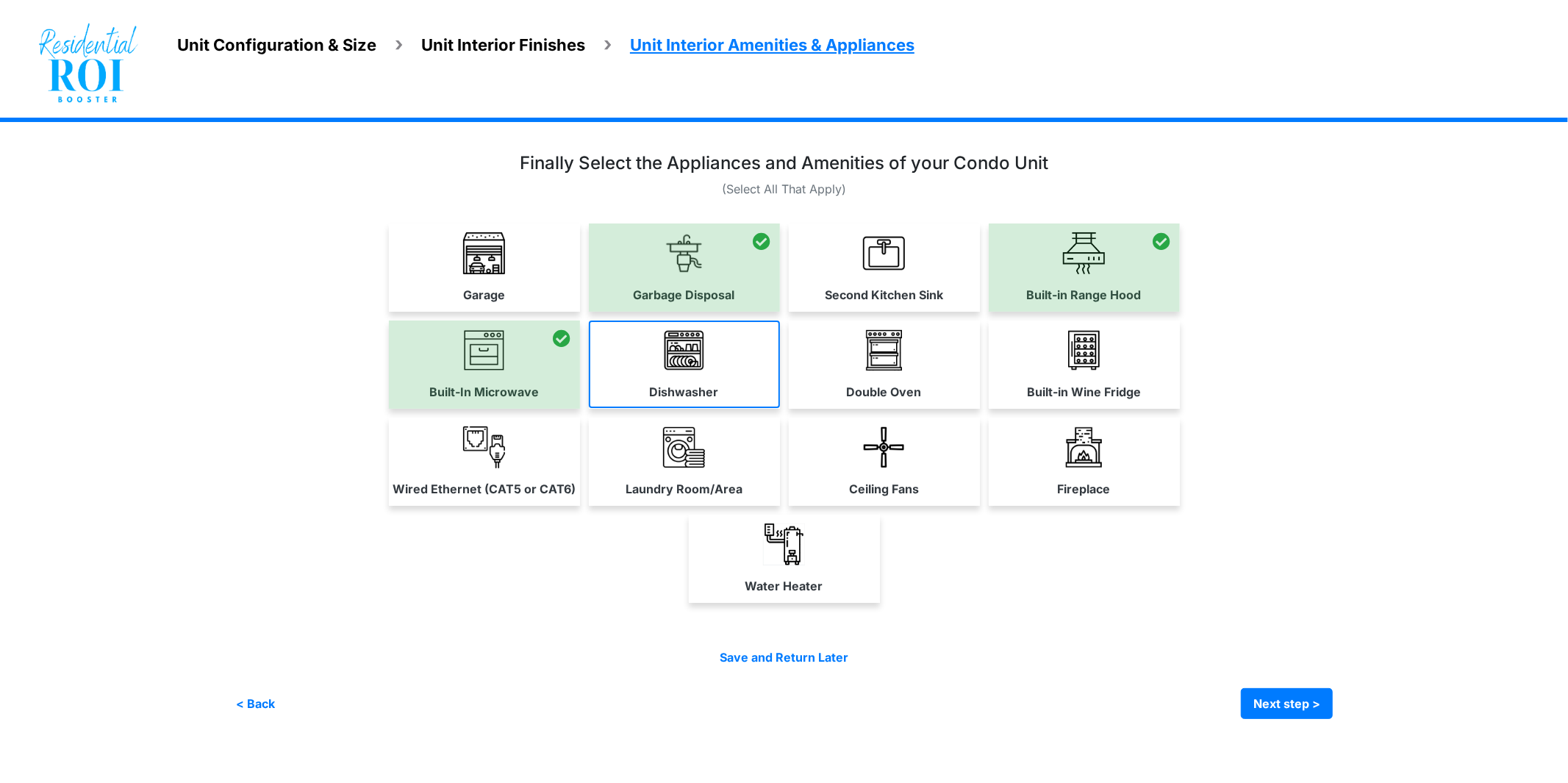
click at [704, 387] on label "Dishwasher" at bounding box center [684, 392] width 69 height 18
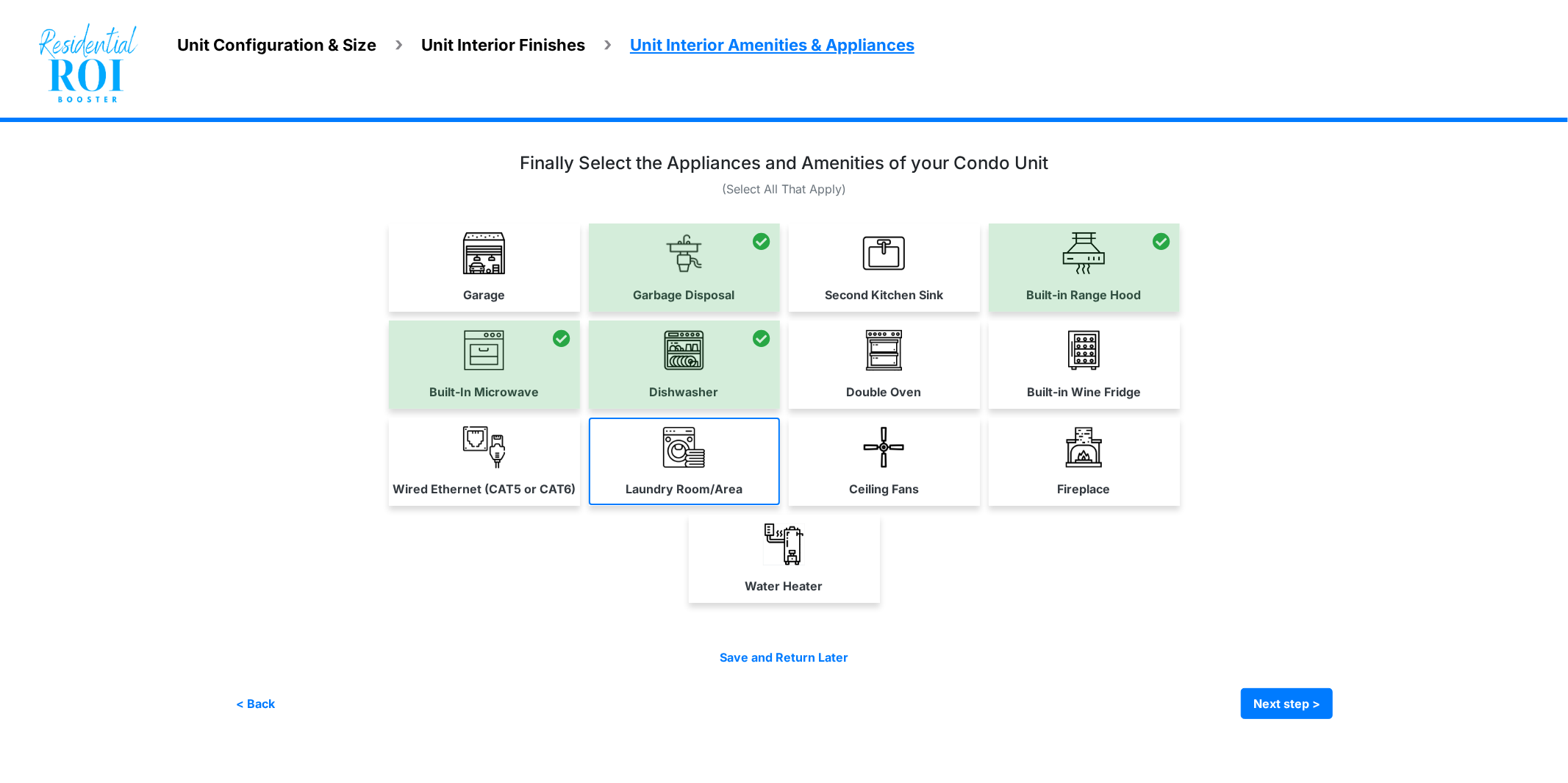
click at [695, 468] on link "Laundry Room/Area" at bounding box center [685, 461] width 191 height 87
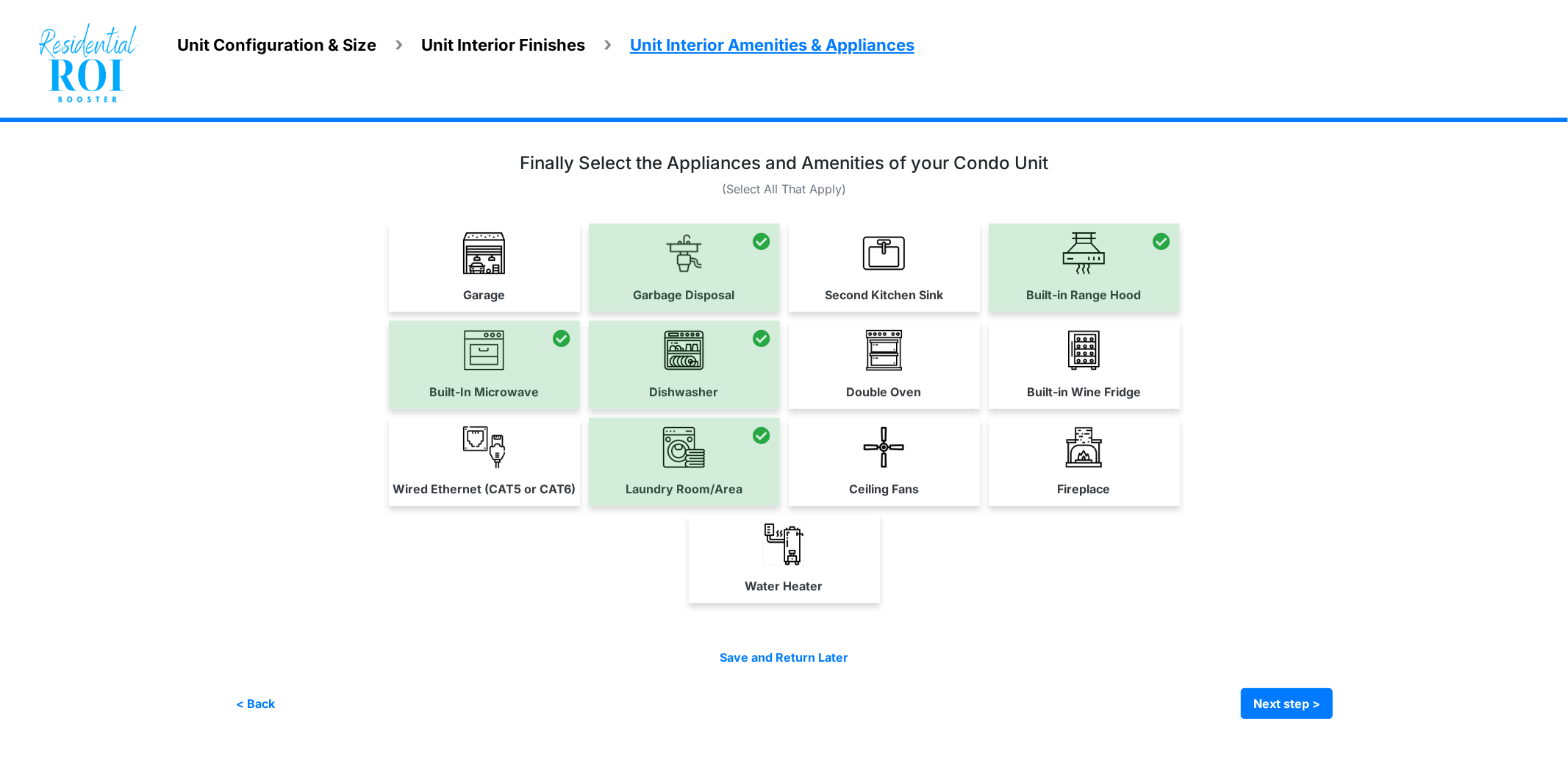
click at [734, 553] on link "Water Heater" at bounding box center [784, 558] width 191 height 87
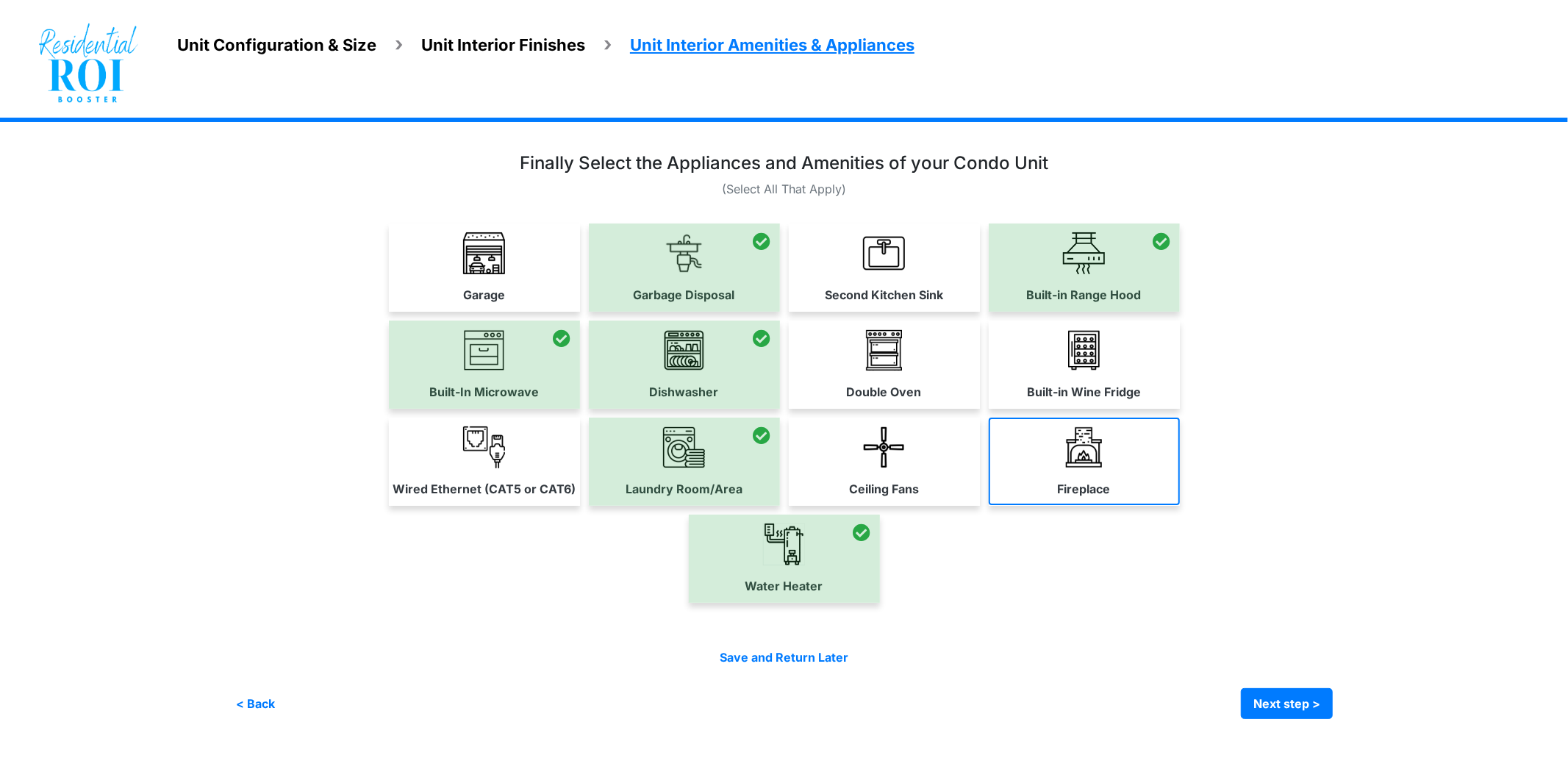
click at [1106, 471] on link "Fireplace" at bounding box center [1085, 461] width 191 height 87
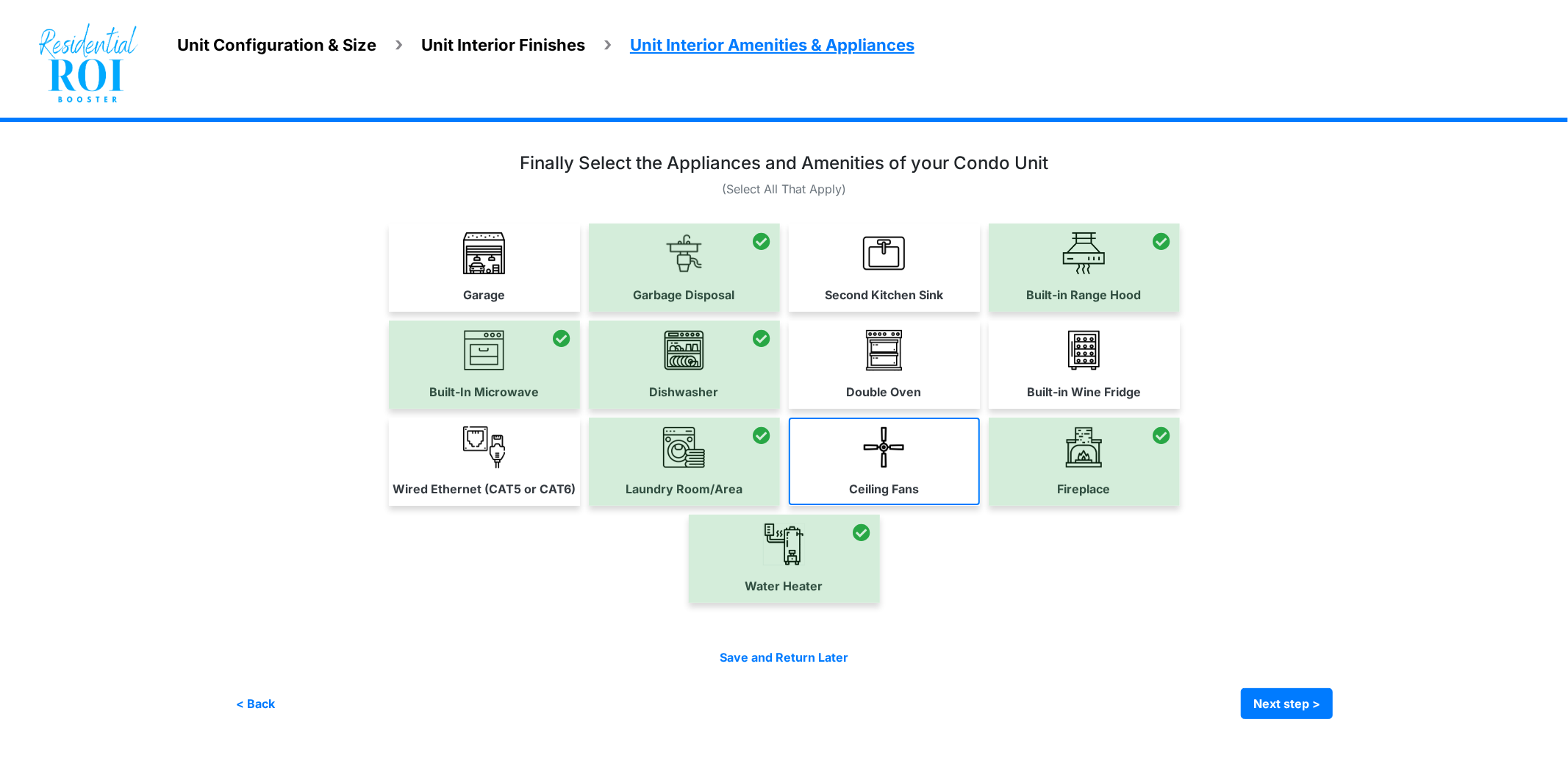
click at [906, 464] on link "Ceiling Fans" at bounding box center [885, 461] width 191 height 87
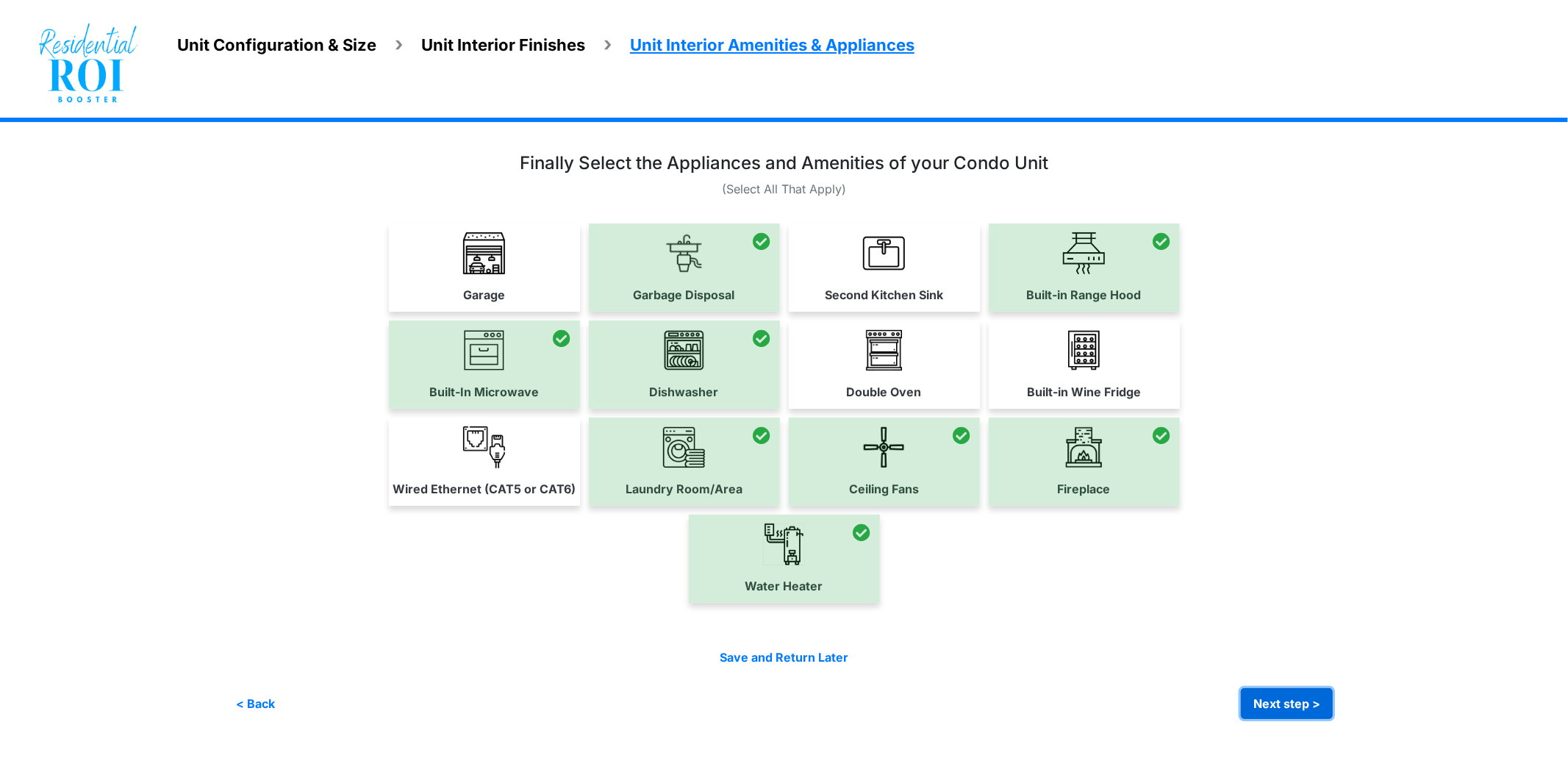
click at [1293, 701] on button "Next step >" at bounding box center [1287, 703] width 92 height 31
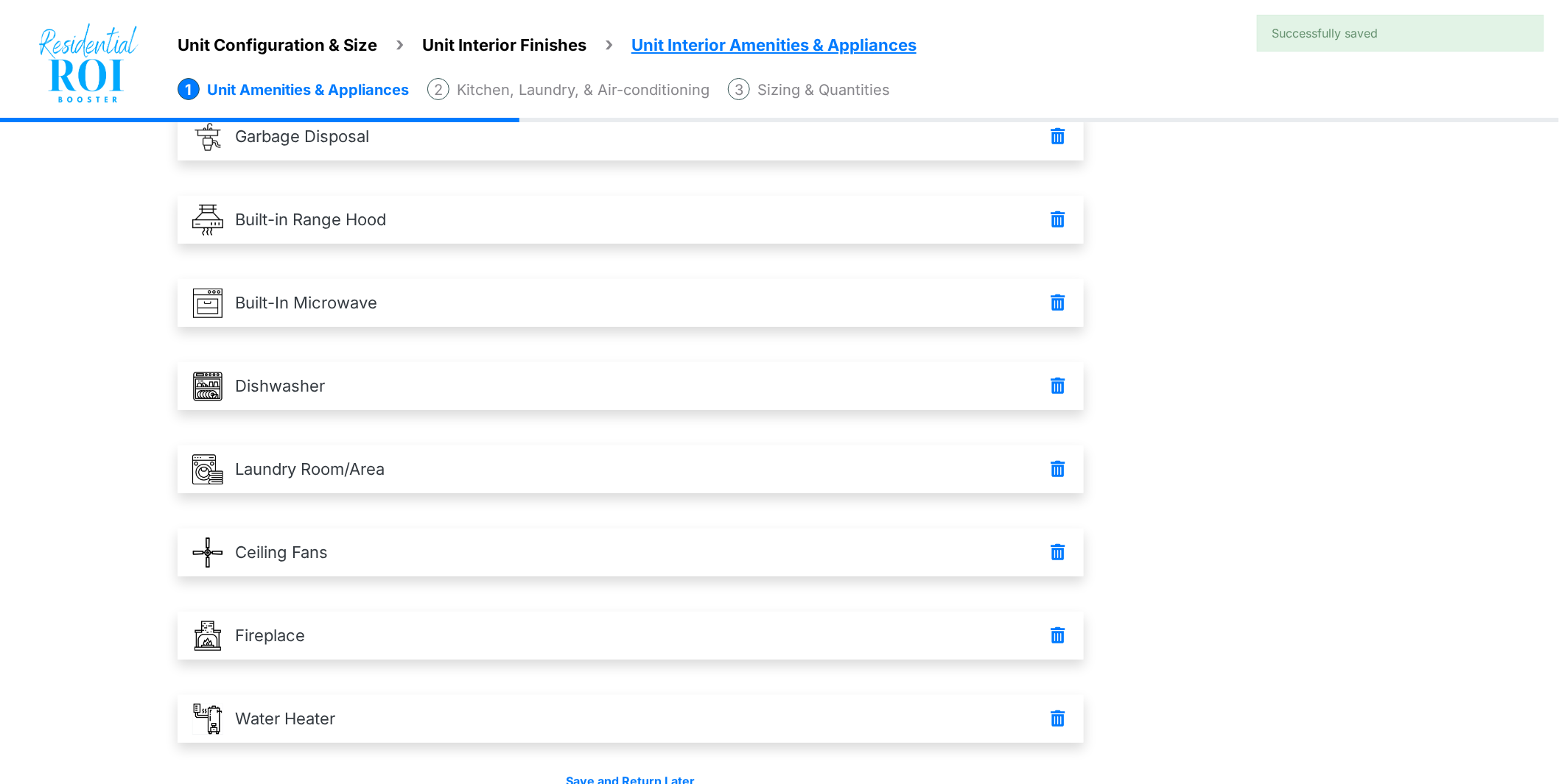
scroll to position [201, 0]
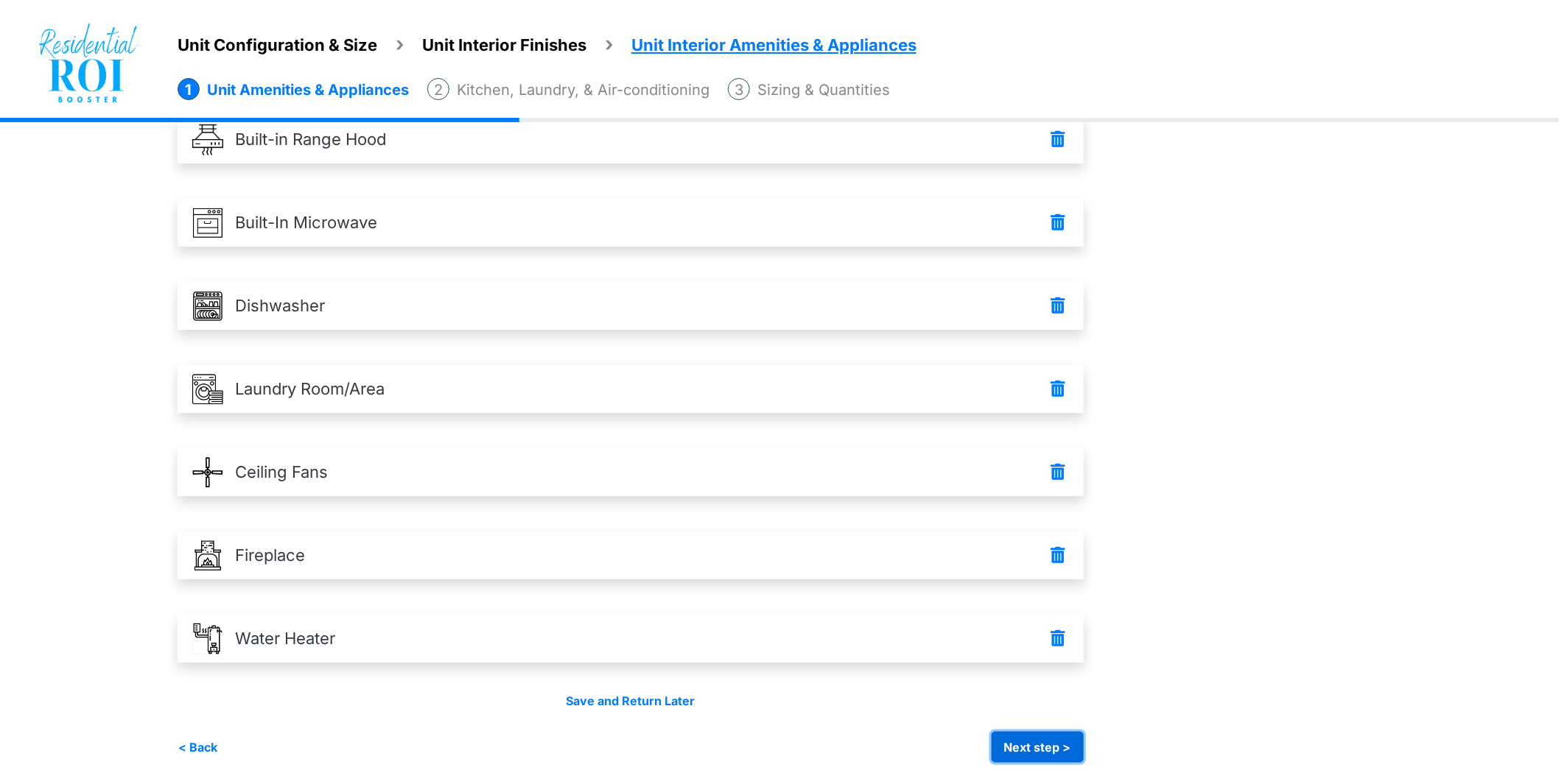
click at [1052, 744] on button "Next step >" at bounding box center [1038, 747] width 92 height 31
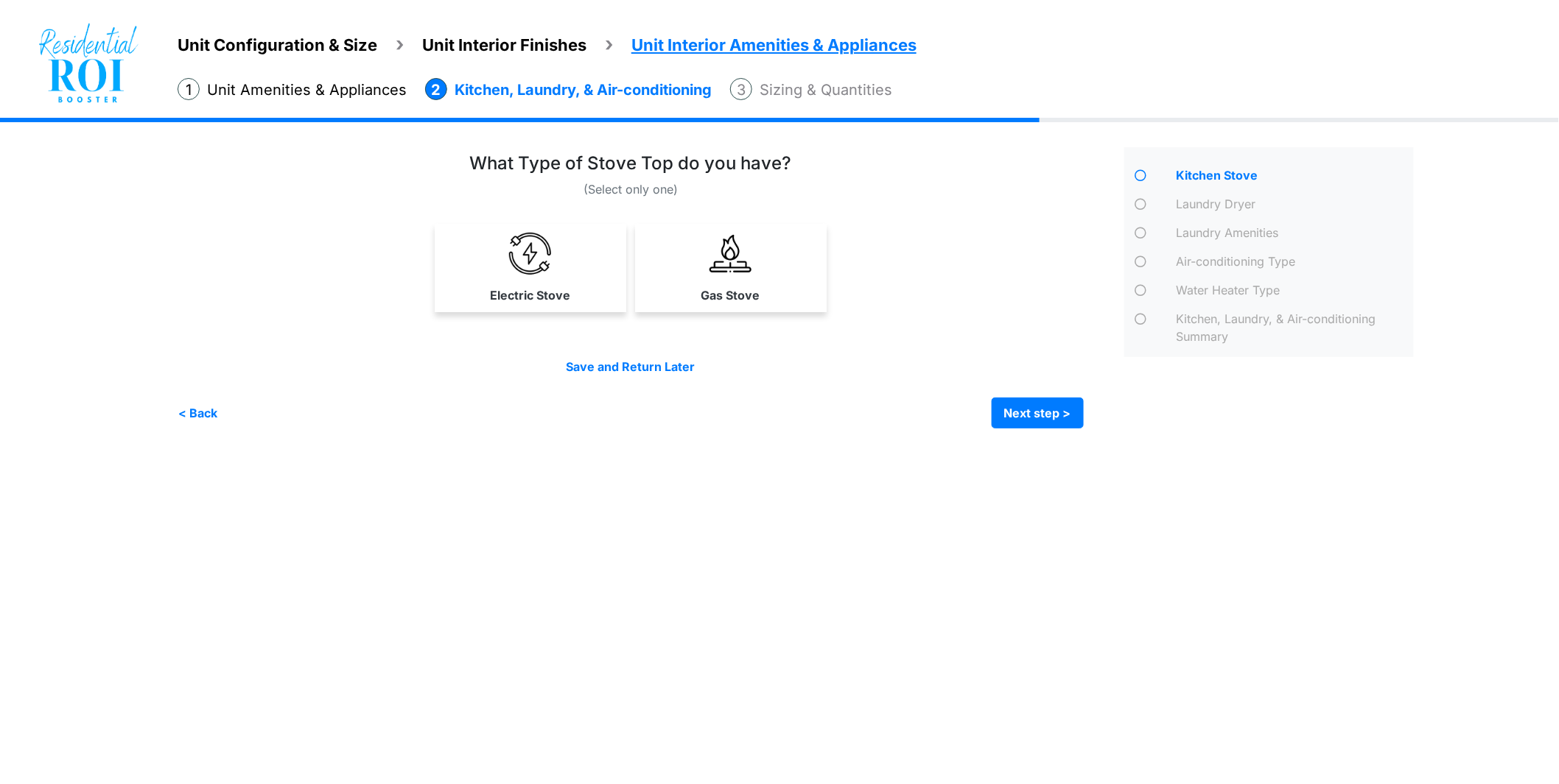
scroll to position [0, 0]
drag, startPoint x: 536, startPoint y: 274, endPoint x: 727, endPoint y: 379, distance: 218.0
click at [536, 274] on link "Electric Stove" at bounding box center [534, 267] width 186 height 88
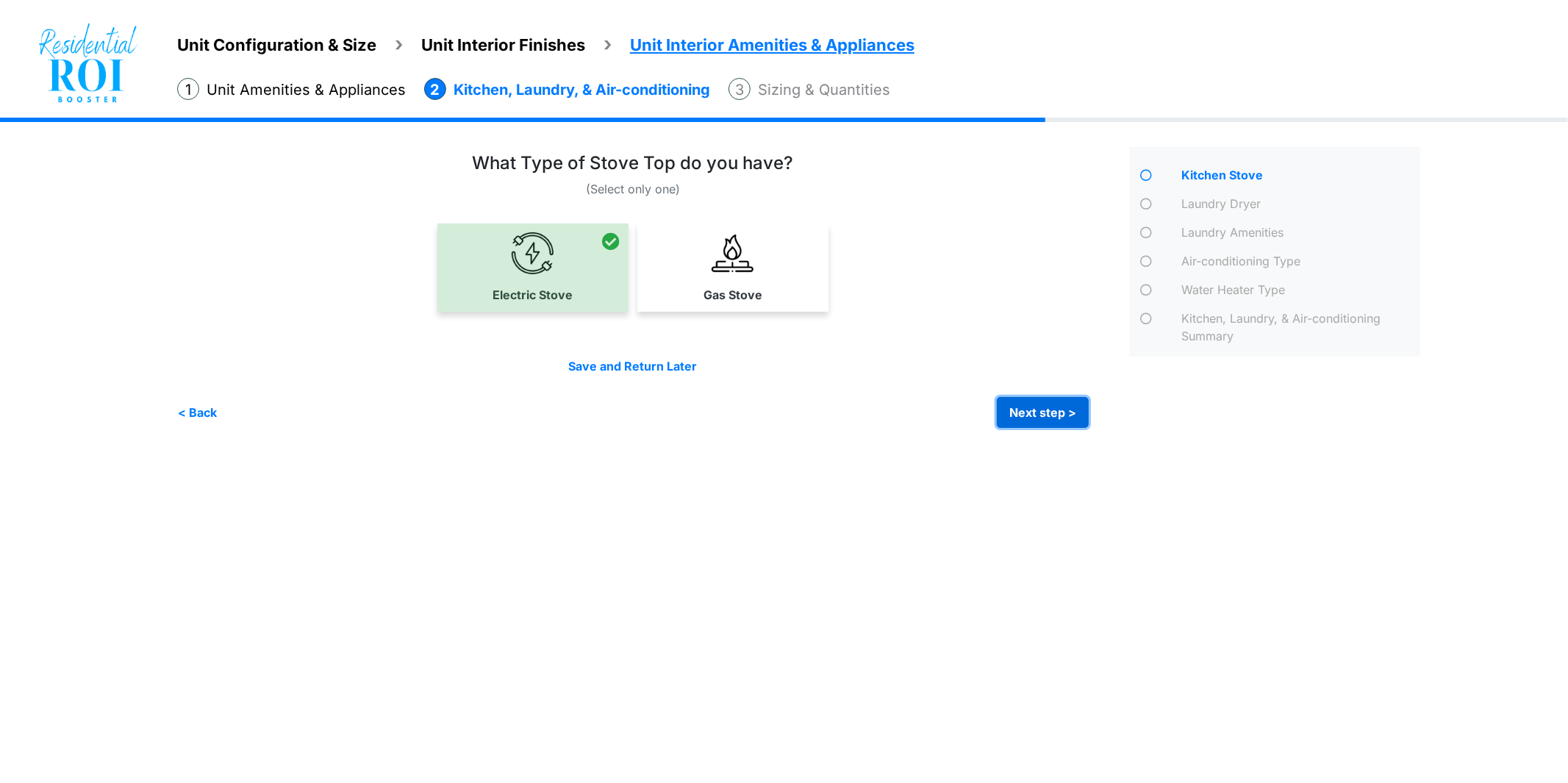
click at [1060, 407] on button "Next step >" at bounding box center [1042, 412] width 92 height 31
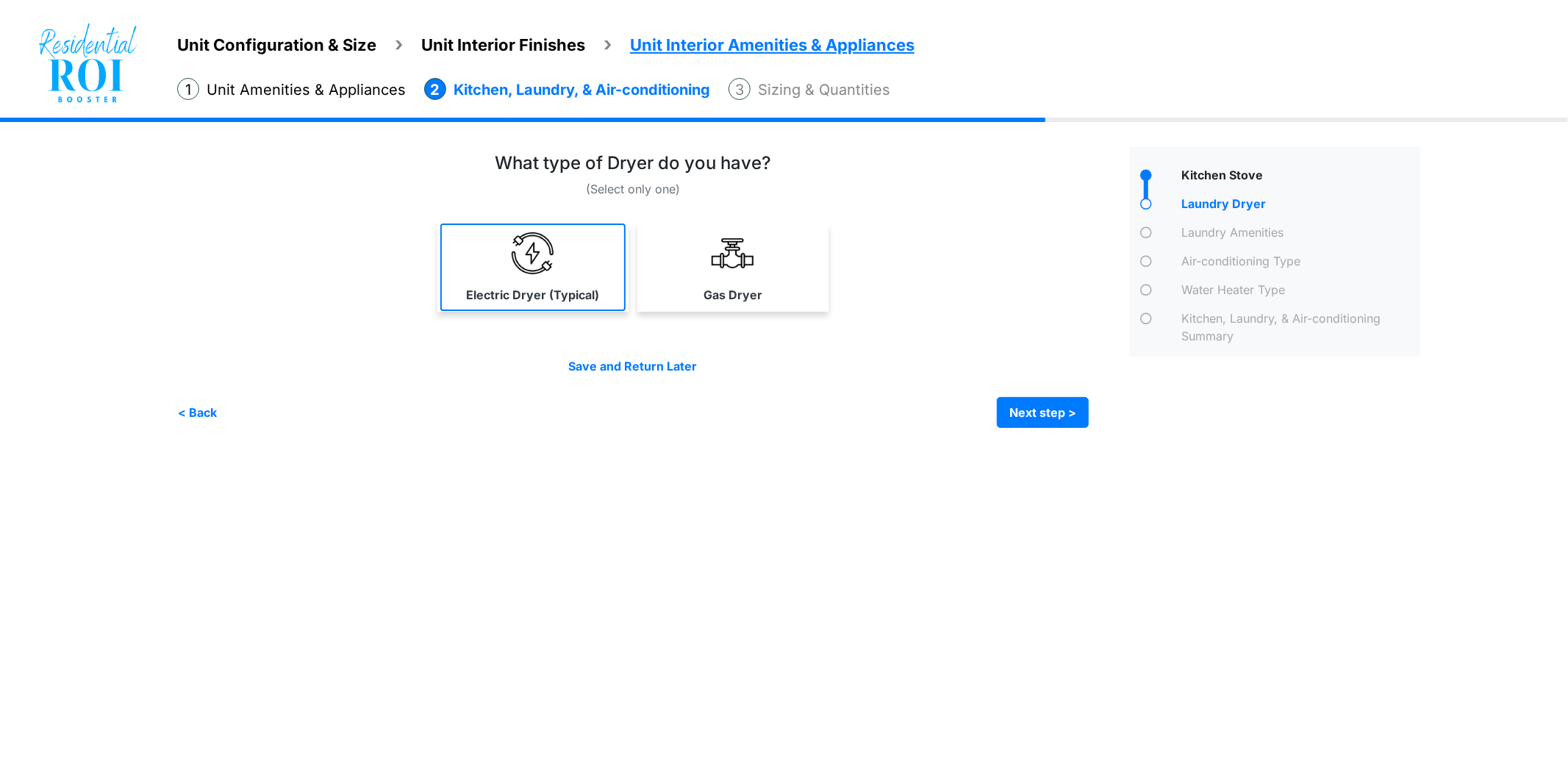
click at [594, 286] on label "Electric Dryer (Typical)" at bounding box center [532, 295] width 133 height 18
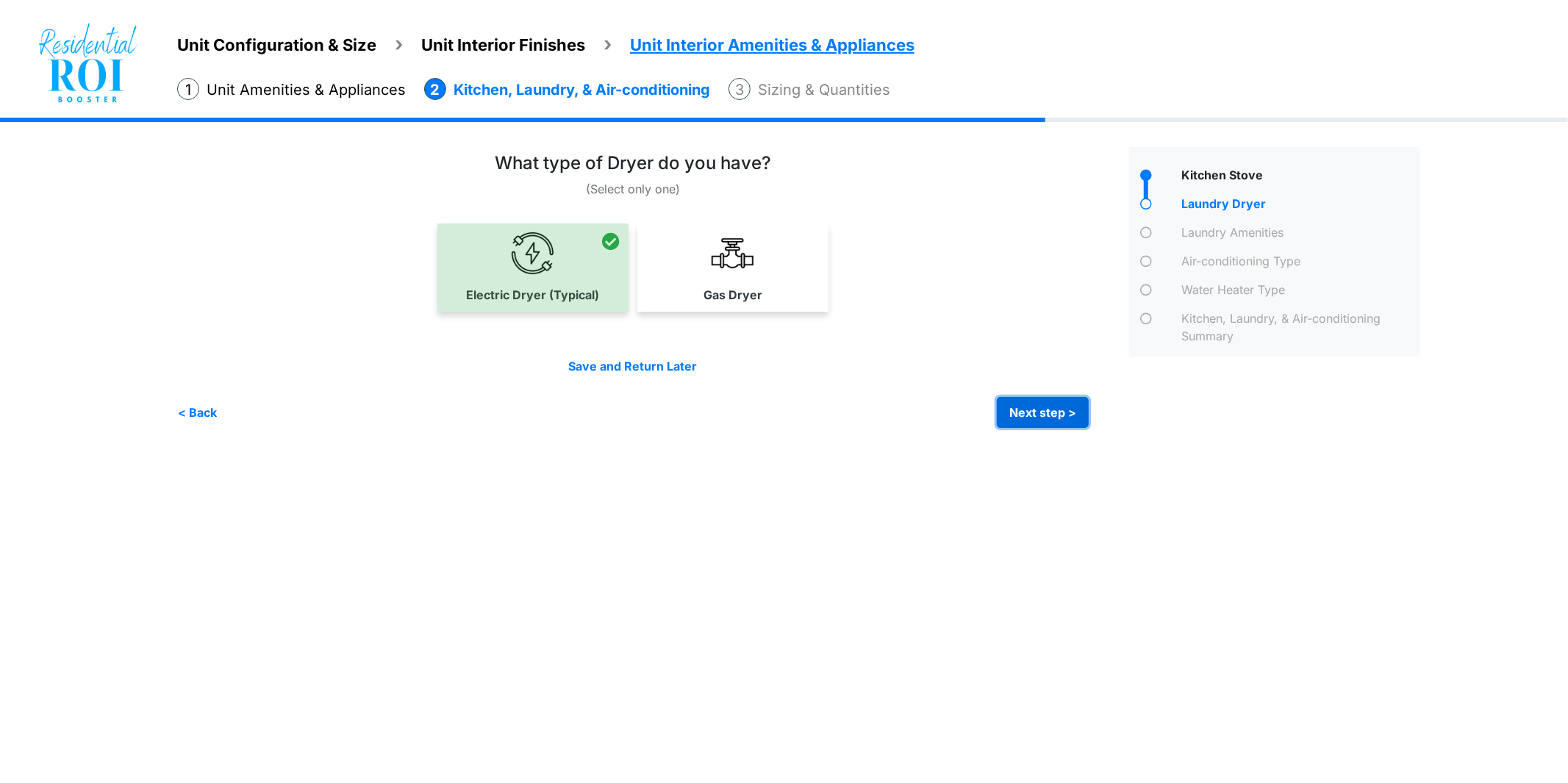
click at [1069, 413] on button "Next step >" at bounding box center [1042, 412] width 92 height 31
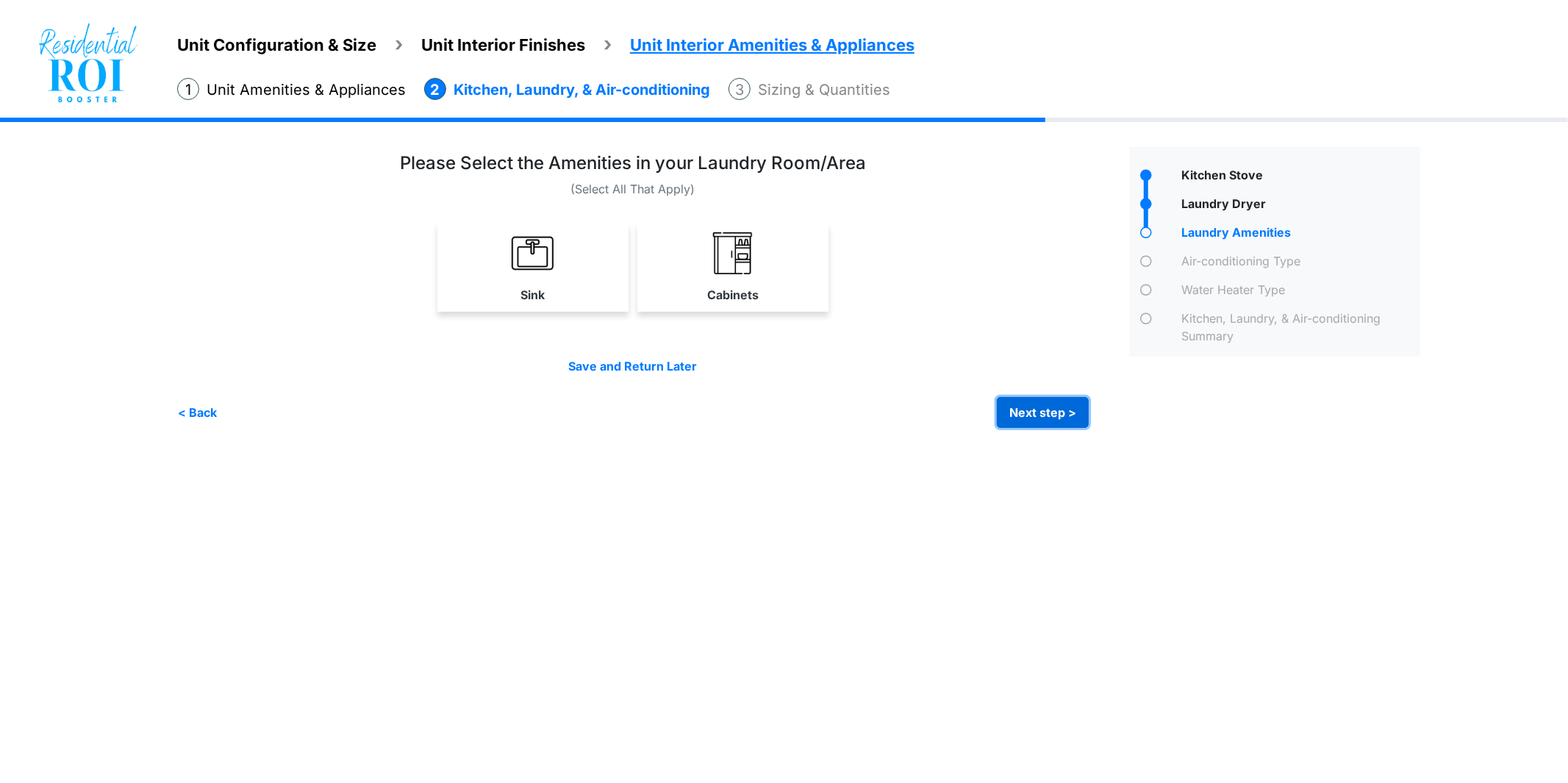
click at [1044, 411] on button "Next step >" at bounding box center [1042, 412] width 92 height 31
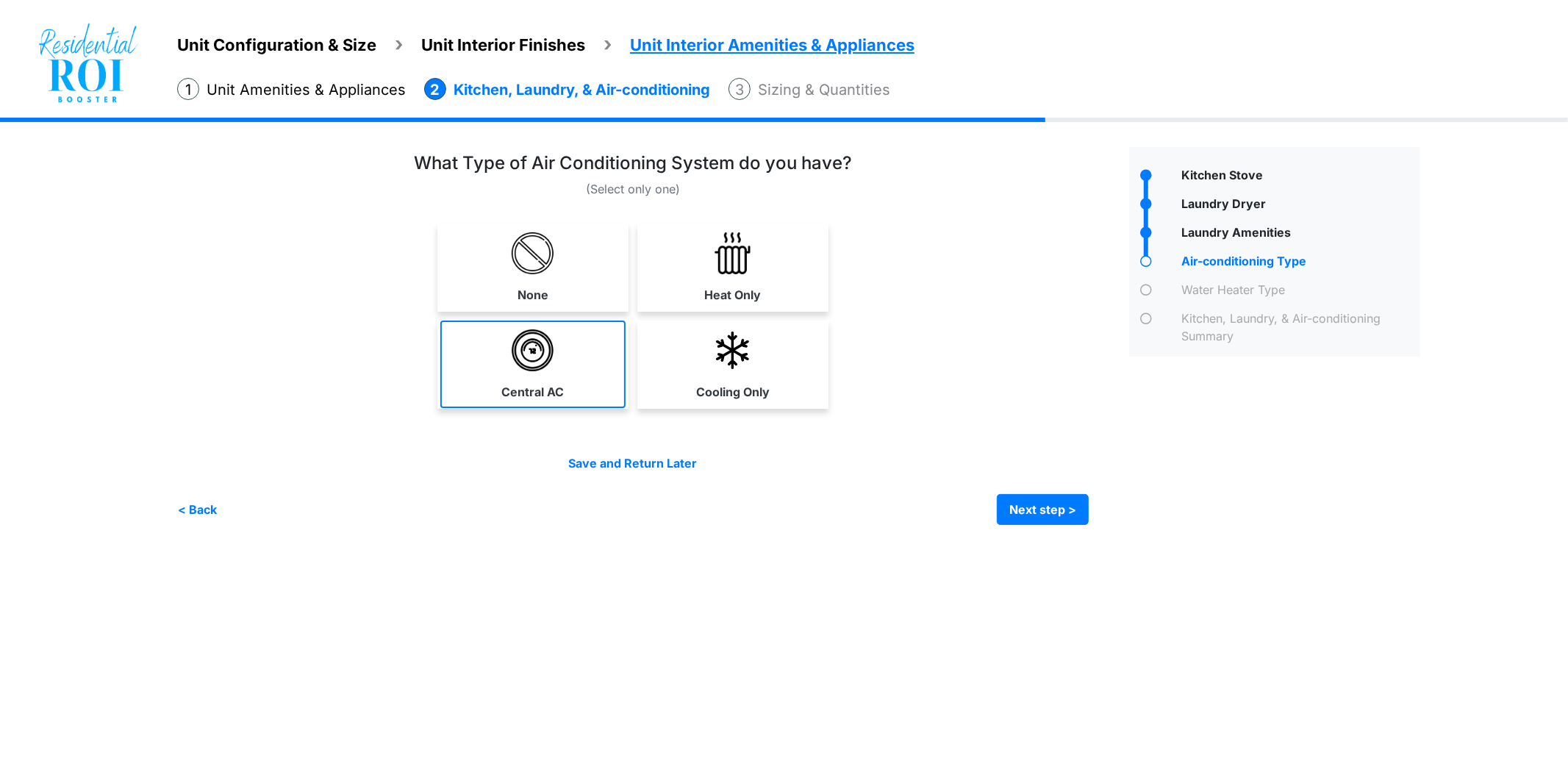
click at [537, 372] on link "Central AC" at bounding box center [533, 364] width 185 height 87
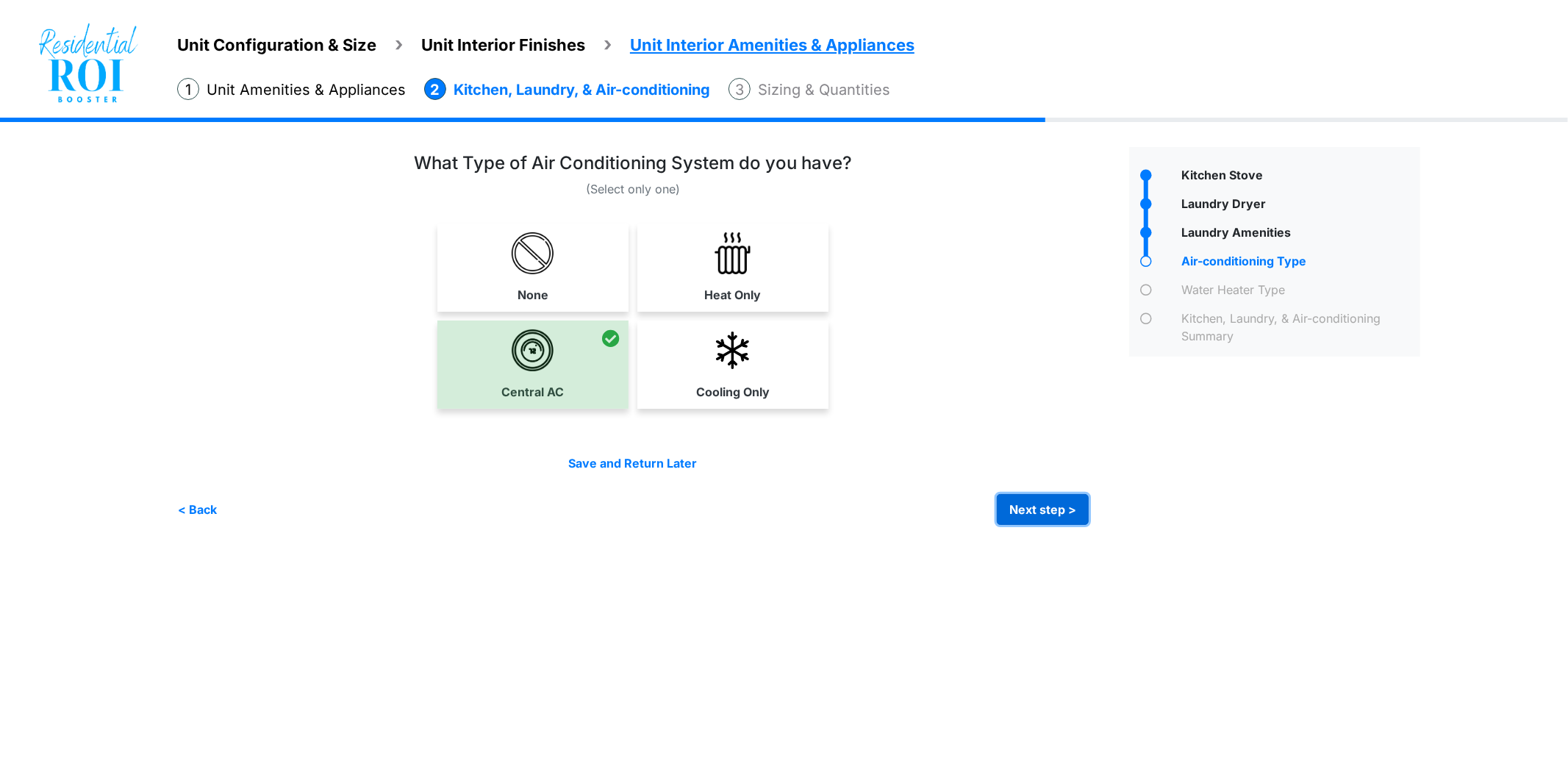
click at [1036, 503] on button "Next step >" at bounding box center [1042, 509] width 92 height 31
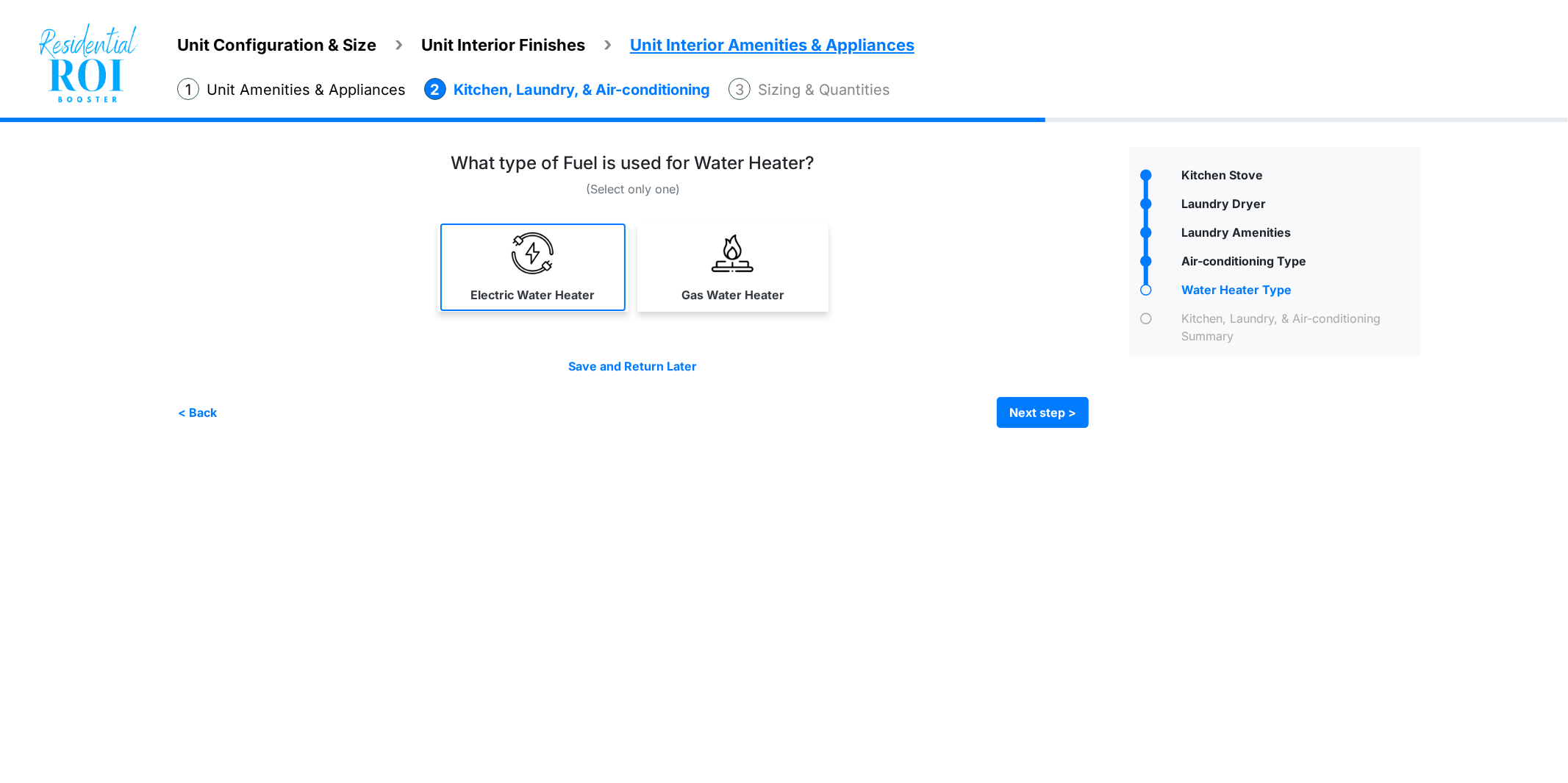
click at [535, 286] on label "Electric Water Heater" at bounding box center [532, 295] width 124 height 18
select select "*"
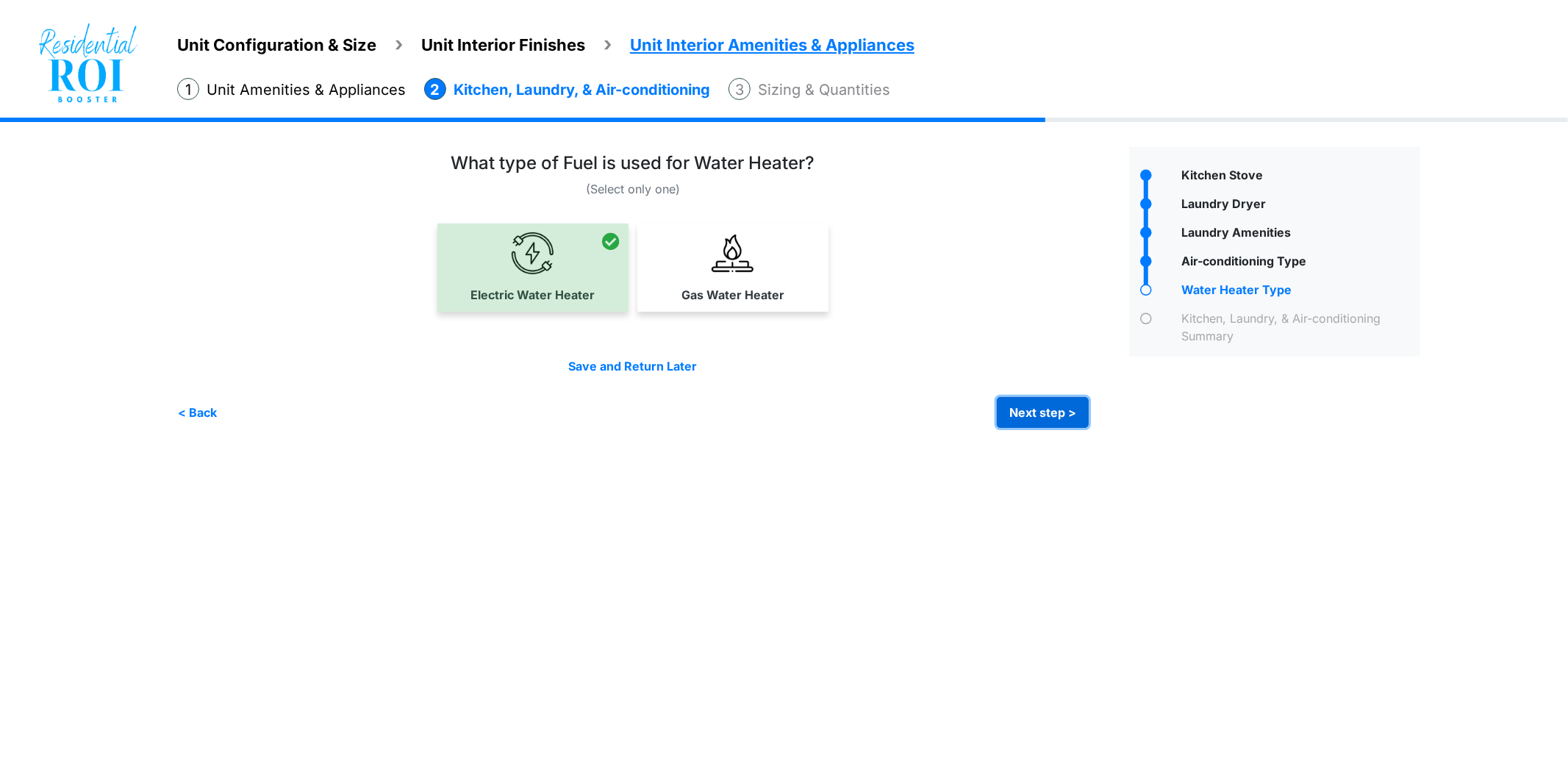
click at [1064, 417] on button "Next step >" at bounding box center [1042, 412] width 92 height 31
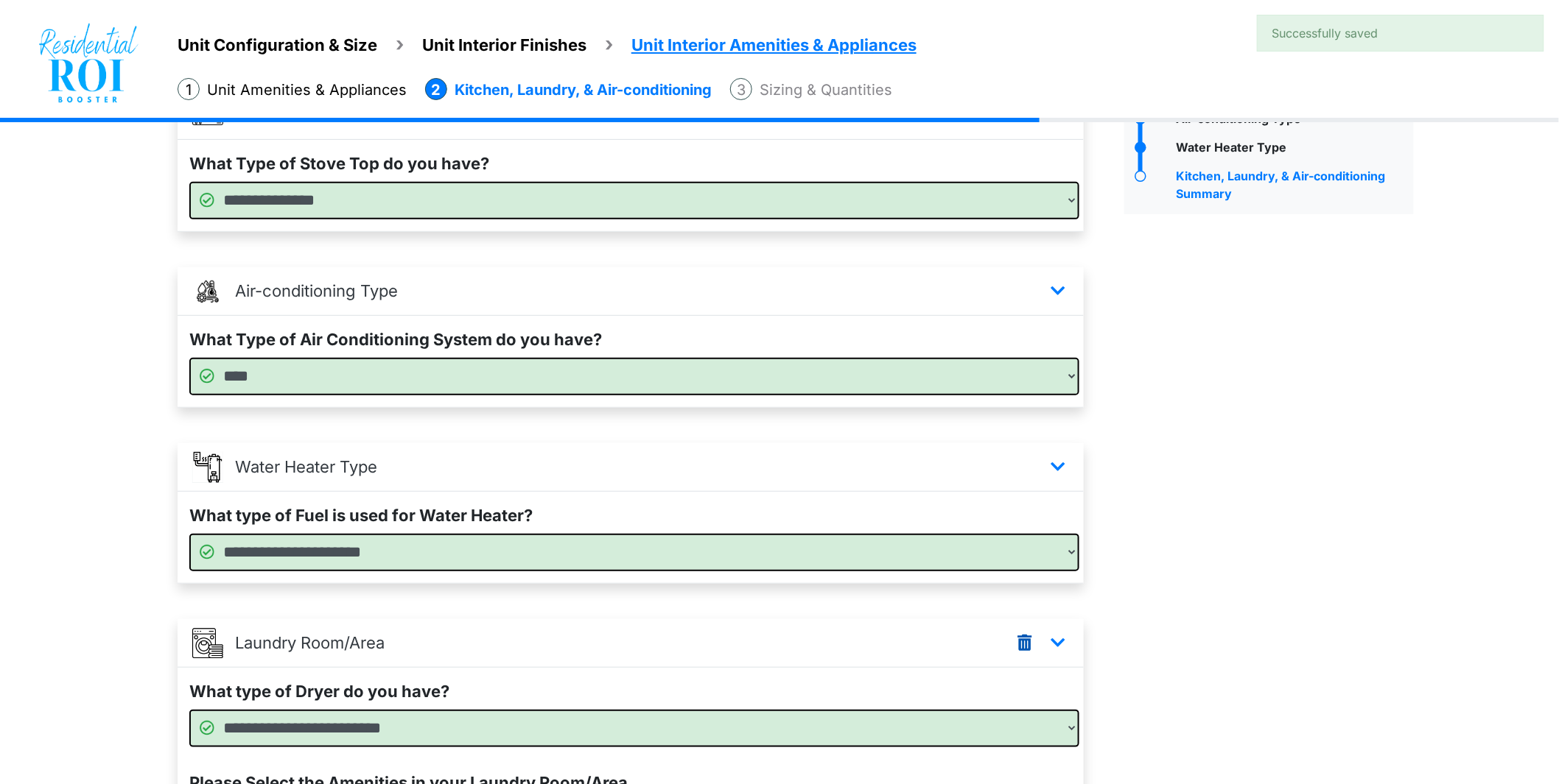
scroll to position [336, 0]
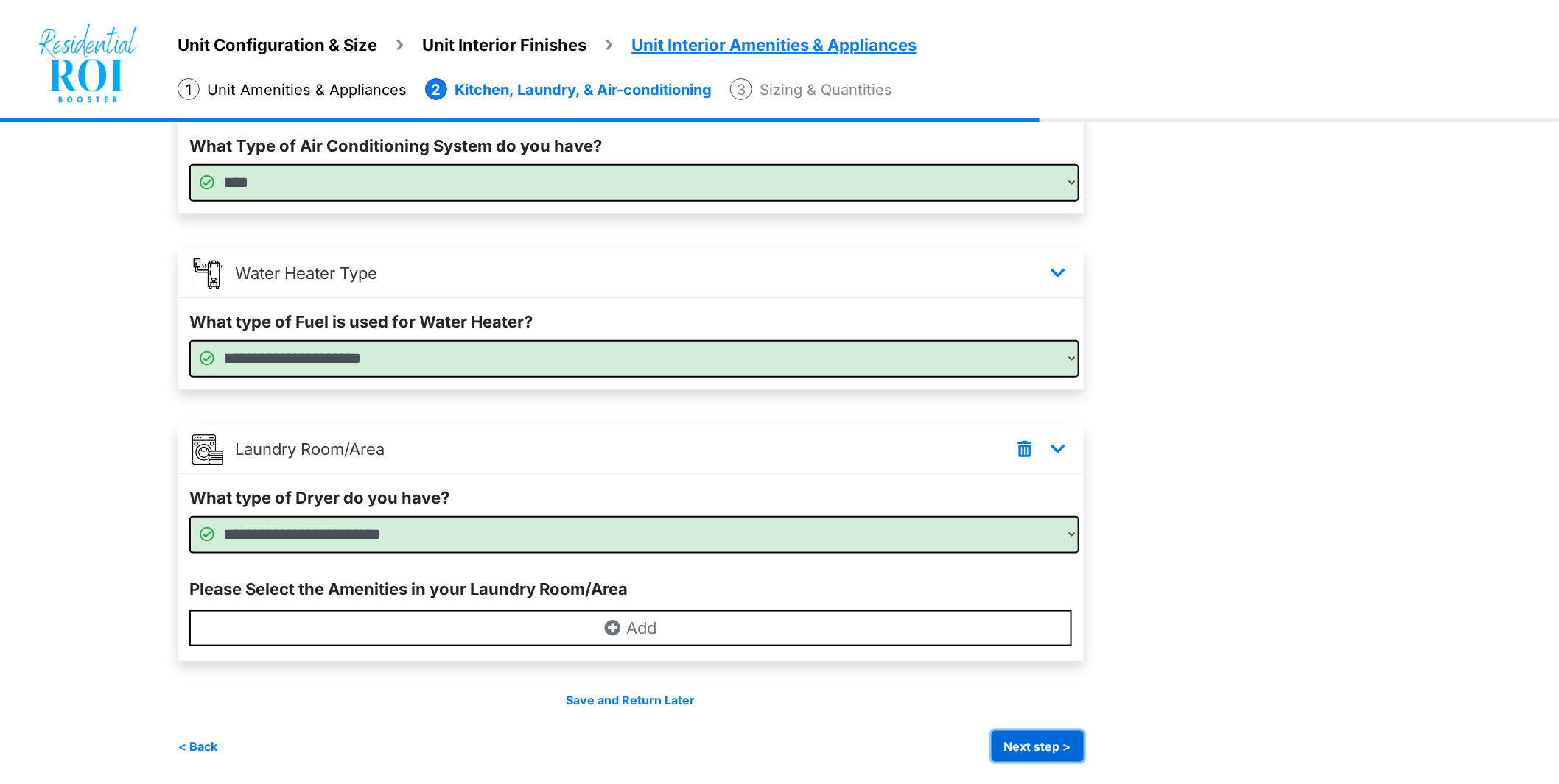
click at [1042, 738] on button "Next step >" at bounding box center [1038, 746] width 92 height 31
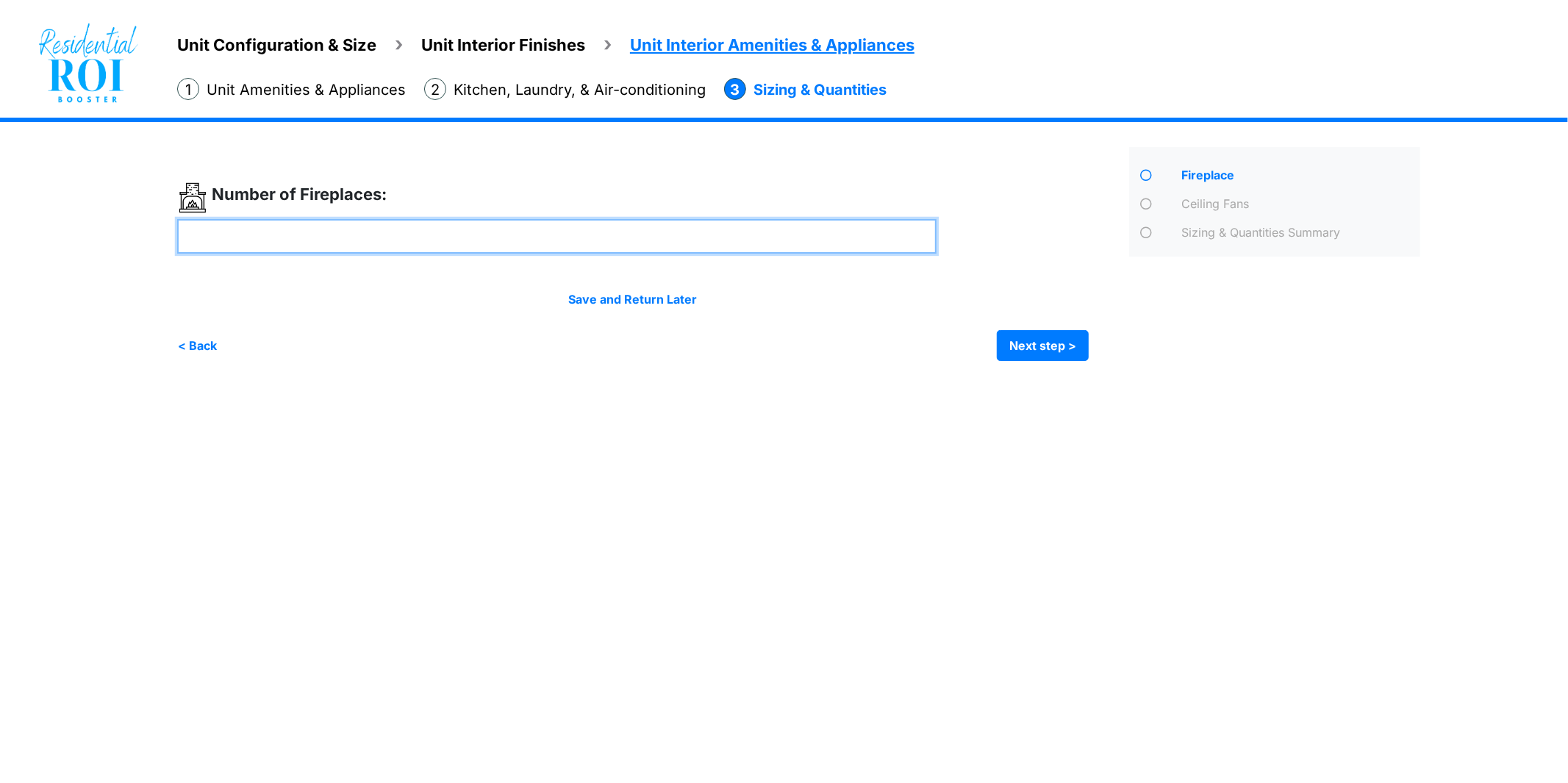
click at [482, 248] on input "number" at bounding box center [557, 236] width 760 height 34
type input "*"
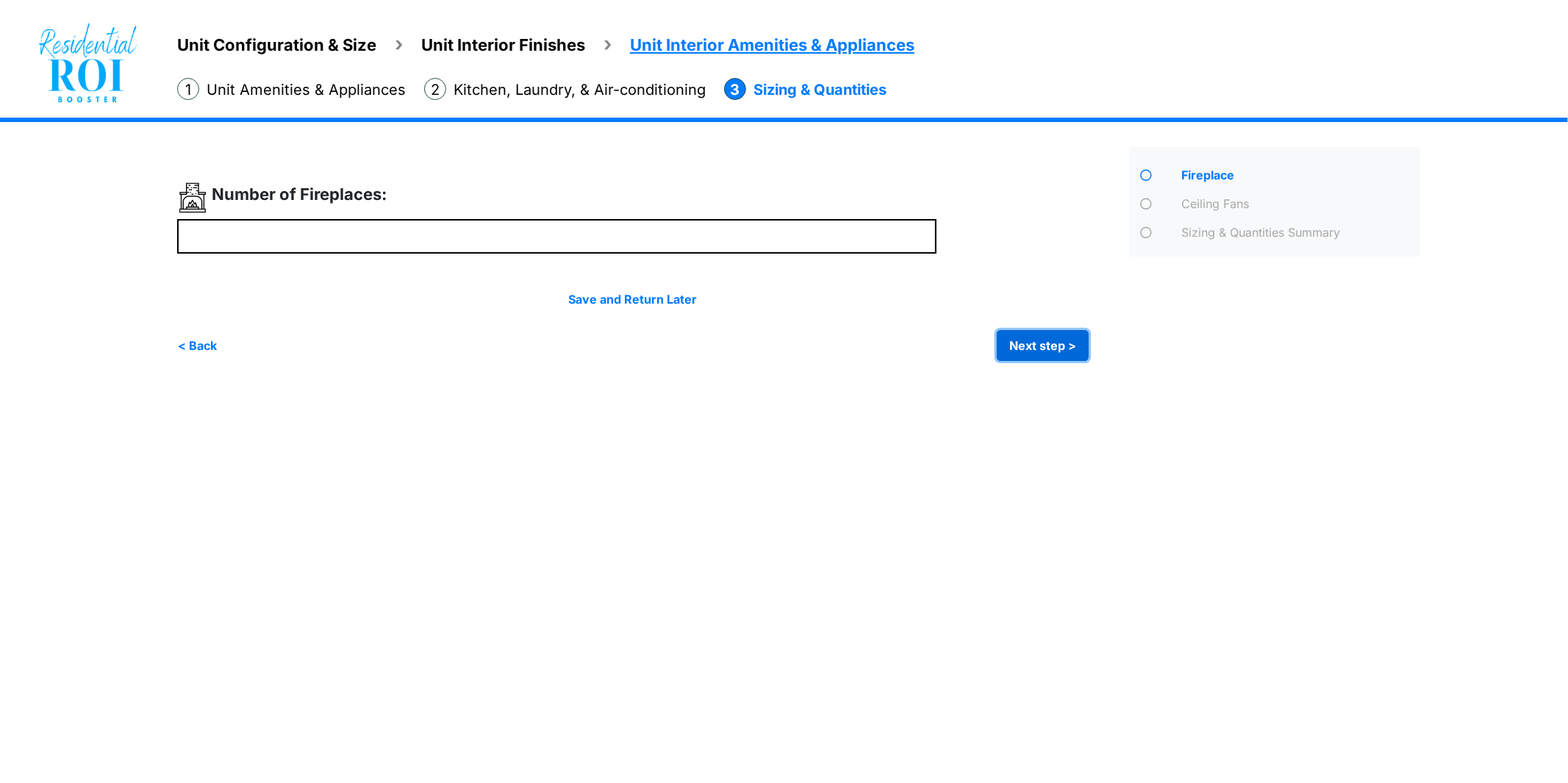
click at [1059, 349] on button "Next step >" at bounding box center [1042, 346] width 92 height 31
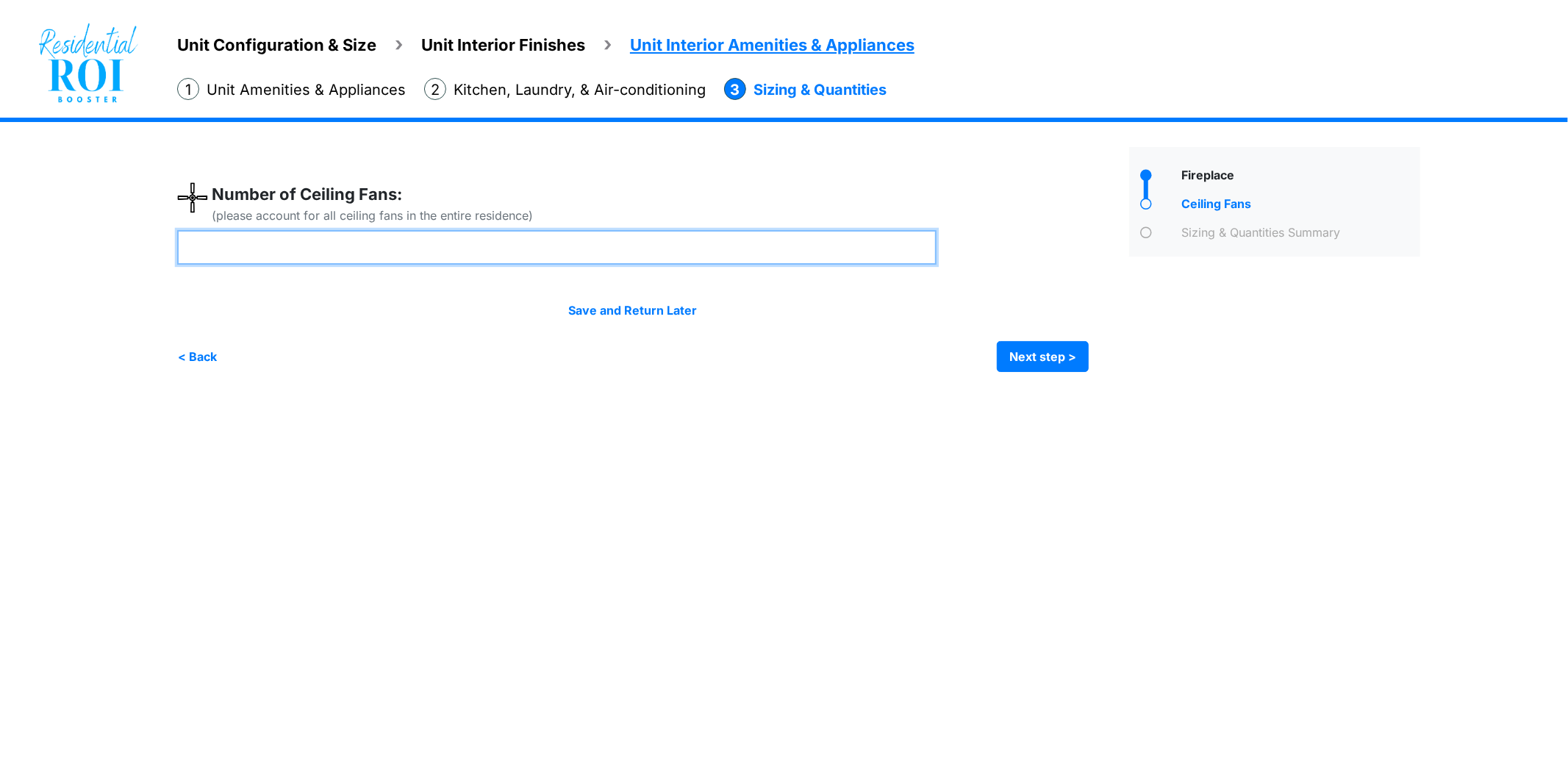
click at [591, 230] on input "number" at bounding box center [557, 248] width 760 height 34
type input "*"
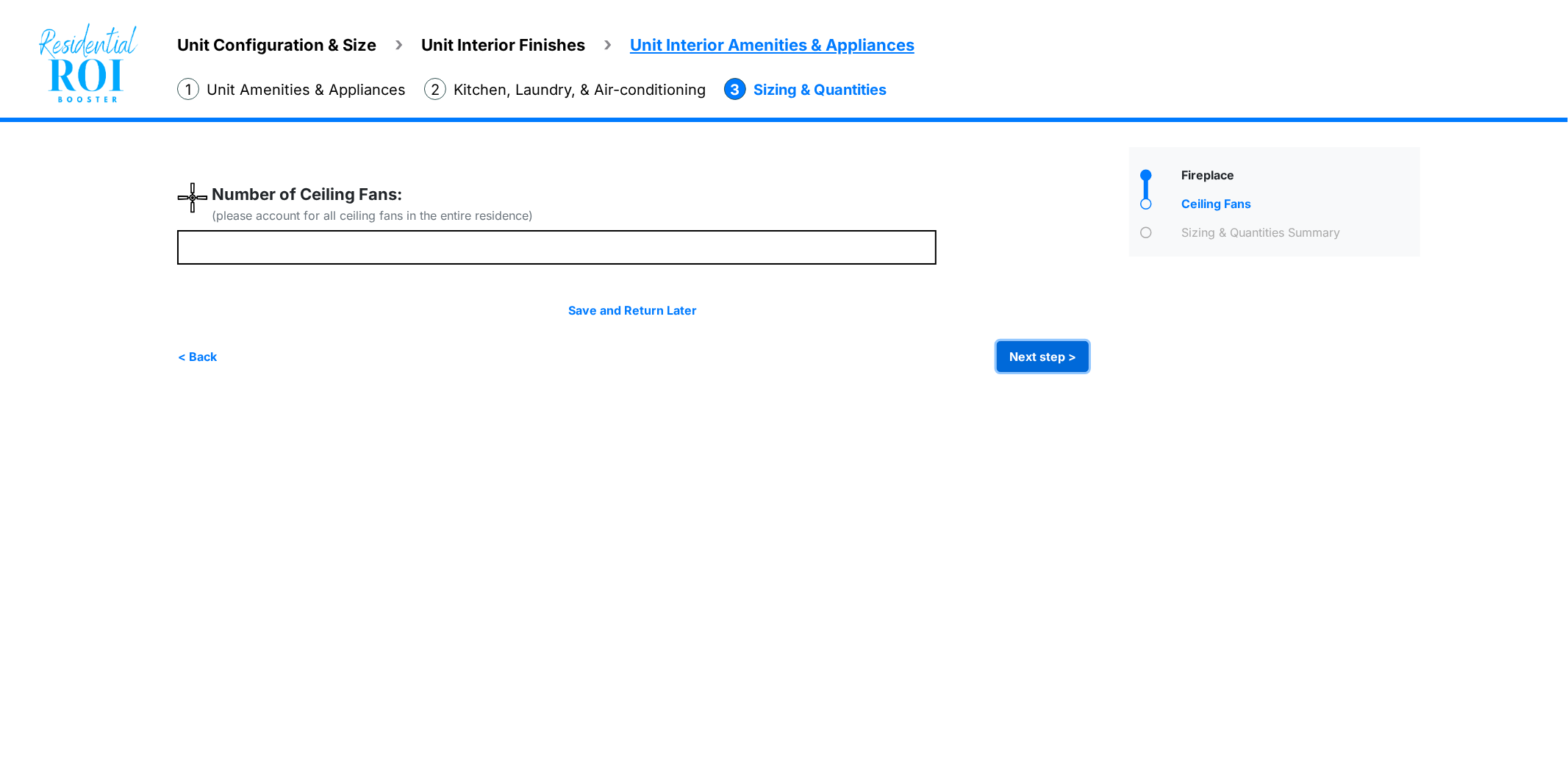
type input "*"
drag, startPoint x: 1037, startPoint y: 354, endPoint x: 1040, endPoint y: 346, distance: 8.5
click at [1037, 353] on button "Next step >" at bounding box center [1042, 356] width 92 height 31
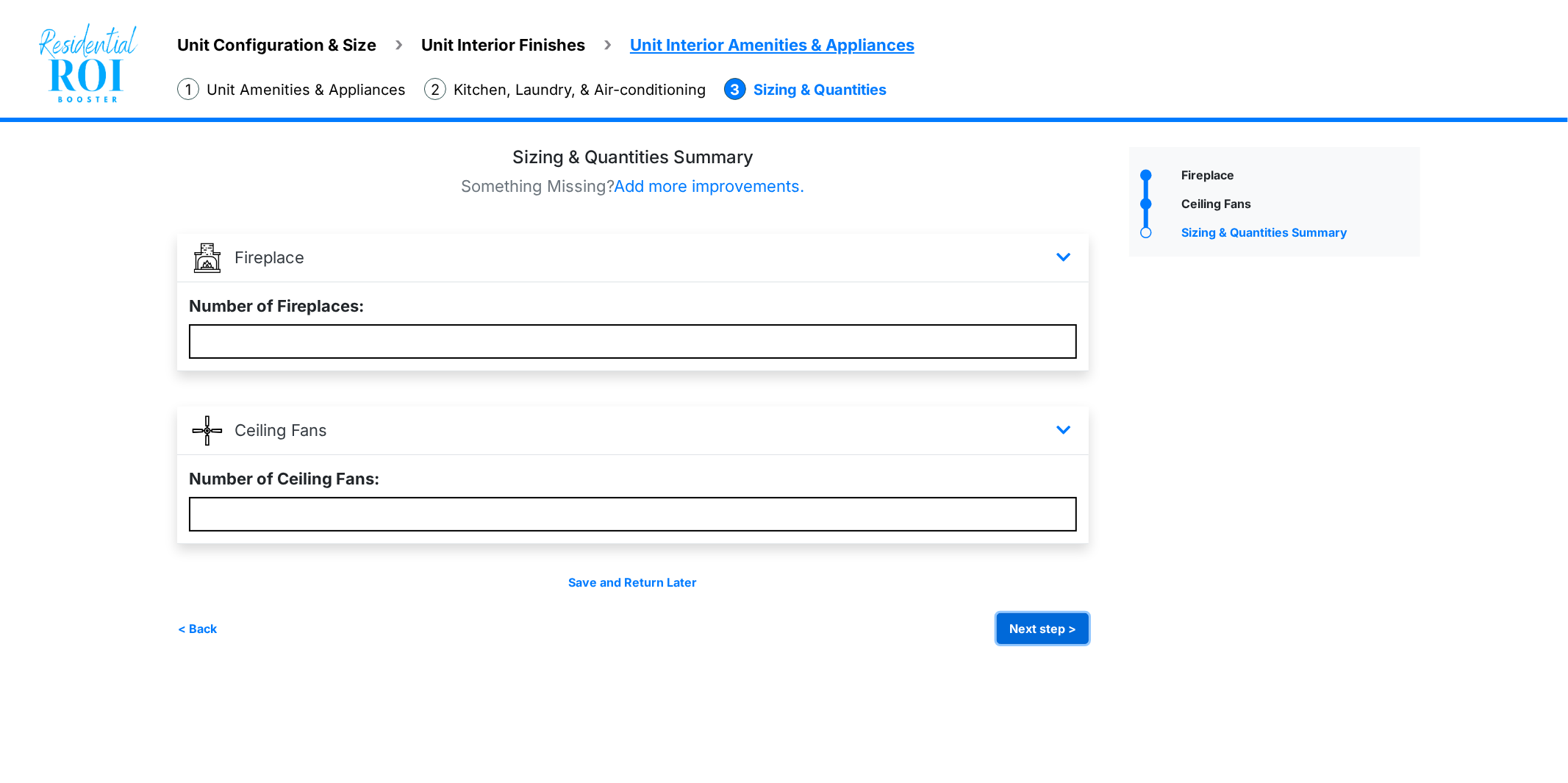
click at [1039, 613] on button "Next step >" at bounding box center [1042, 628] width 92 height 31
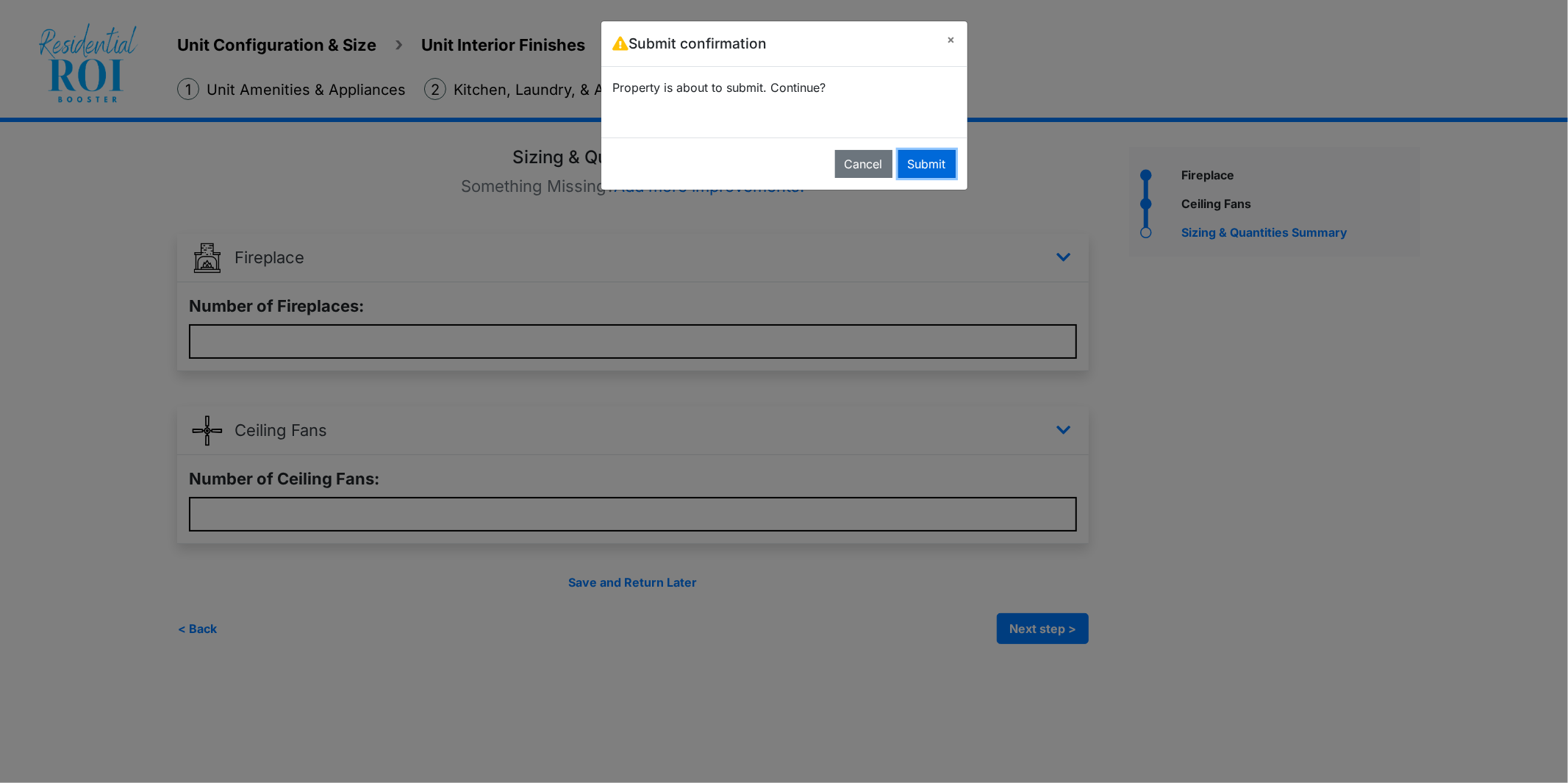
click at [931, 159] on button "Submit" at bounding box center [927, 164] width 58 height 28
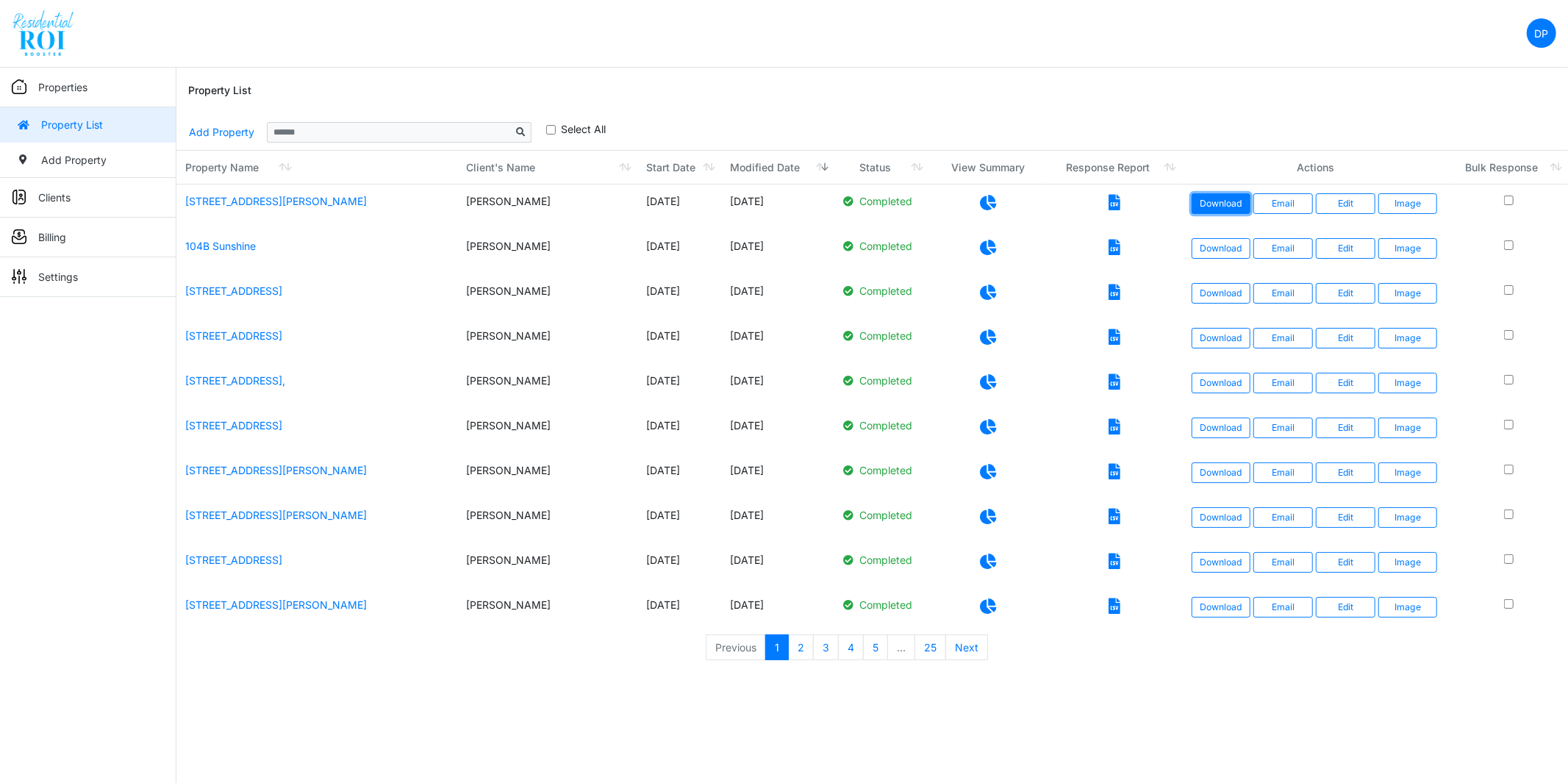
click at [1228, 209] on link "Download" at bounding box center [1222, 204] width 60 height 21
click at [107, 244] on link "Billing" at bounding box center [87, 237] width 176 height 40
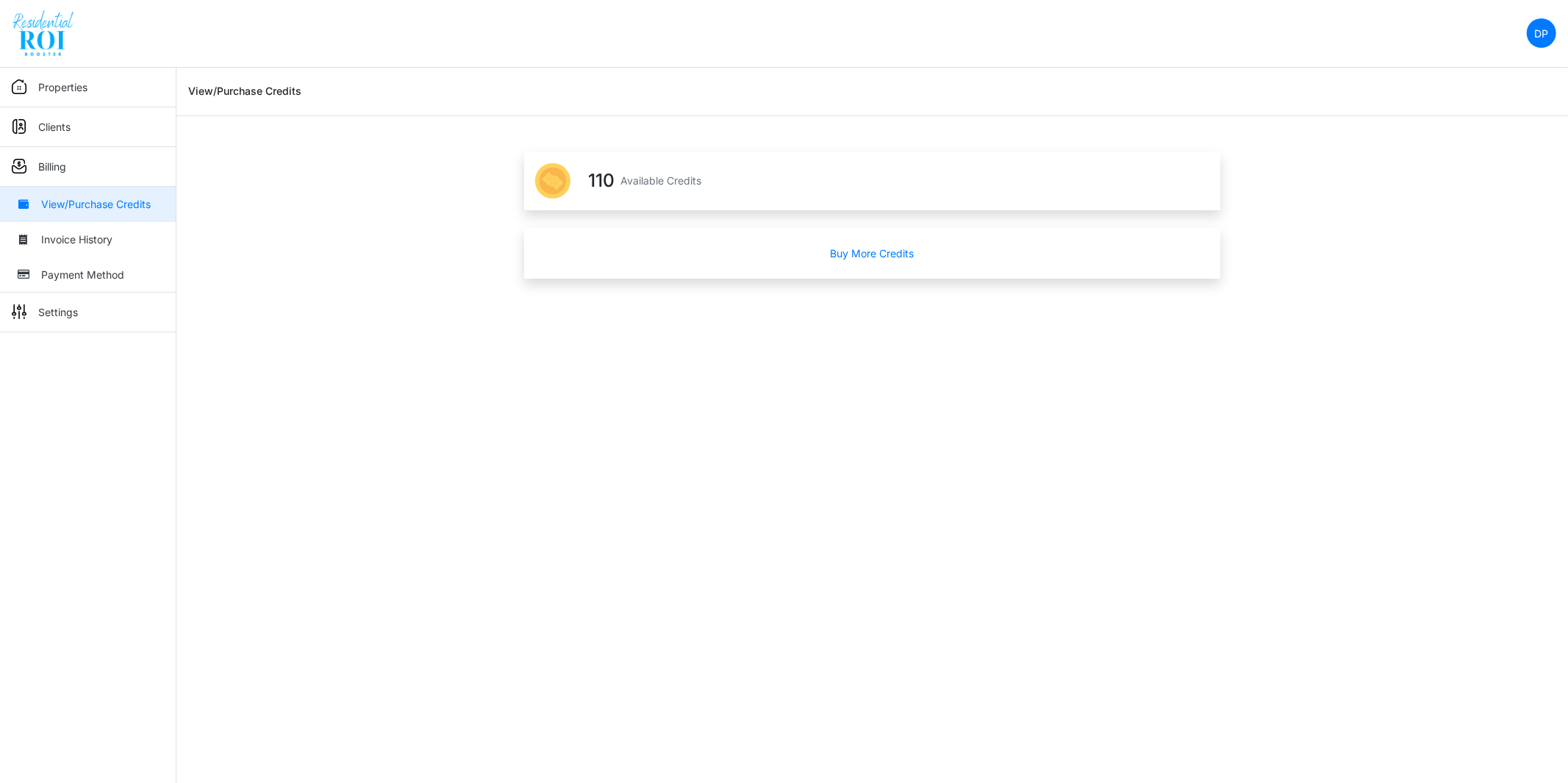
click at [817, 279] on html "DP Change Password Logout DawnP dawn@cretaxplanning.com Properties Property Lis…" at bounding box center [784, 139] width 1568 height 279
click at [894, 279] on html "DP Change Password Logout DawnP dawn@cretaxplanning.com Properties Property Lis…" at bounding box center [784, 139] width 1568 height 279
